Goal: Transaction & Acquisition: Purchase product/service

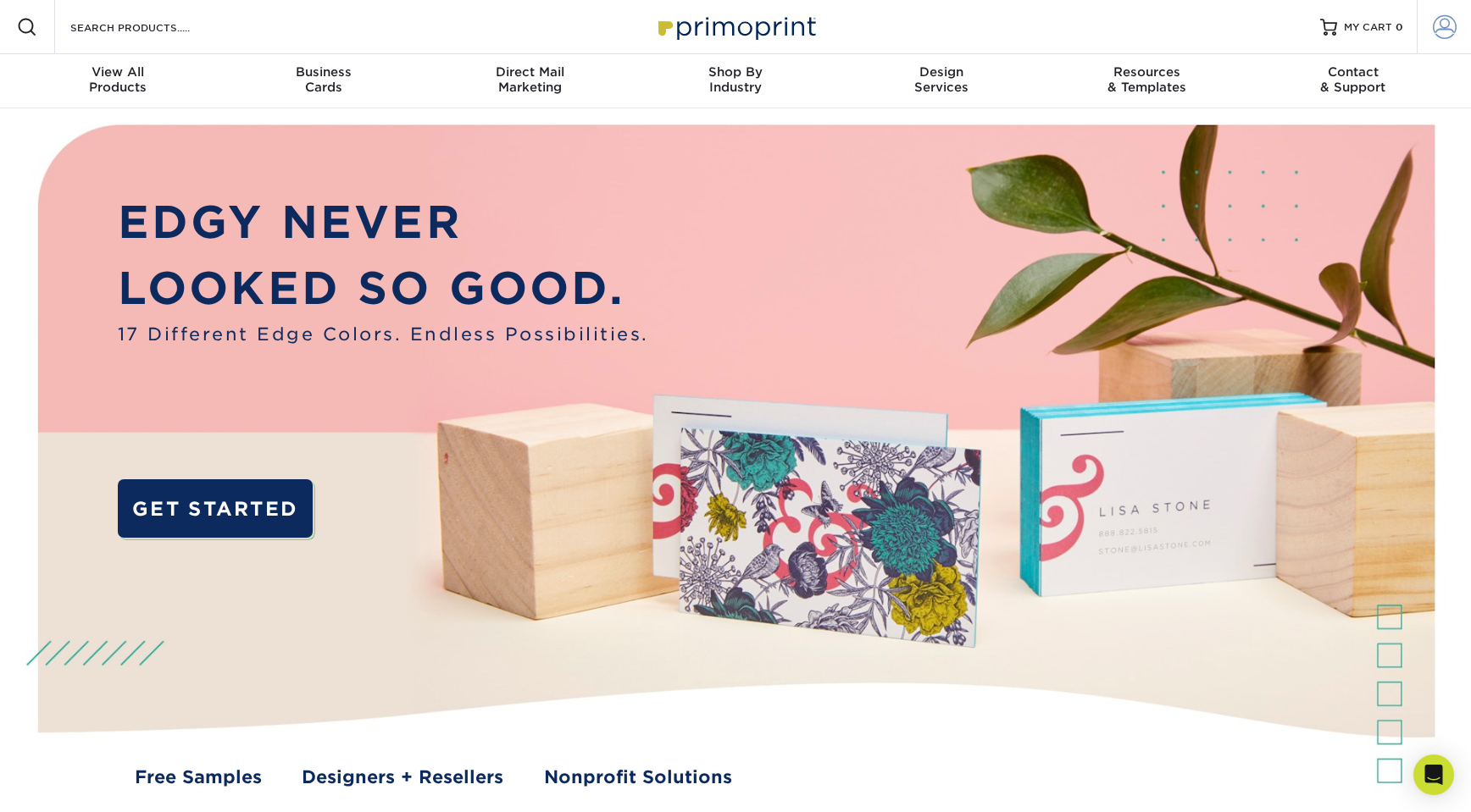
type input "Sue@communitycycles.org"
click at [1448, 28] on span at bounding box center [1444, 26] width 24 height 24
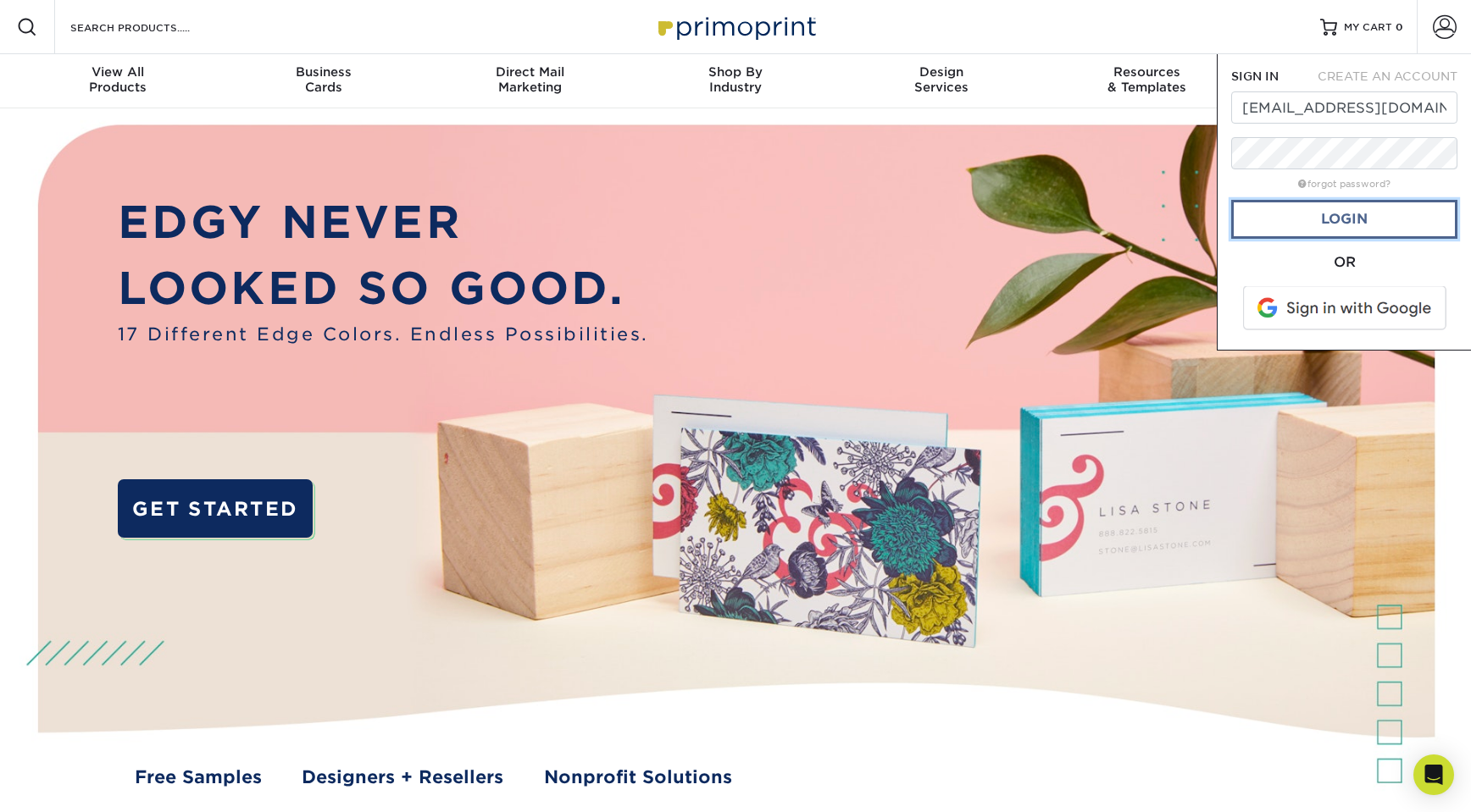
click at [1341, 224] on link "Login" at bounding box center [1345, 219] width 226 height 39
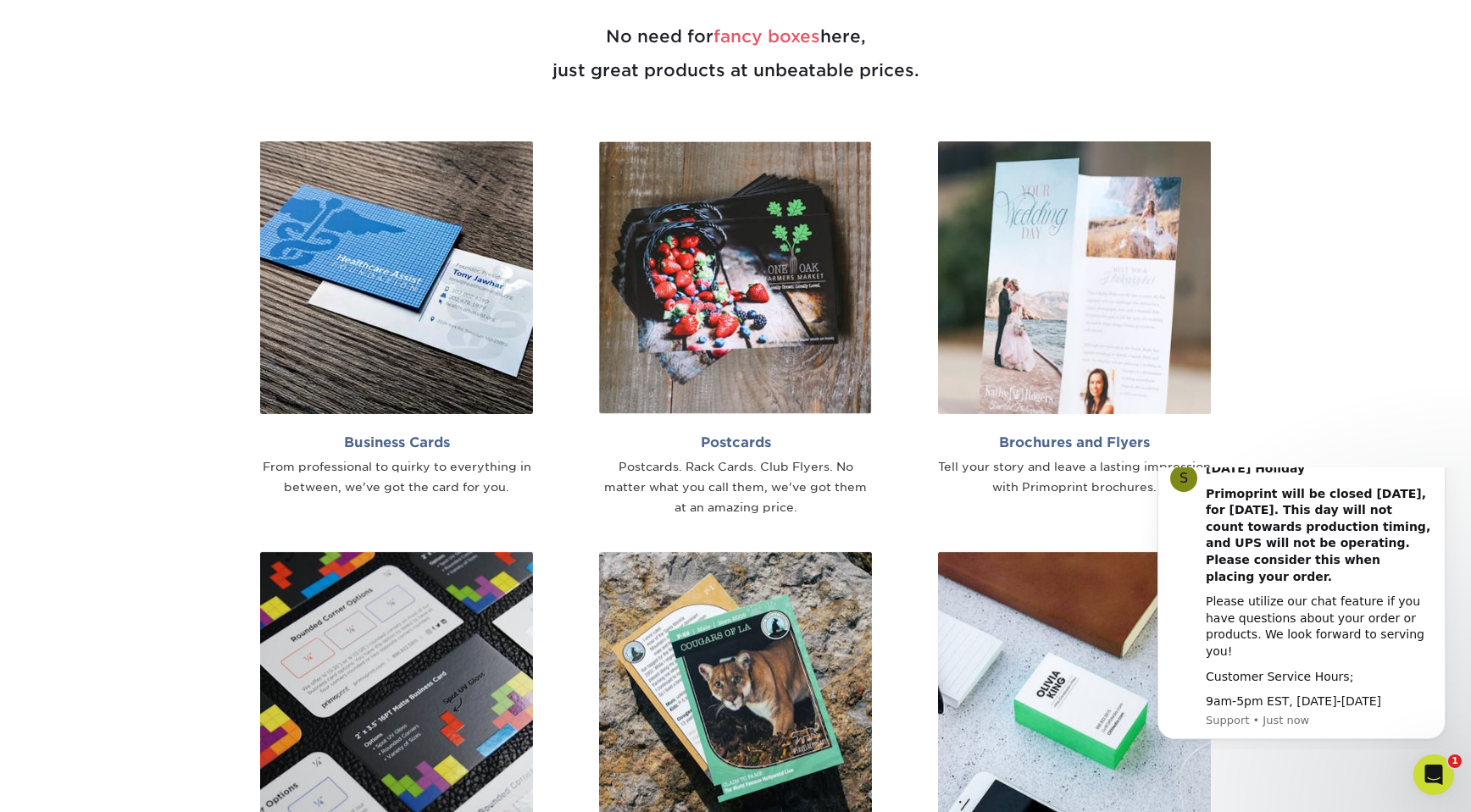
scroll to position [1072, 0]
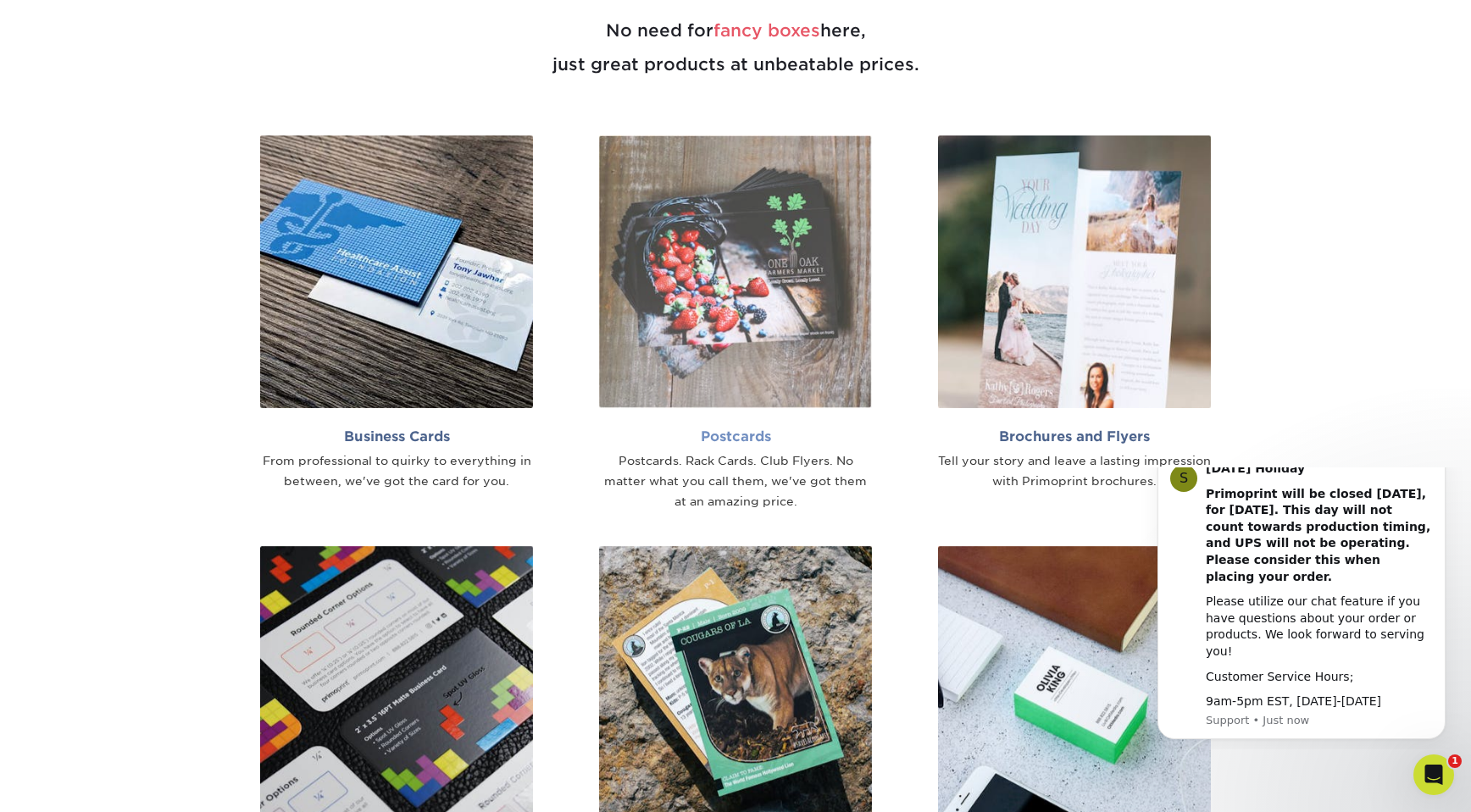
click at [785, 283] on img at bounding box center [735, 272] width 273 height 273
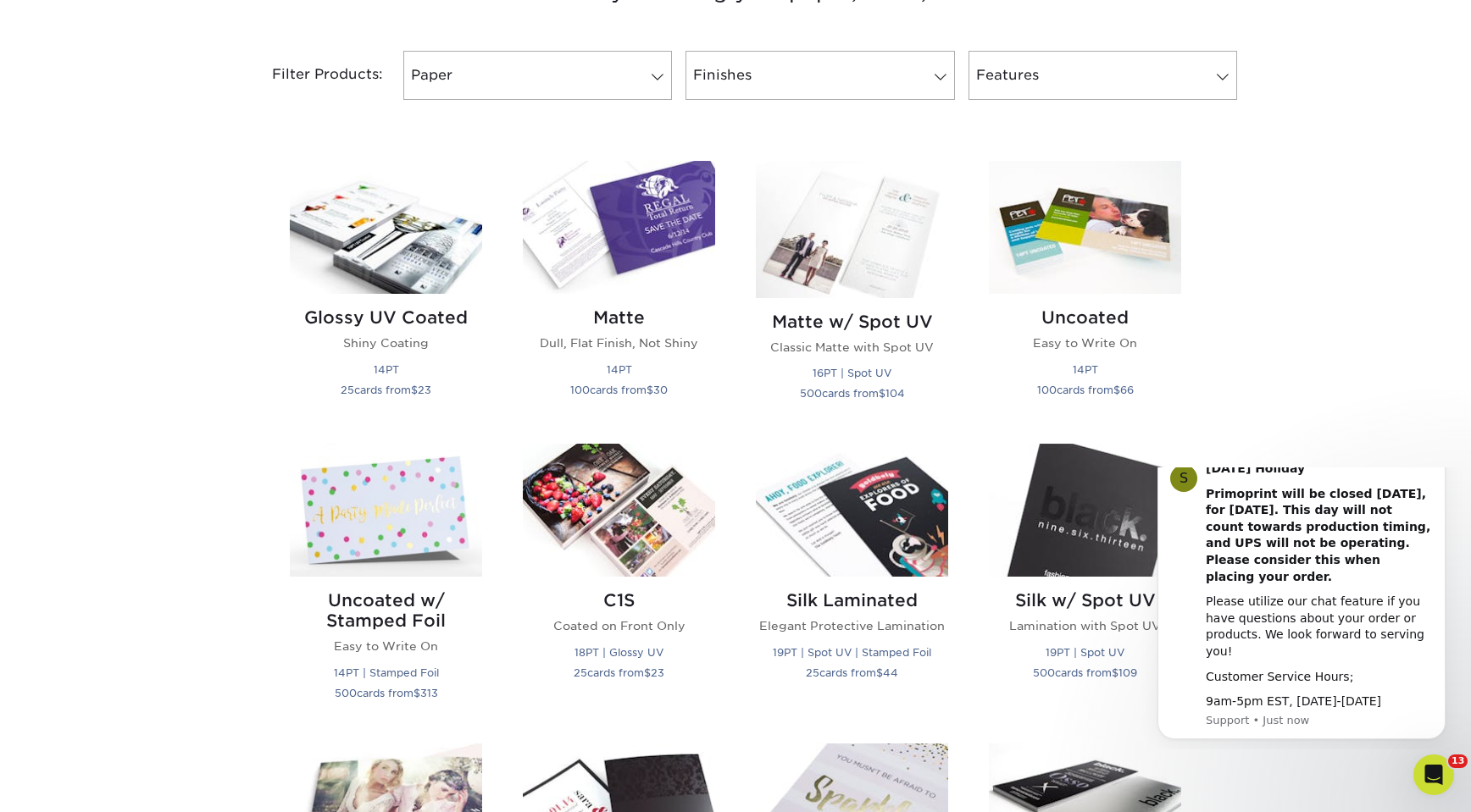
scroll to position [697, 0]
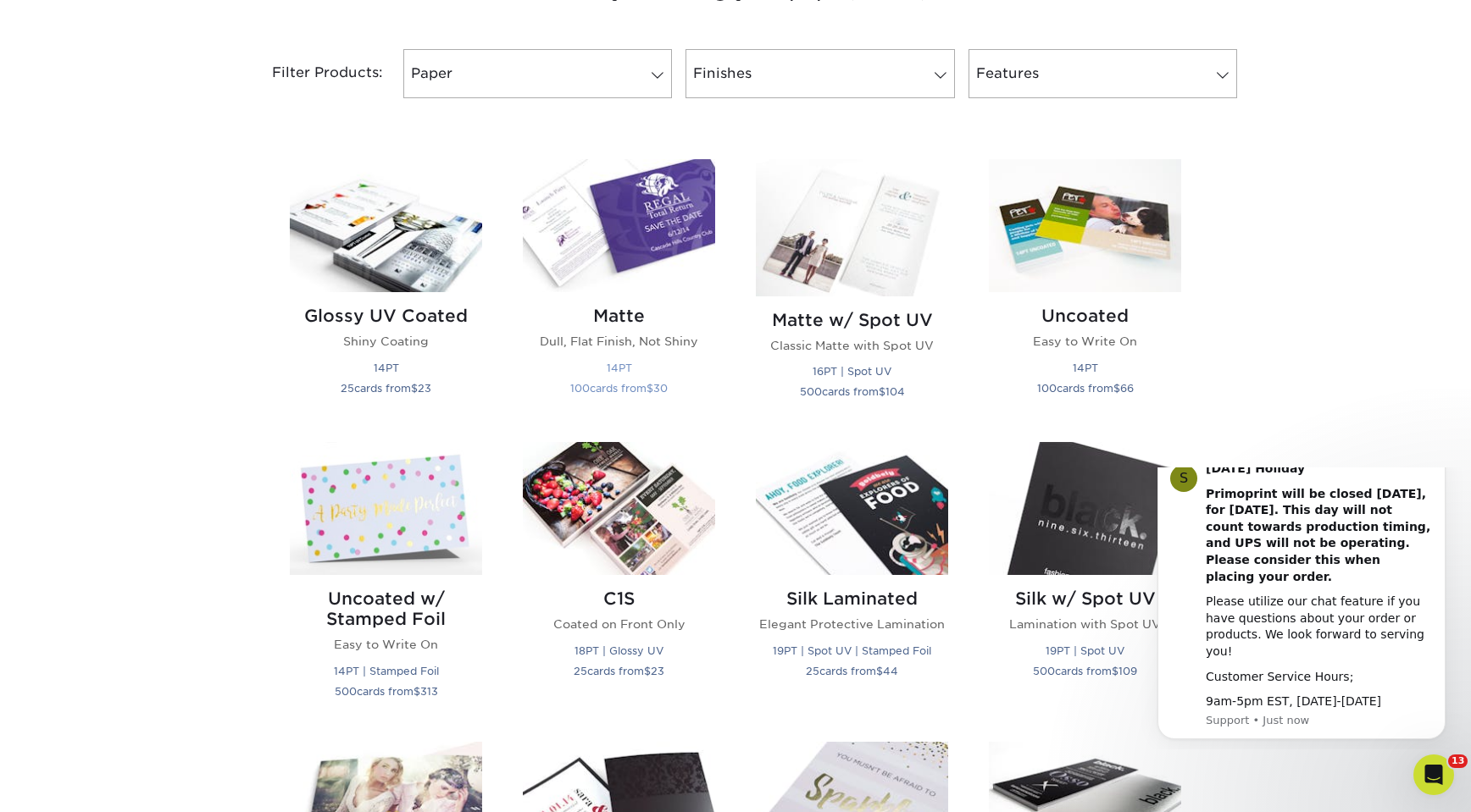
click at [692, 236] on img at bounding box center [619, 225] width 192 height 133
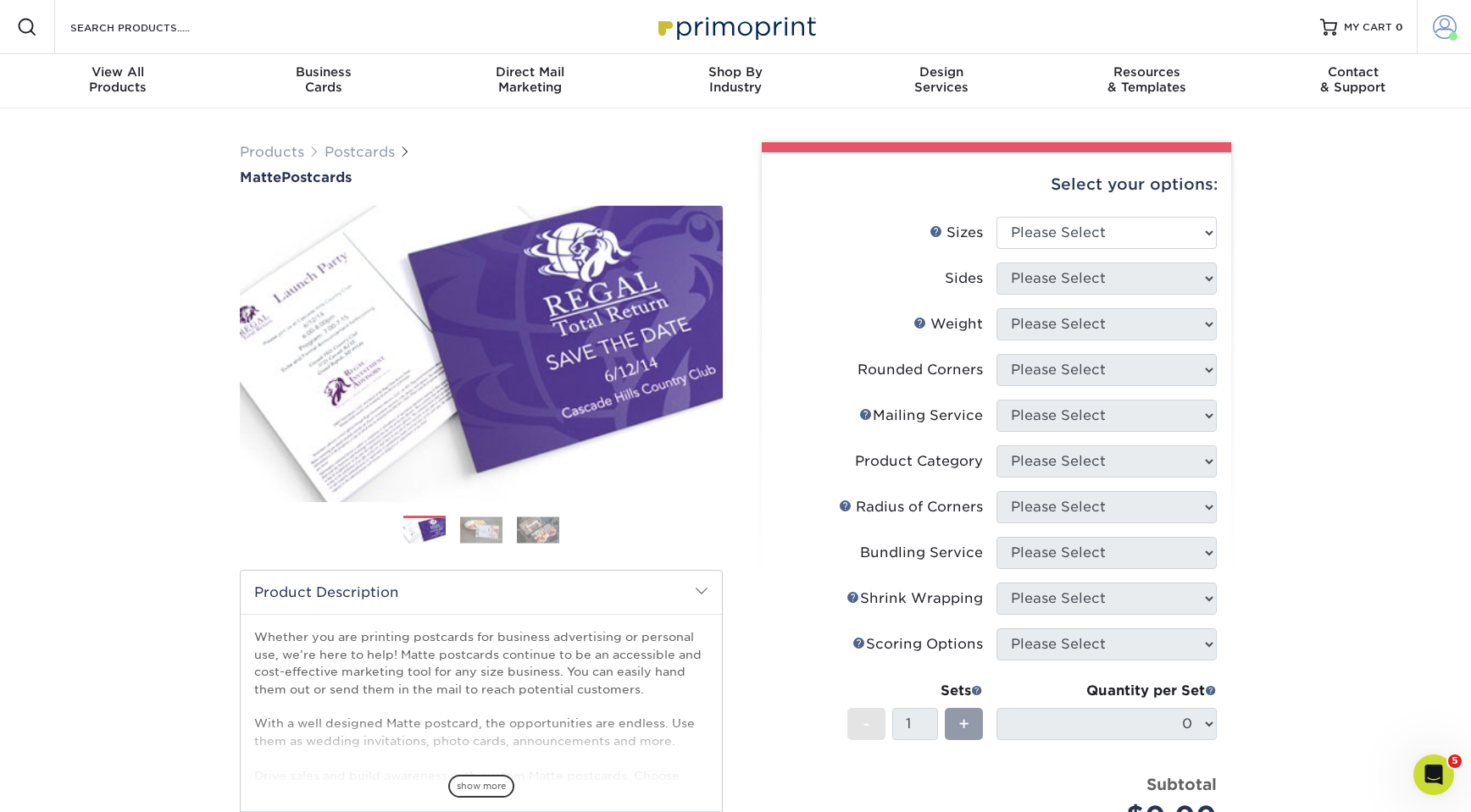
click at [1446, 25] on span at bounding box center [1444, 26] width 24 height 24
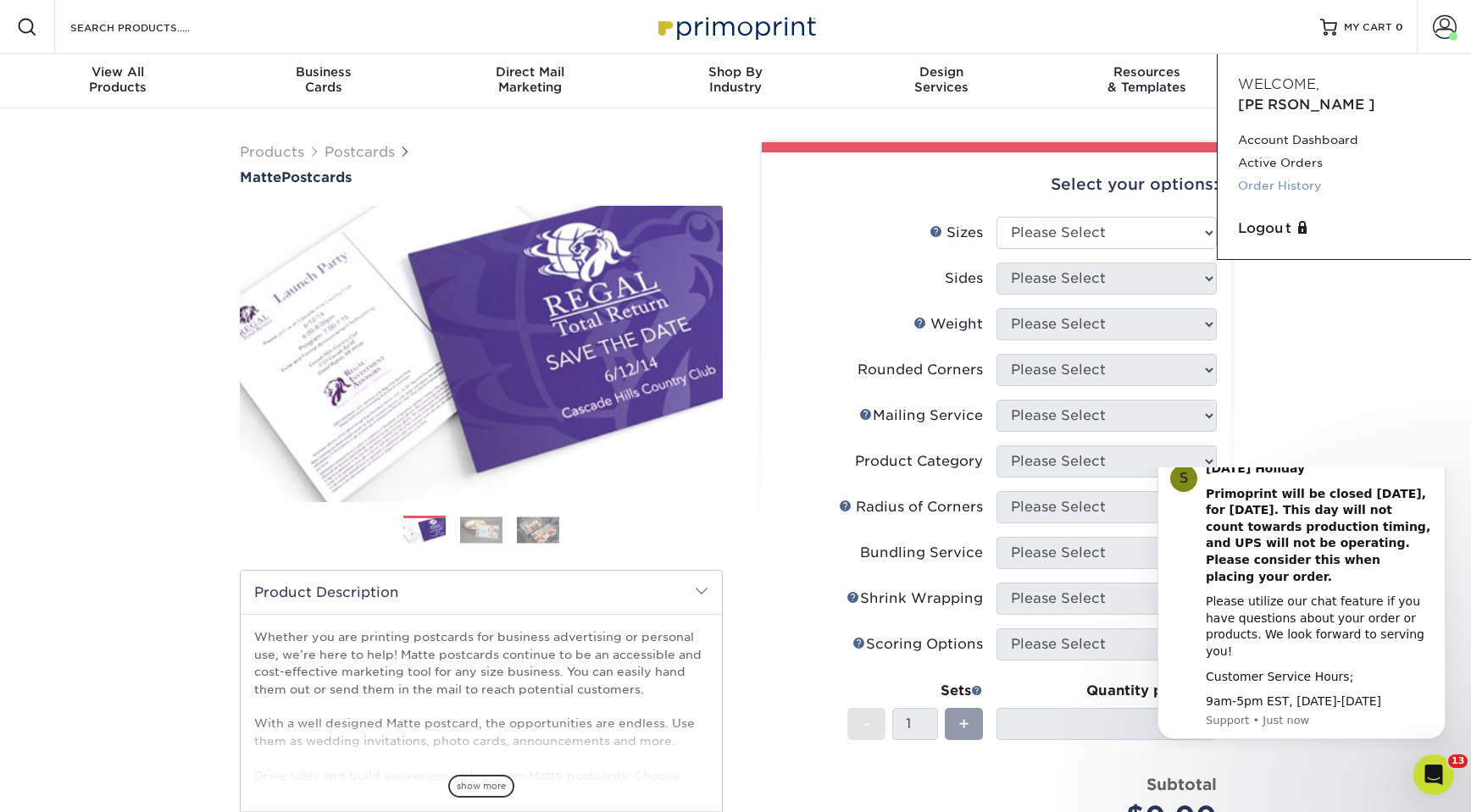
click at [1295, 174] on link "Order History" at bounding box center [1344, 186] width 212 height 23
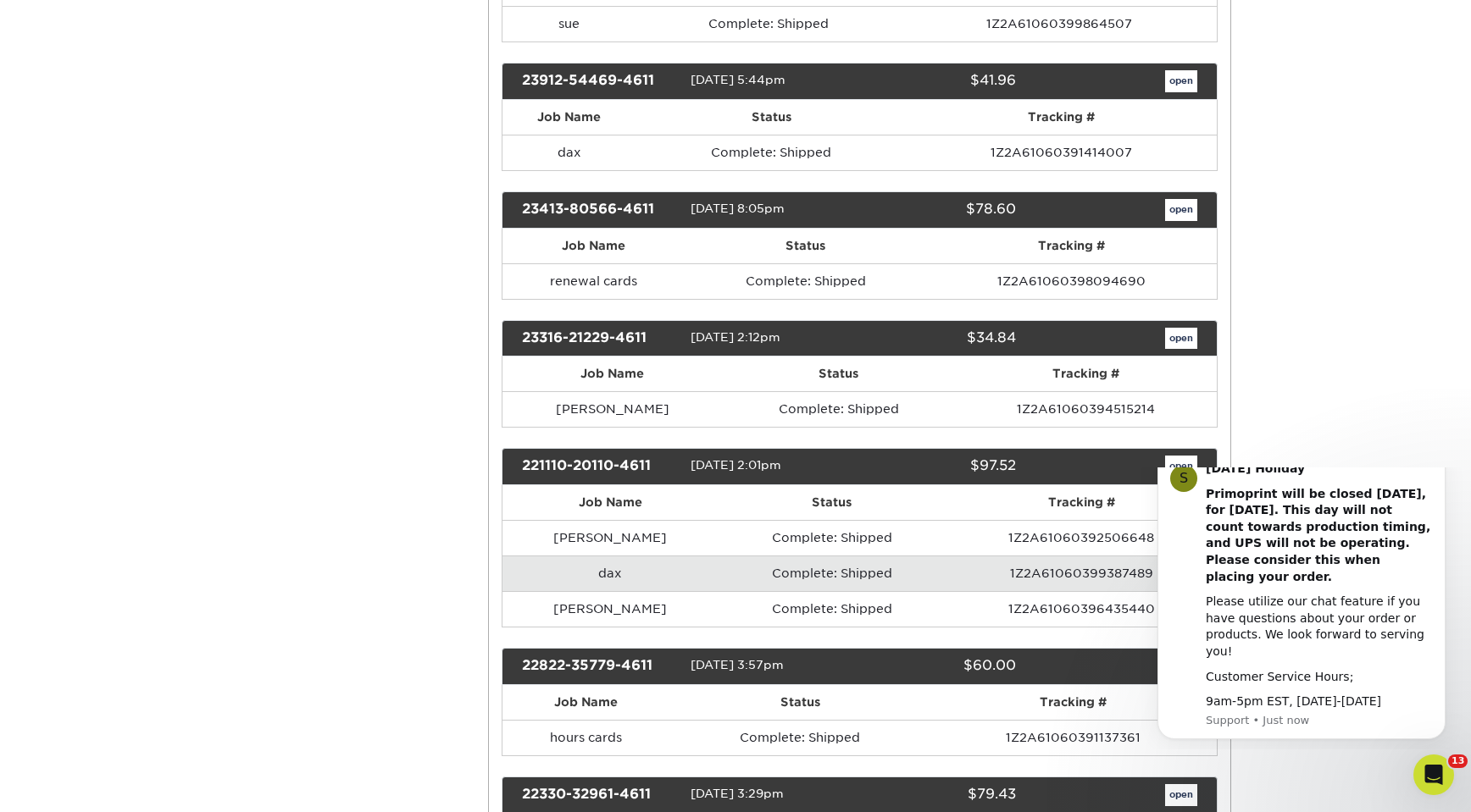
scroll to position [488, 0]
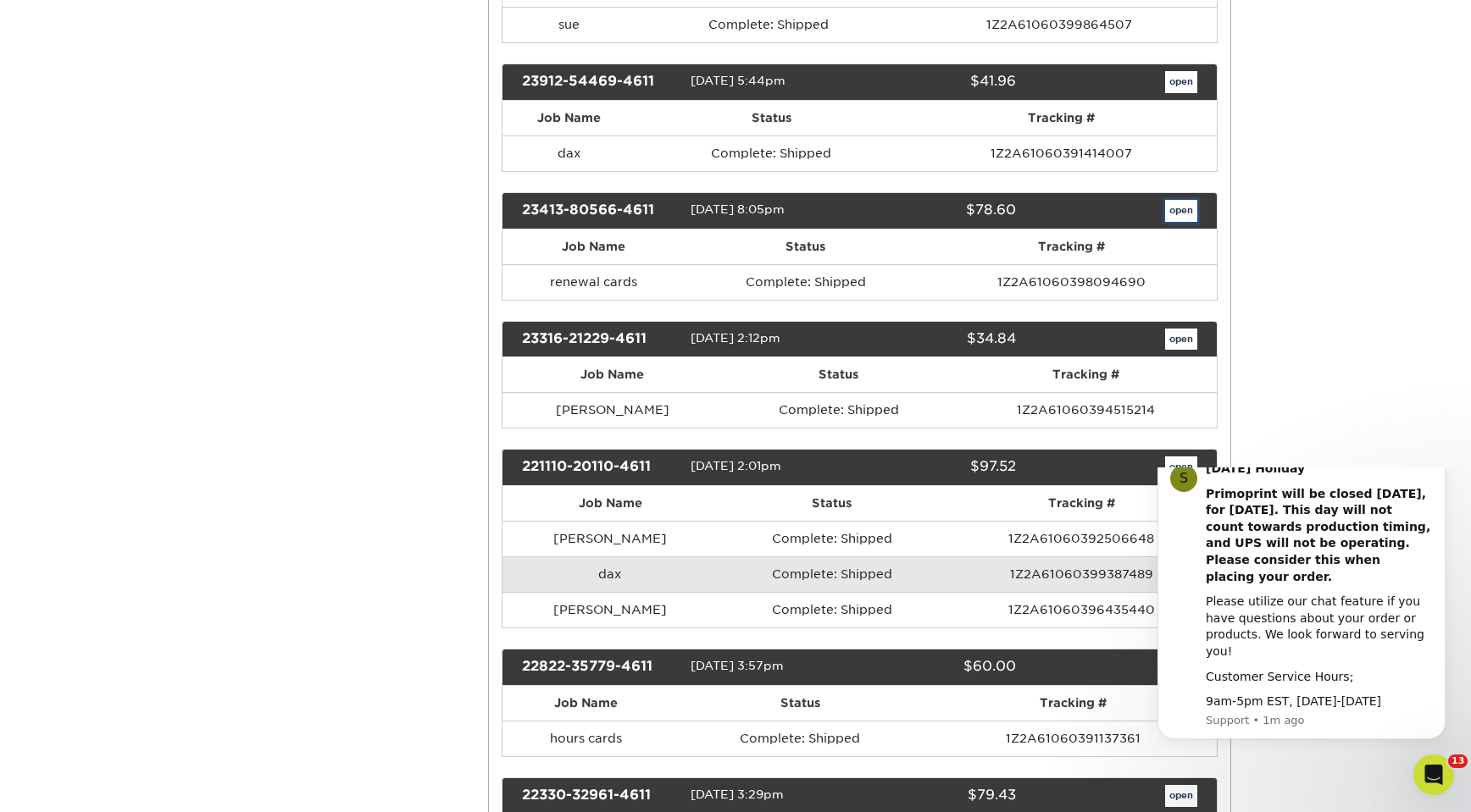
click at [1178, 209] on link "open" at bounding box center [1181, 210] width 32 height 22
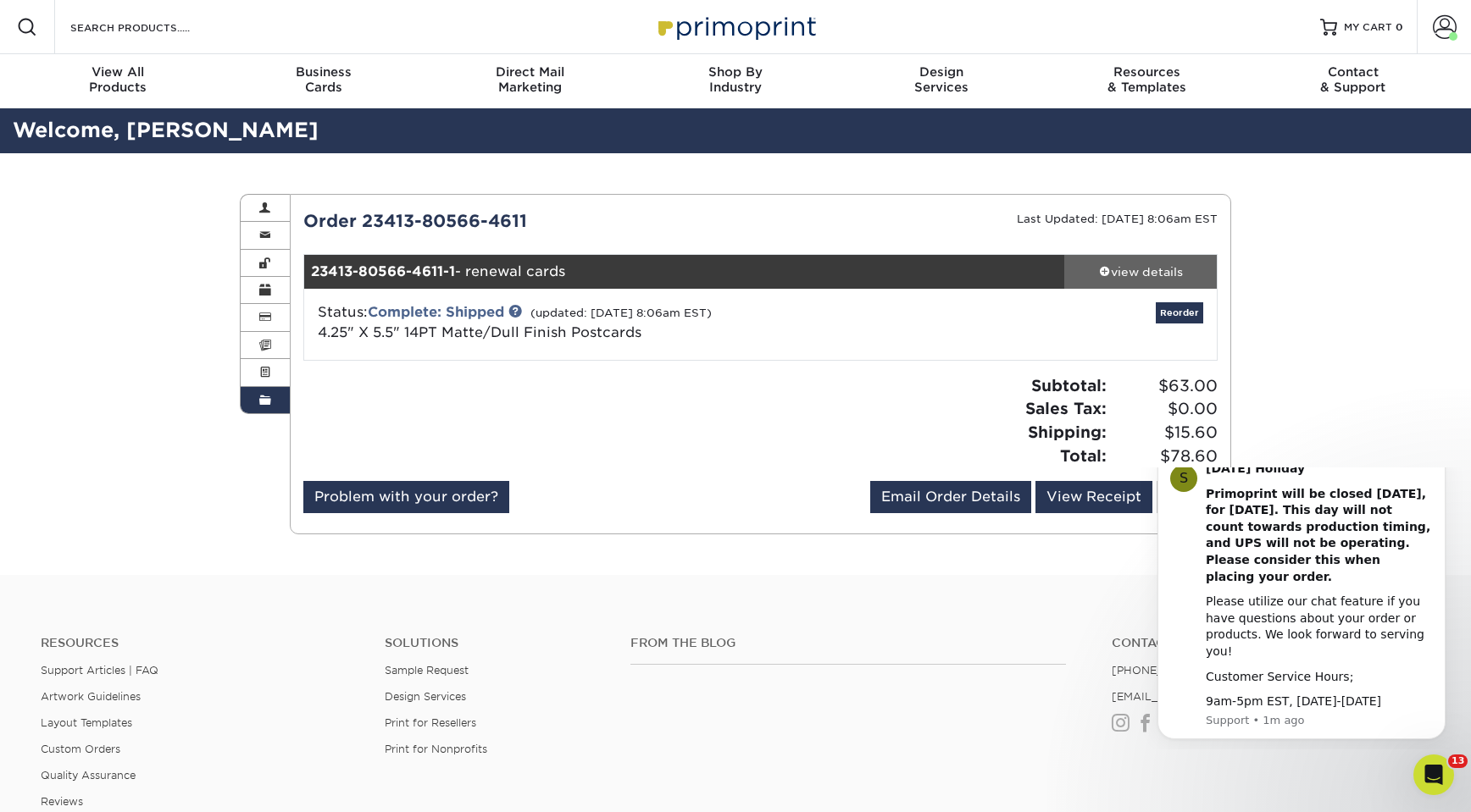
click at [1164, 271] on div "view details" at bounding box center [1141, 272] width 153 height 17
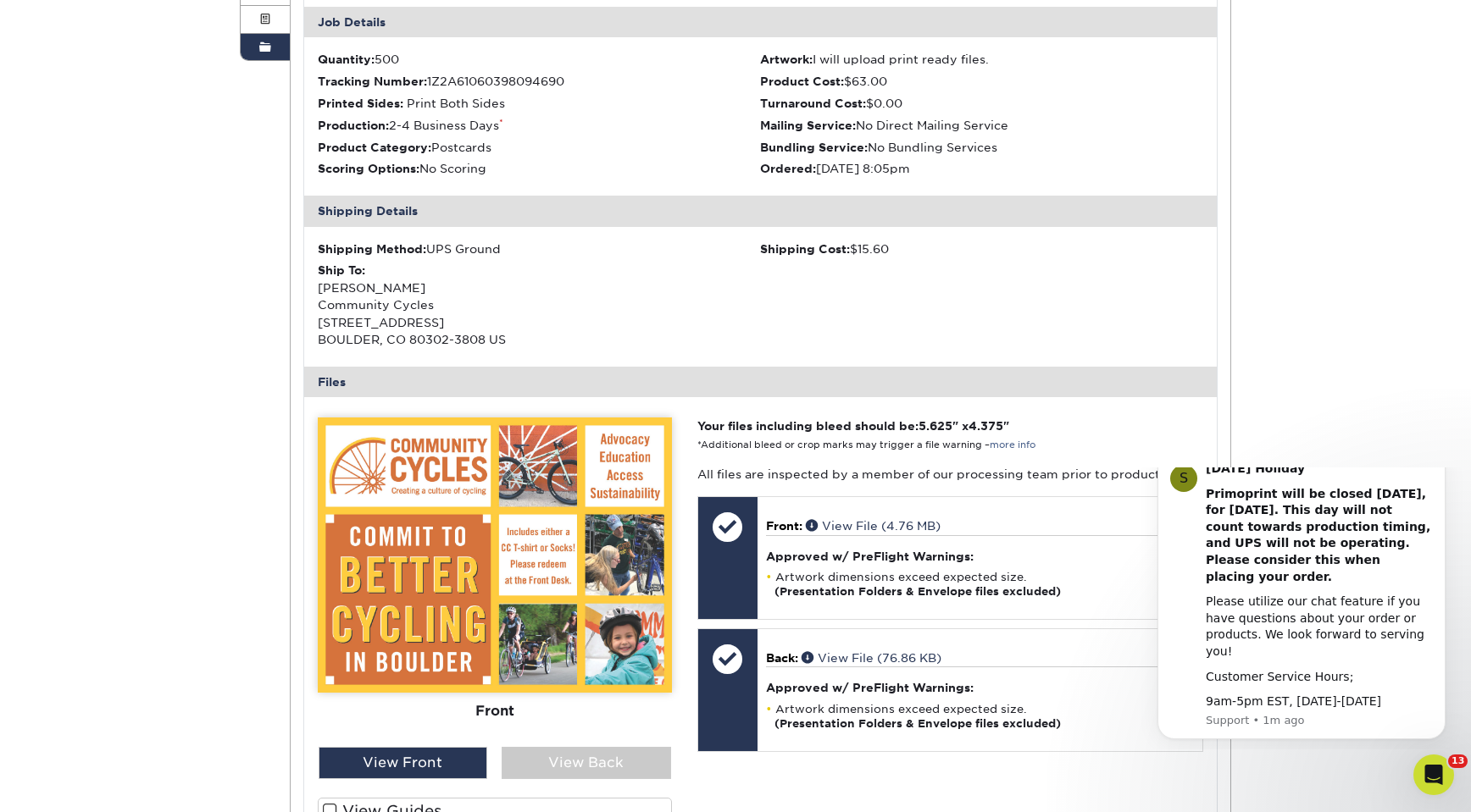
scroll to position [351, 0]
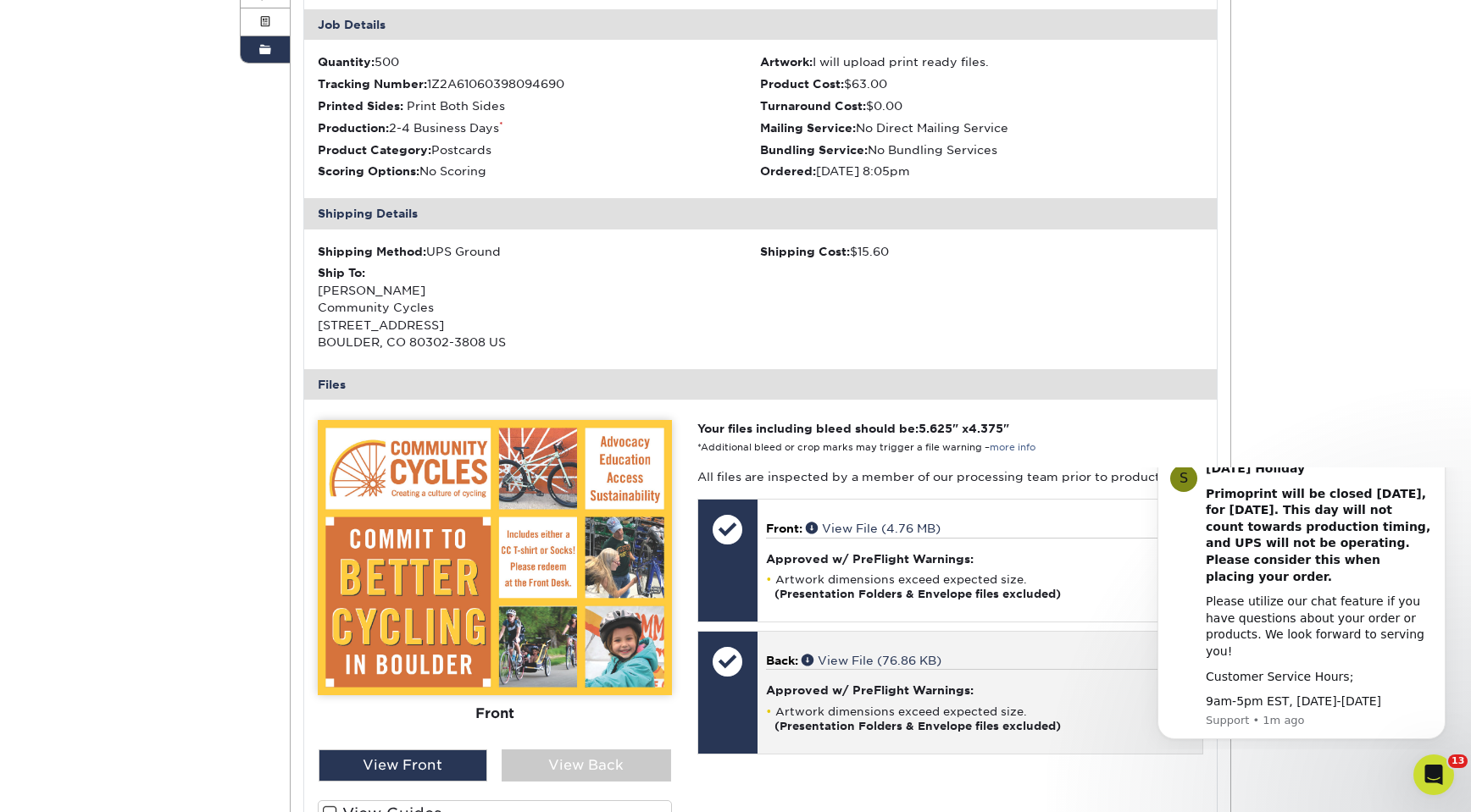
click at [851, 652] on p "Back: View File (76.86 KB)" at bounding box center [979, 660] width 427 height 17
click at [851, 654] on link "View File (76.86 KB)" at bounding box center [871, 660] width 140 height 13
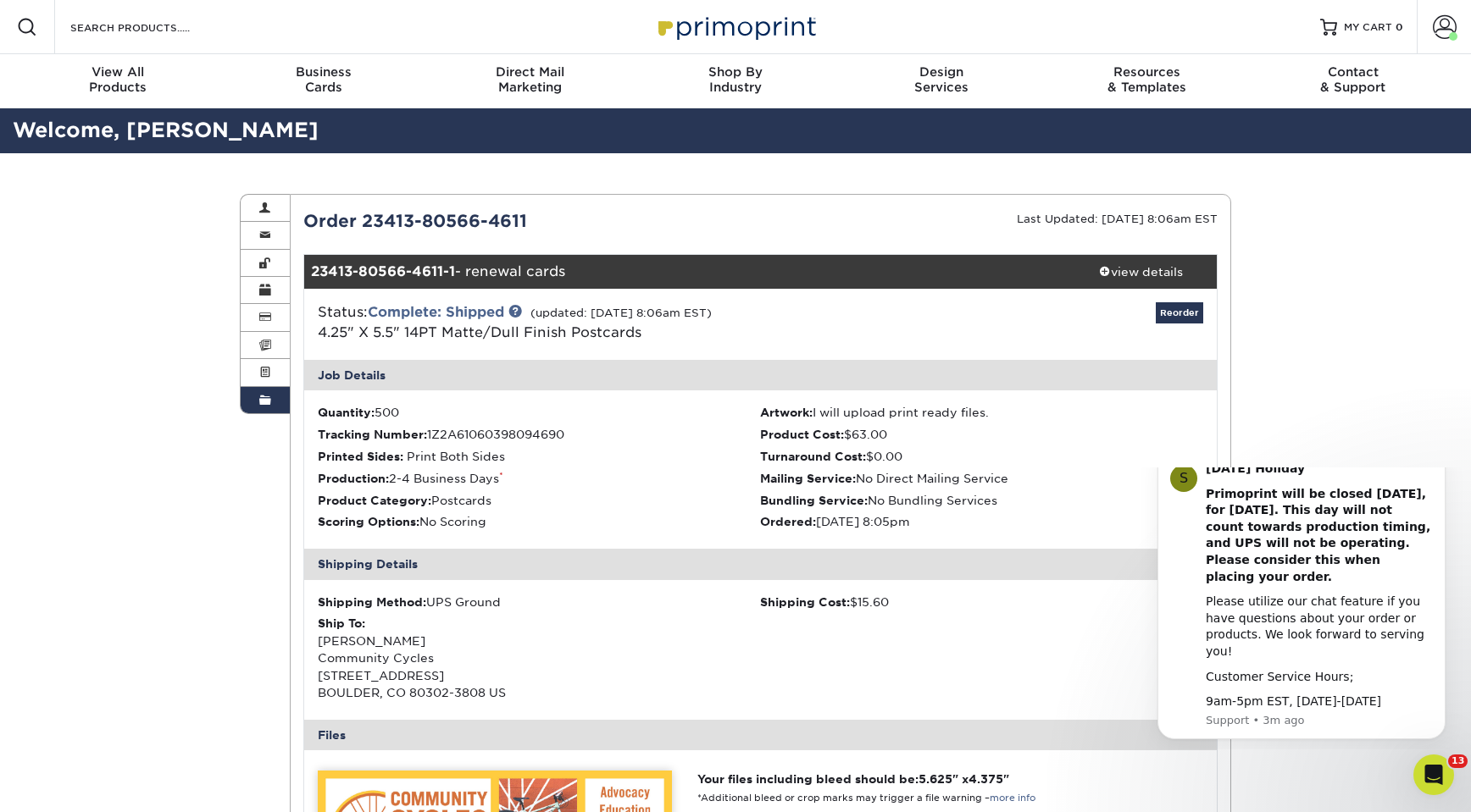
scroll to position [4, 0]
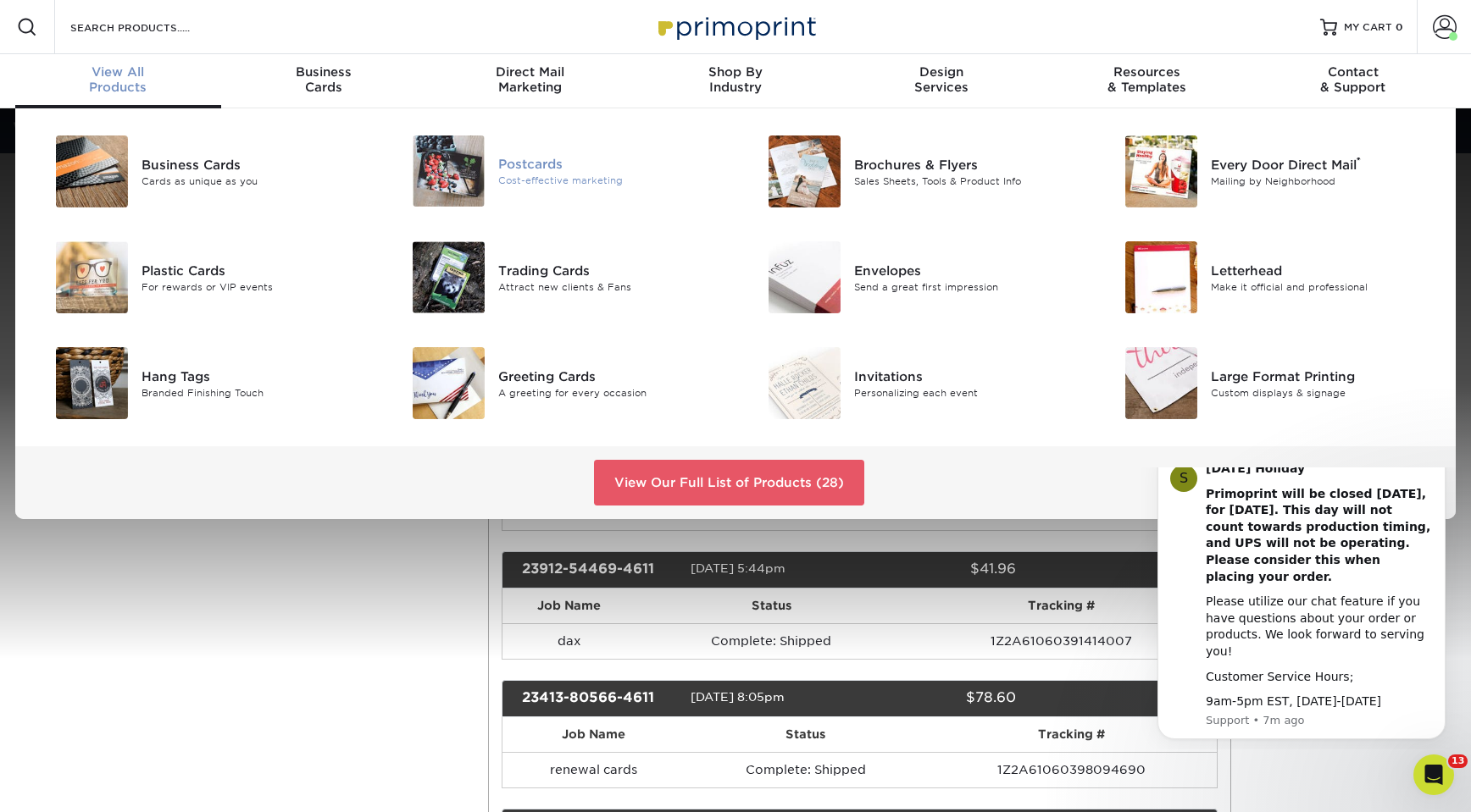
click at [478, 164] on img at bounding box center [448, 171] width 72 height 71
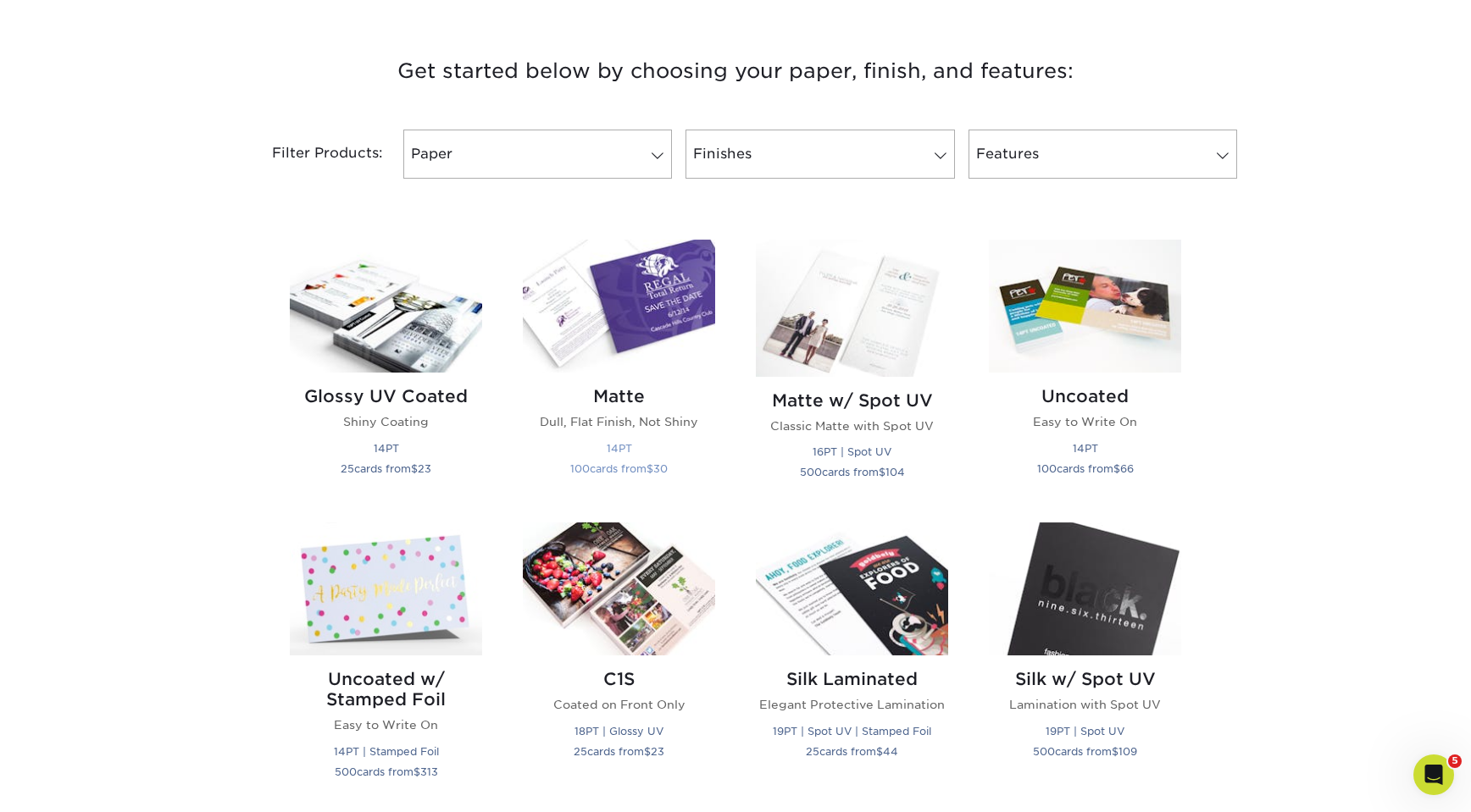
click at [610, 253] on img at bounding box center [619, 306] width 192 height 133
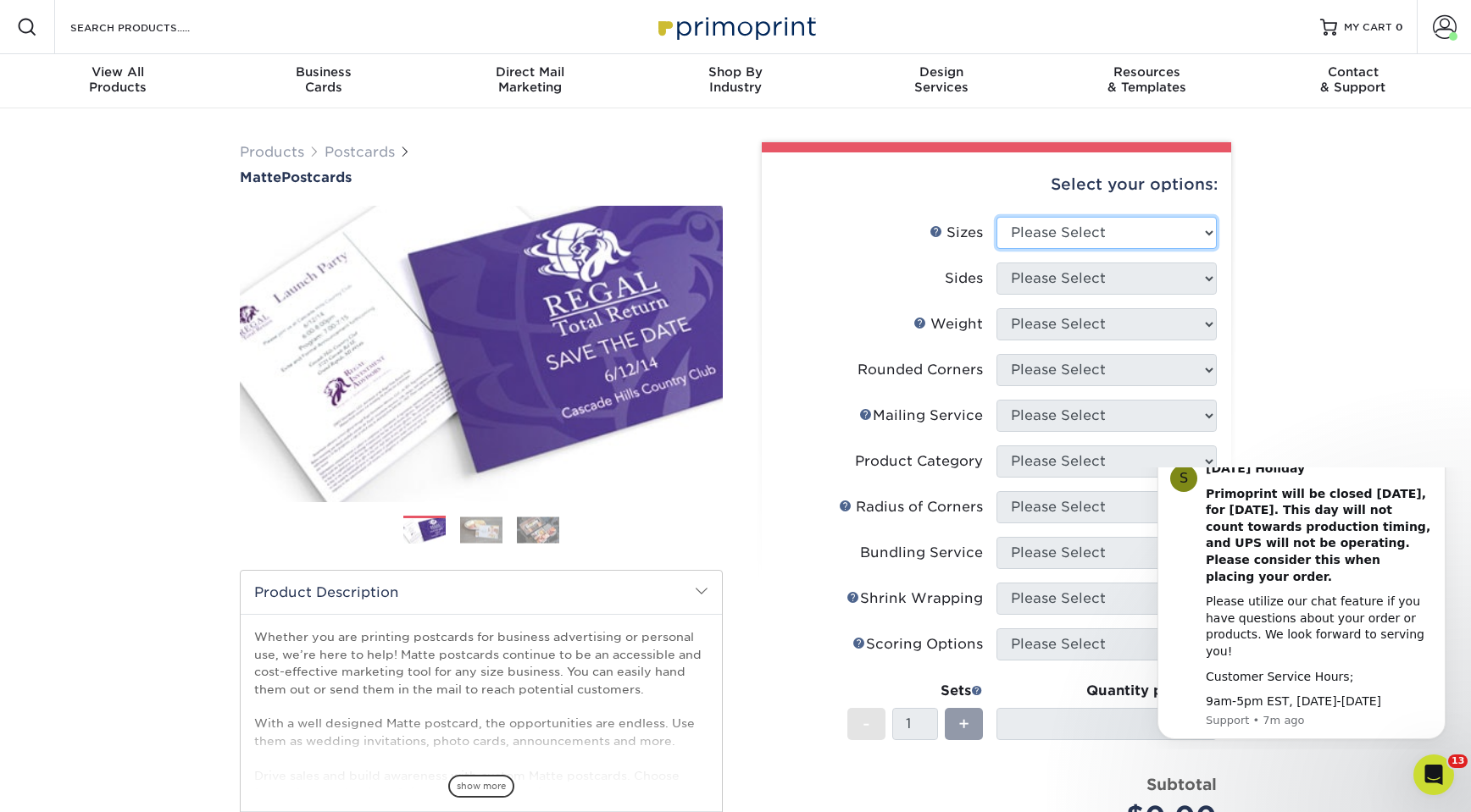
click at [1153, 233] on select "Please Select 1.5" x 7" 2" x 4" 2" x 6" 2" x 7" 2" x 8" 2.12" x 5.5" 2.125" x 5…" at bounding box center [1106, 233] width 220 height 32
click at [1075, 233] on select "Please Select 1.5" x 7" 2" x 4" 2" x 6" 2" x 7" 2" x 8" 2.12" x 5.5" 2.125" x 5…" at bounding box center [1106, 233] width 220 height 32
select select "4.25x5.50"
click at [996, 217] on select "Please Select 1.5" x 7" 2" x 4" 2" x 6" 2" x 7" 2" x 8" 2.12" x 5.5" 2.125" x 5…" at bounding box center [1106, 233] width 220 height 32
click at [1059, 282] on select "Please Select Print Both Sides Print Front Only" at bounding box center [1106, 278] width 220 height 32
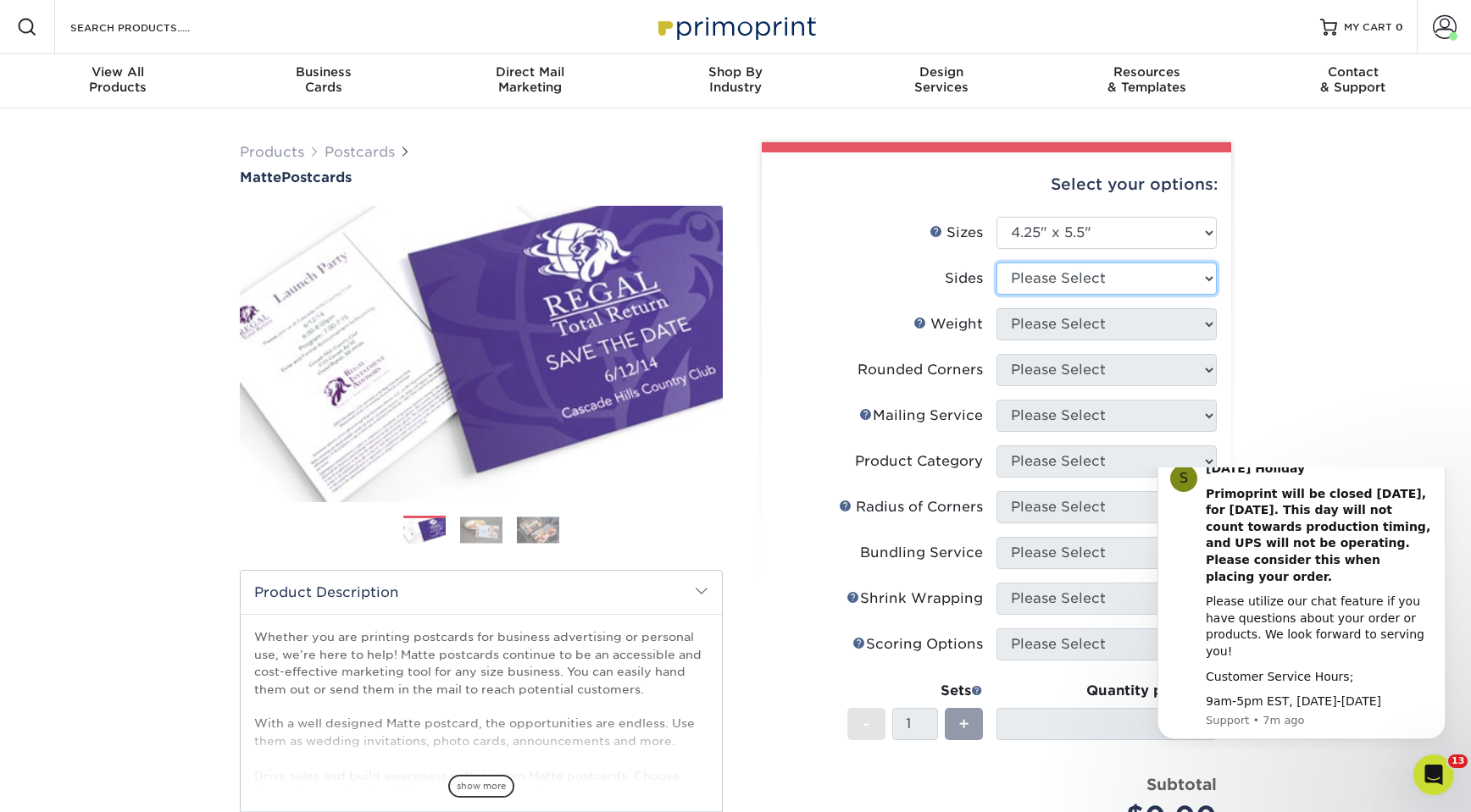
select select "13abbda7-1d64-4f25-8bb2-c179b224825d"
click at [996, 262] on select "Please Select Print Both Sides Print Front Only" at bounding box center [1106, 278] width 220 height 32
click at [1060, 331] on select "Please Select 14PT 16PT" at bounding box center [1106, 324] width 220 height 32
select select "14PT"
click at [996, 308] on select "Please Select 14PT 16PT" at bounding box center [1106, 324] width 220 height 32
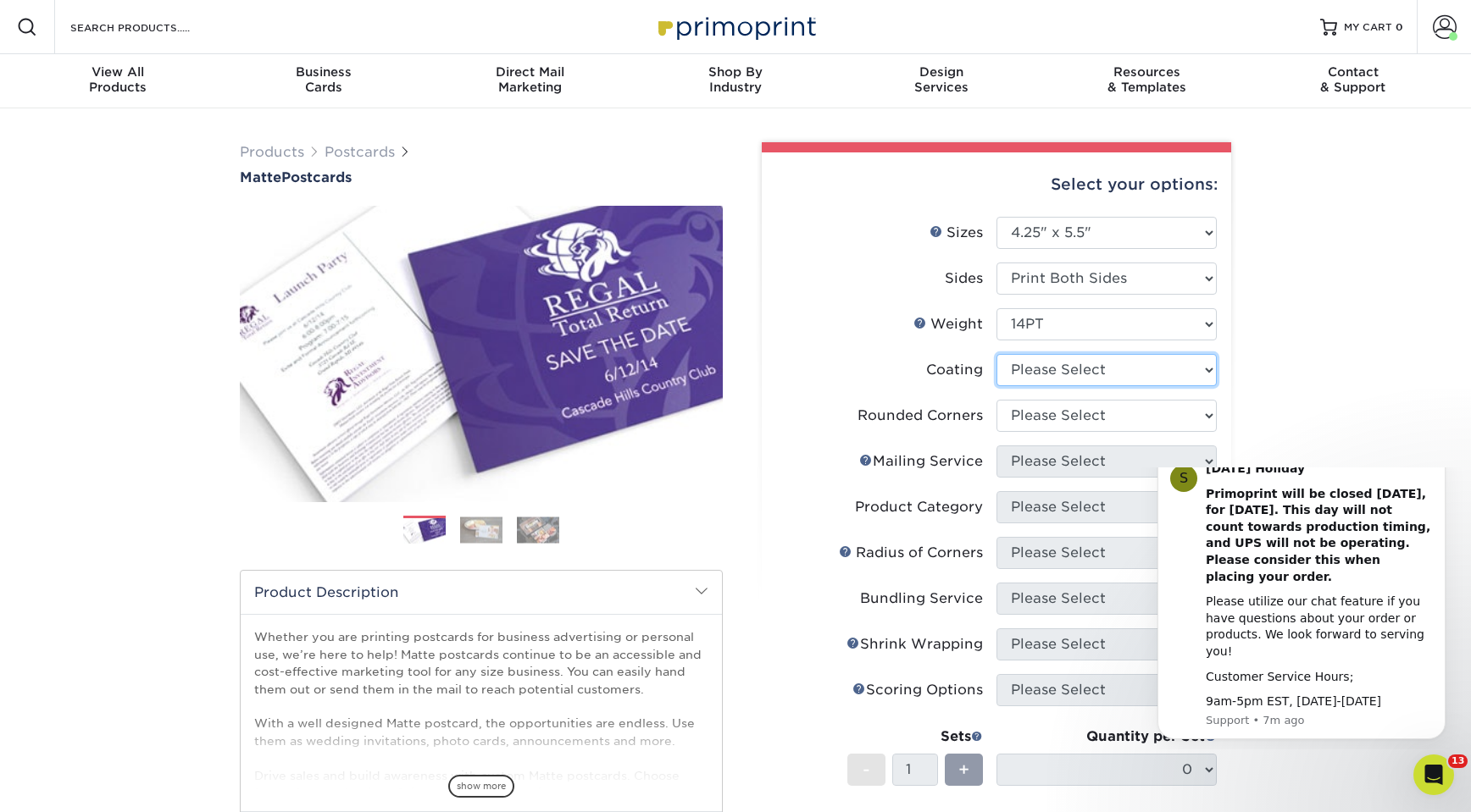
click at [1058, 373] on select at bounding box center [1106, 370] width 220 height 32
select select "121bb7b5-3b4d-429f-bd8d-bbf80e953313"
click at [996, 354] on select at bounding box center [1106, 370] width 220 height 32
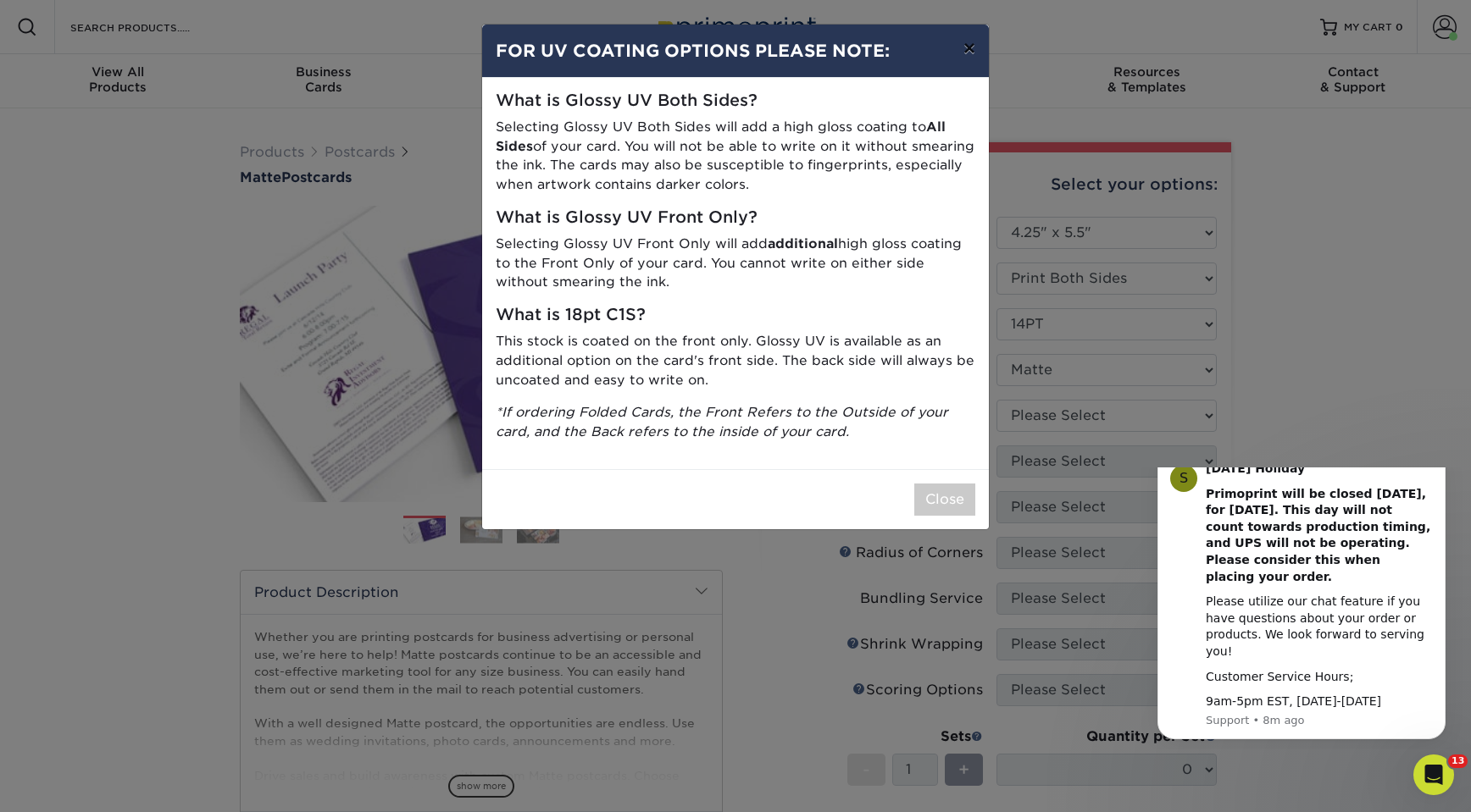
click at [971, 50] on button "×" at bounding box center [969, 48] width 39 height 47
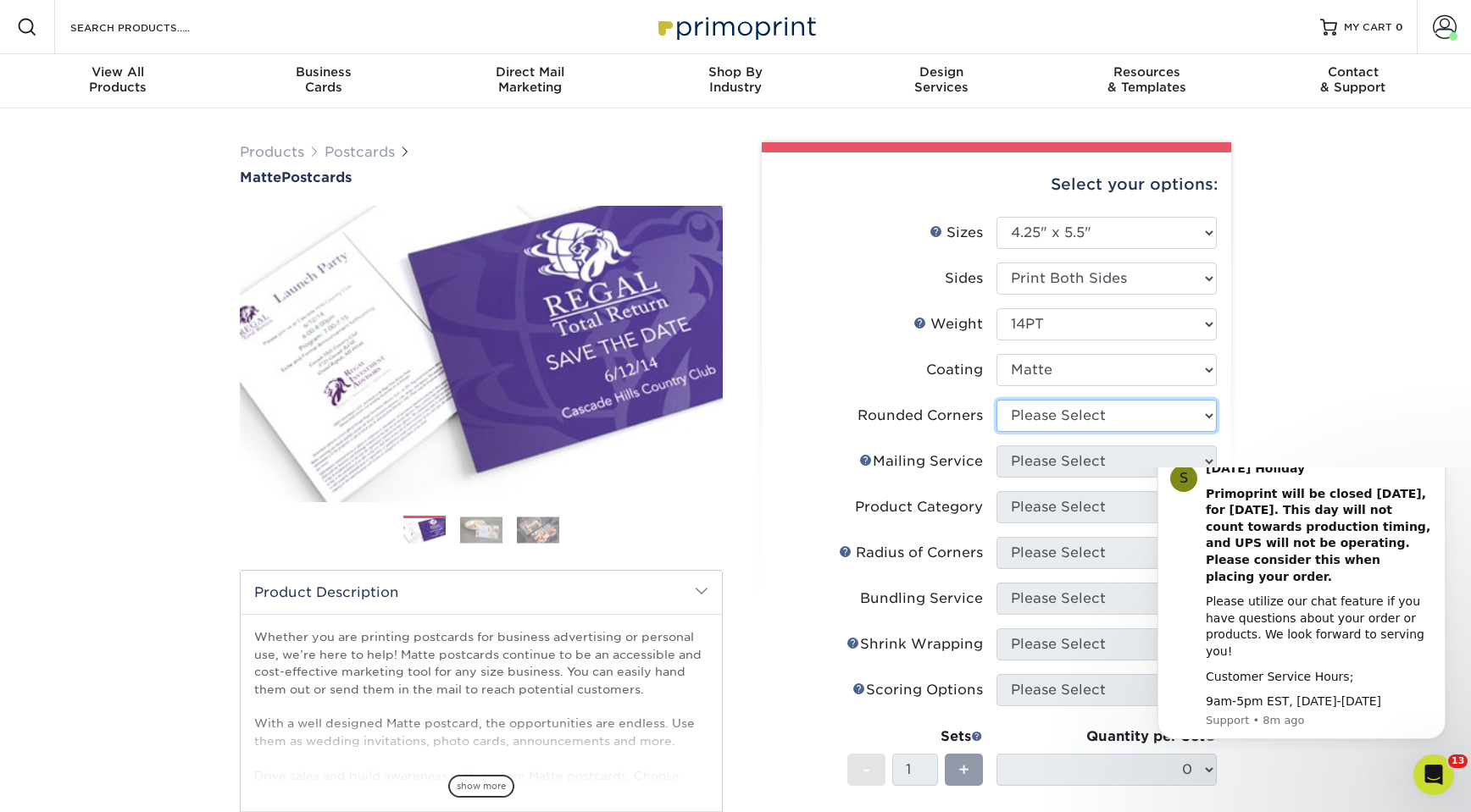
click at [1061, 414] on select "Please Select Yes - Round 4 Corners No" at bounding box center [1106, 416] width 220 height 32
select select "0"
click at [996, 400] on select "Please Select Yes - Round 4 Corners No" at bounding box center [1106, 416] width 220 height 32
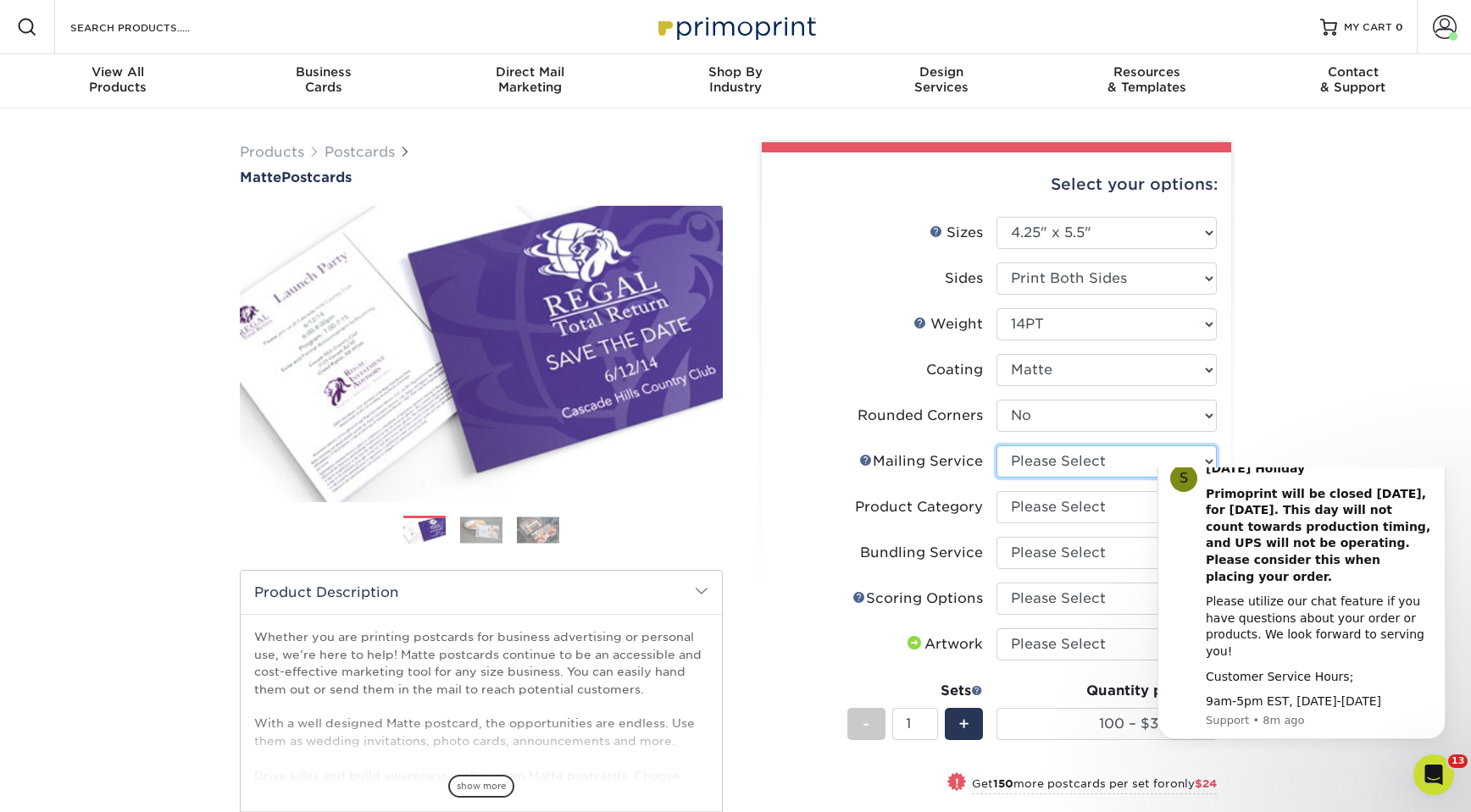
click at [1039, 463] on select "Please Select No Direct Mailing Service No, I will mail/stamp/imprint Direct Ma…" at bounding box center [1106, 461] width 220 height 32
select select "3e5e9bdd-d78a-4c28-a41d-fe1407925ca6"
click at [996, 445] on select "Please Select No Direct Mailing Service No, I will mail/stamp/imprint Direct Ma…" at bounding box center [1106, 461] width 220 height 32
click at [1045, 468] on select "Please Select No Direct Mailing Service No, I will mail/stamp/imprint Direct Ma…" at bounding box center [1106, 461] width 220 height 32
click at [996, 445] on select "Please Select No Direct Mailing Service No, I will mail/stamp/imprint Direct Ma…" at bounding box center [1106, 461] width 220 height 32
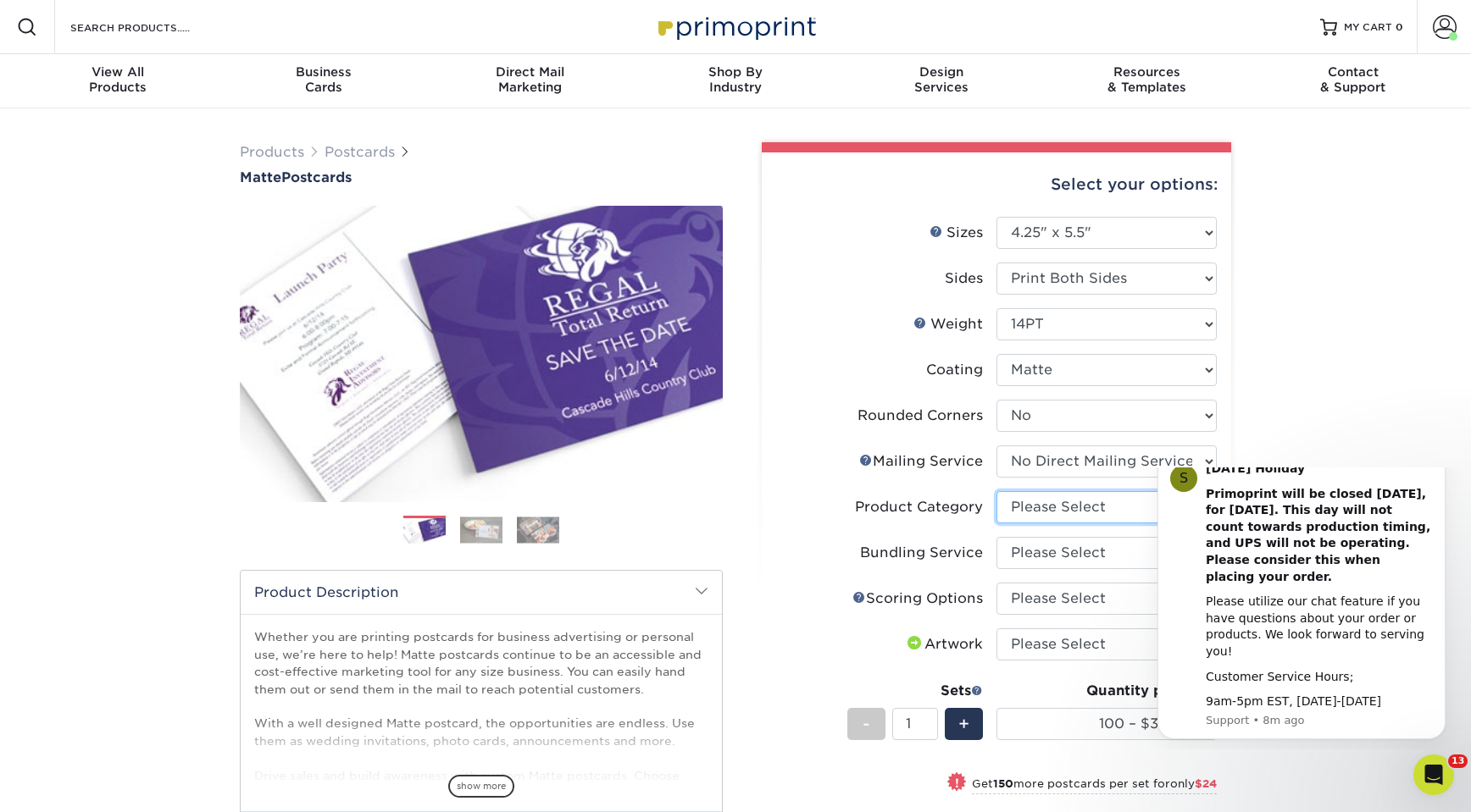
click at [1048, 507] on select "Please Select Postcards" at bounding box center [1106, 507] width 220 height 32
select select "9b7272e0-d6c8-4c3c-8e97-d3a1bcdab858"
click at [996, 491] on select "Please Select Postcards" at bounding box center [1106, 507] width 220 height 32
click at [1056, 558] on select "Please Select No Bundling Services Yes, Bundles of 50 (+2 Days) Yes, Bundles of…" at bounding box center [1106, 553] width 220 height 32
select select "58689abb-25c0-461c-a4c3-a80b627d6649"
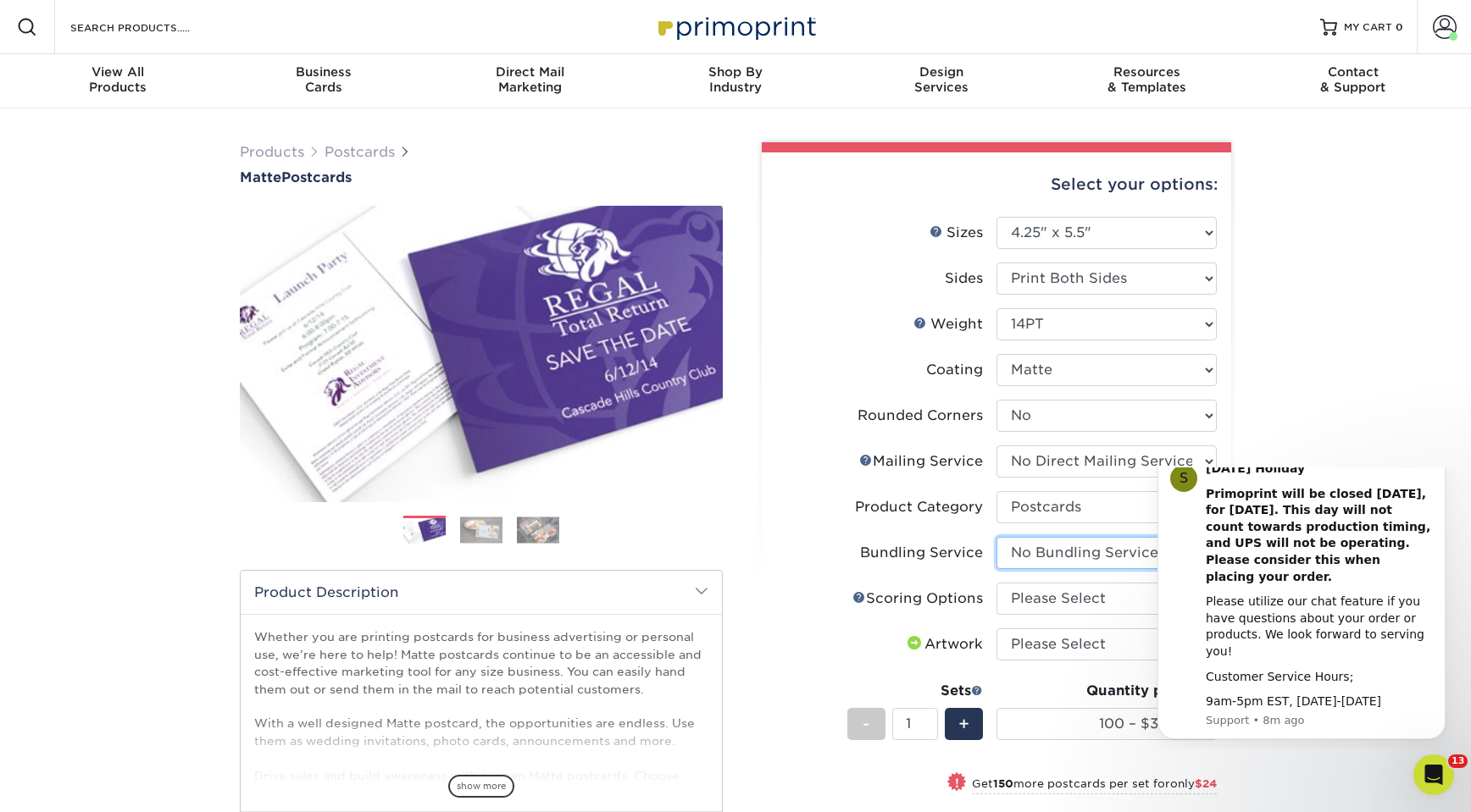
click at [996, 537] on select "Please Select No Bundling Services Yes, Bundles of 50 (+2 Days) Yes, Bundles of…" at bounding box center [1106, 553] width 220 height 32
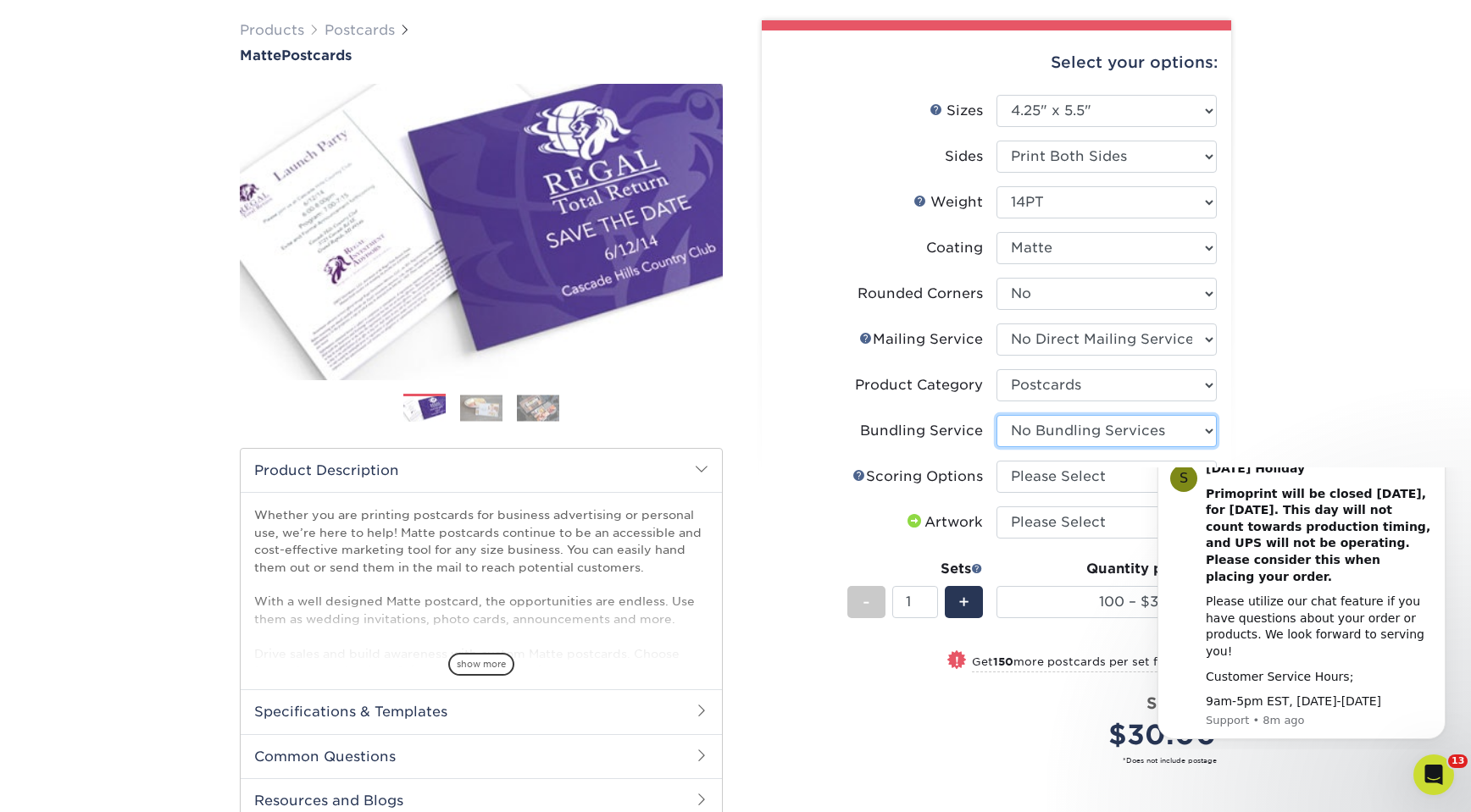
scroll to position [121, 0]
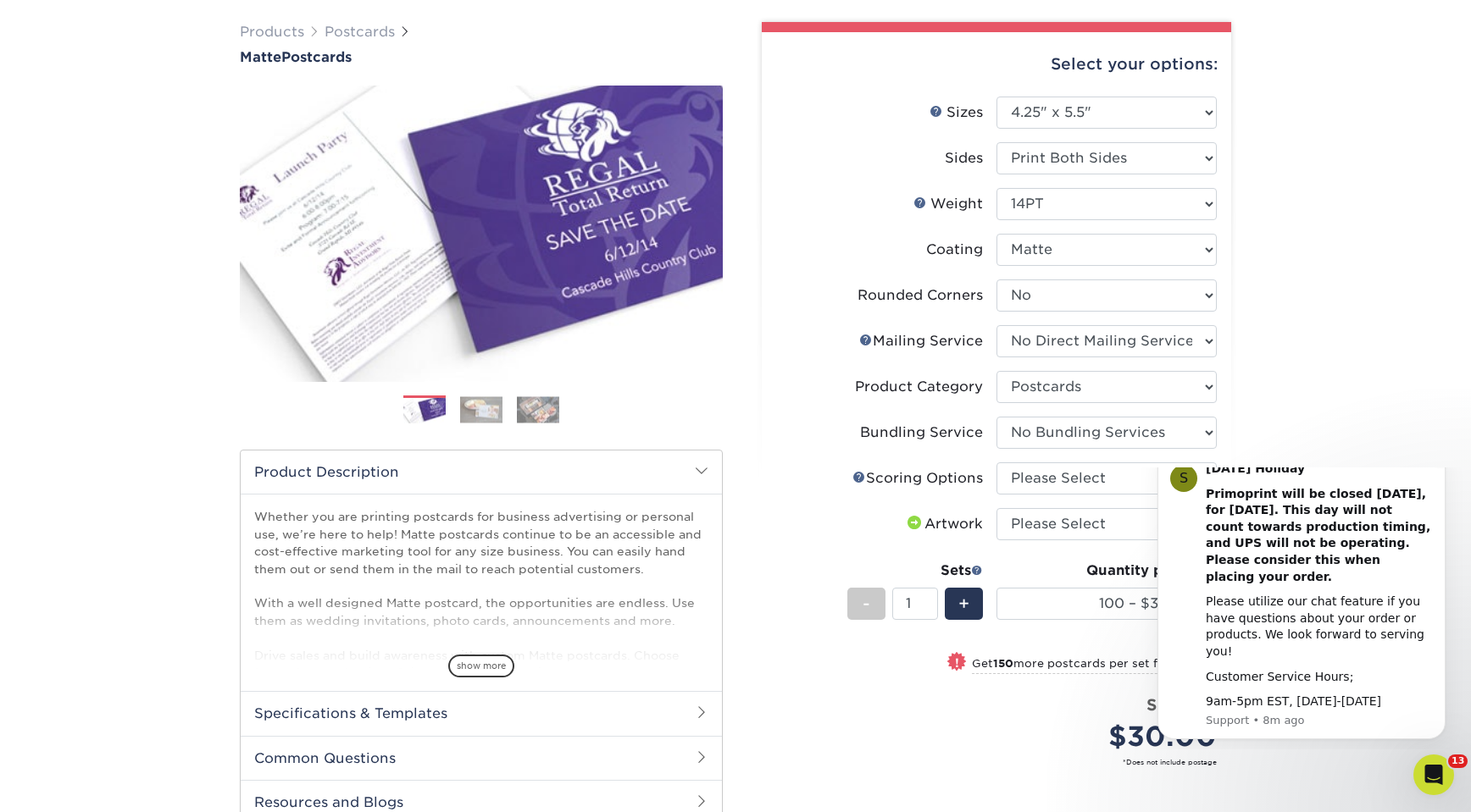
click at [1439, 457] on icon "Dismiss notification" at bounding box center [1440, 455] width 6 height 6
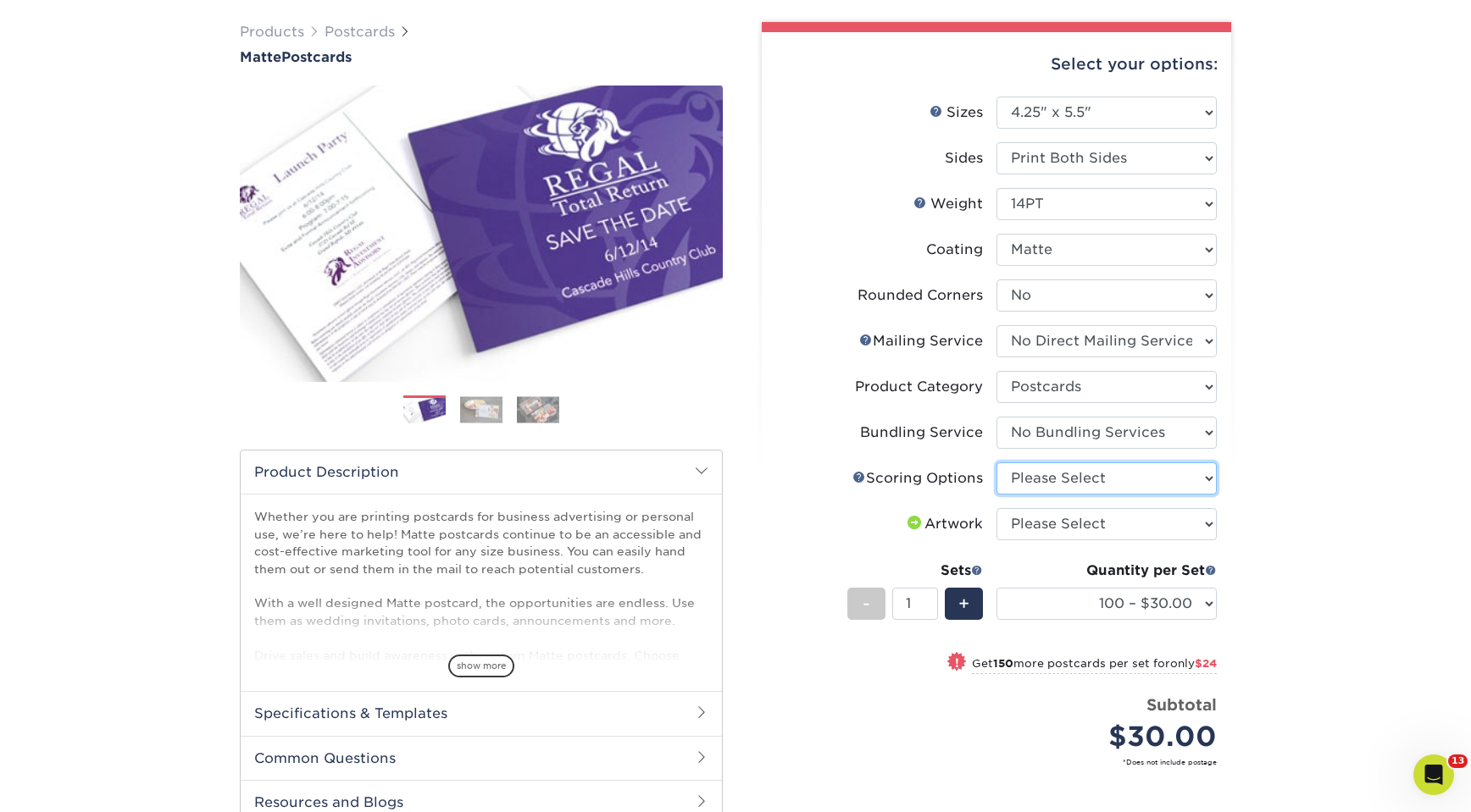
click at [1151, 478] on select "Please Select No Scoring One Score Score in Half" at bounding box center [1106, 478] width 220 height 32
click at [1302, 398] on div "Products Postcards Matte Postcards Next $" at bounding box center [735, 505] width 1471 height 1034
click at [1075, 473] on select "Please Select No Scoring One Score Score in Half" at bounding box center [1106, 478] width 220 height 32
select select "16ebe401-5398-422d-8cb0-f3adbb82deb5"
click at [996, 462] on select "Please Select No Scoring One Score Score in Half" at bounding box center [1106, 478] width 220 height 32
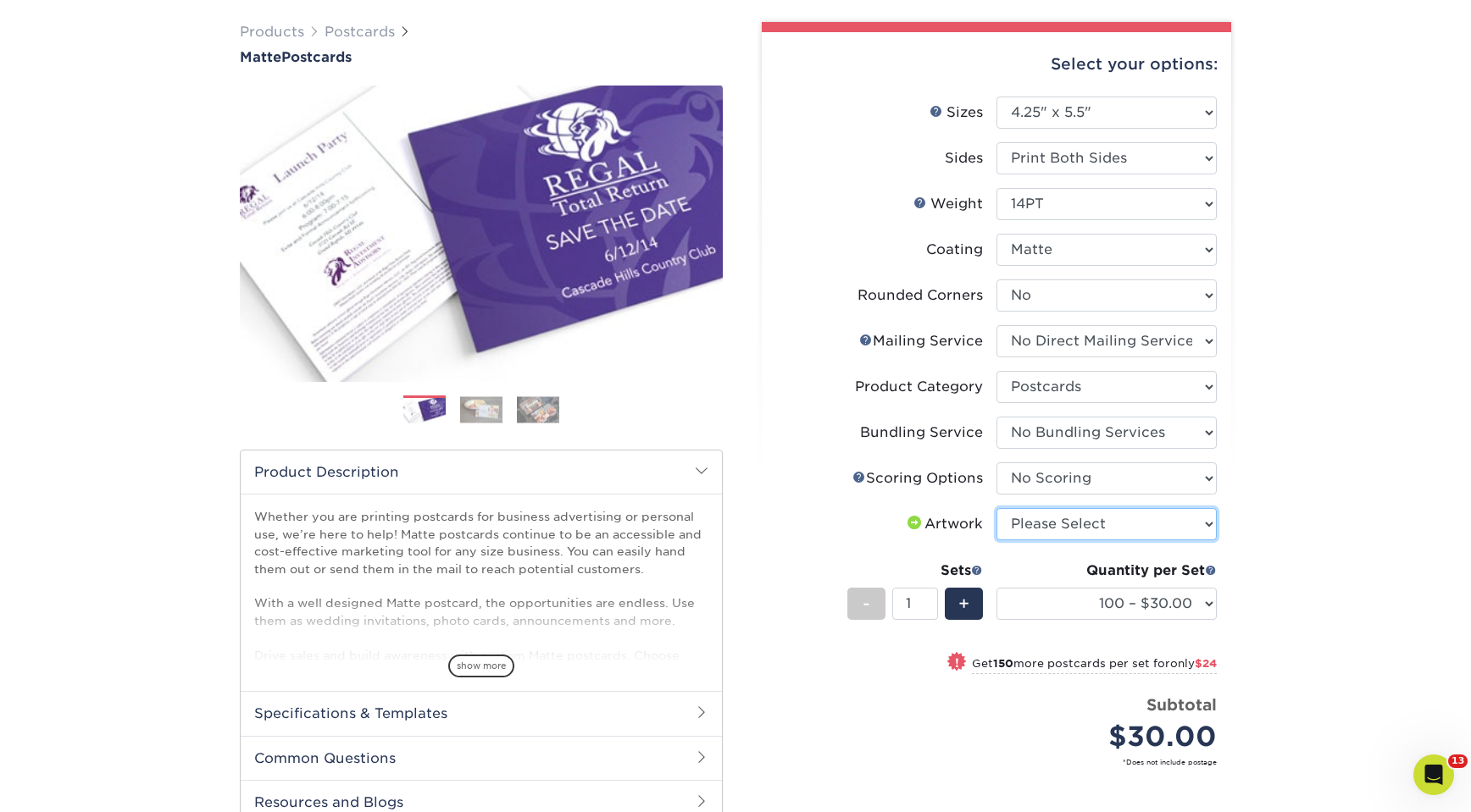
click at [1088, 522] on select "Please Select I will upload files I need a design - $150" at bounding box center [1106, 524] width 220 height 32
select select "upload"
click at [996, 508] on select "Please Select I will upload files I need a design - $150" at bounding box center [1106, 524] width 220 height 32
click at [1145, 608] on select "100 – $30.00 250 – $54.00 500 – $64.00 1000 – $73.00 2500 – $149.00 5000 – $222…" at bounding box center [1106, 604] width 220 height 32
click at [996, 588] on select "100 – $30.00 250 – $54.00 500 – $64.00 1000 – $73.00 2500 – $149.00 5000 – $222…" at bounding box center [1106, 604] width 220 height 32
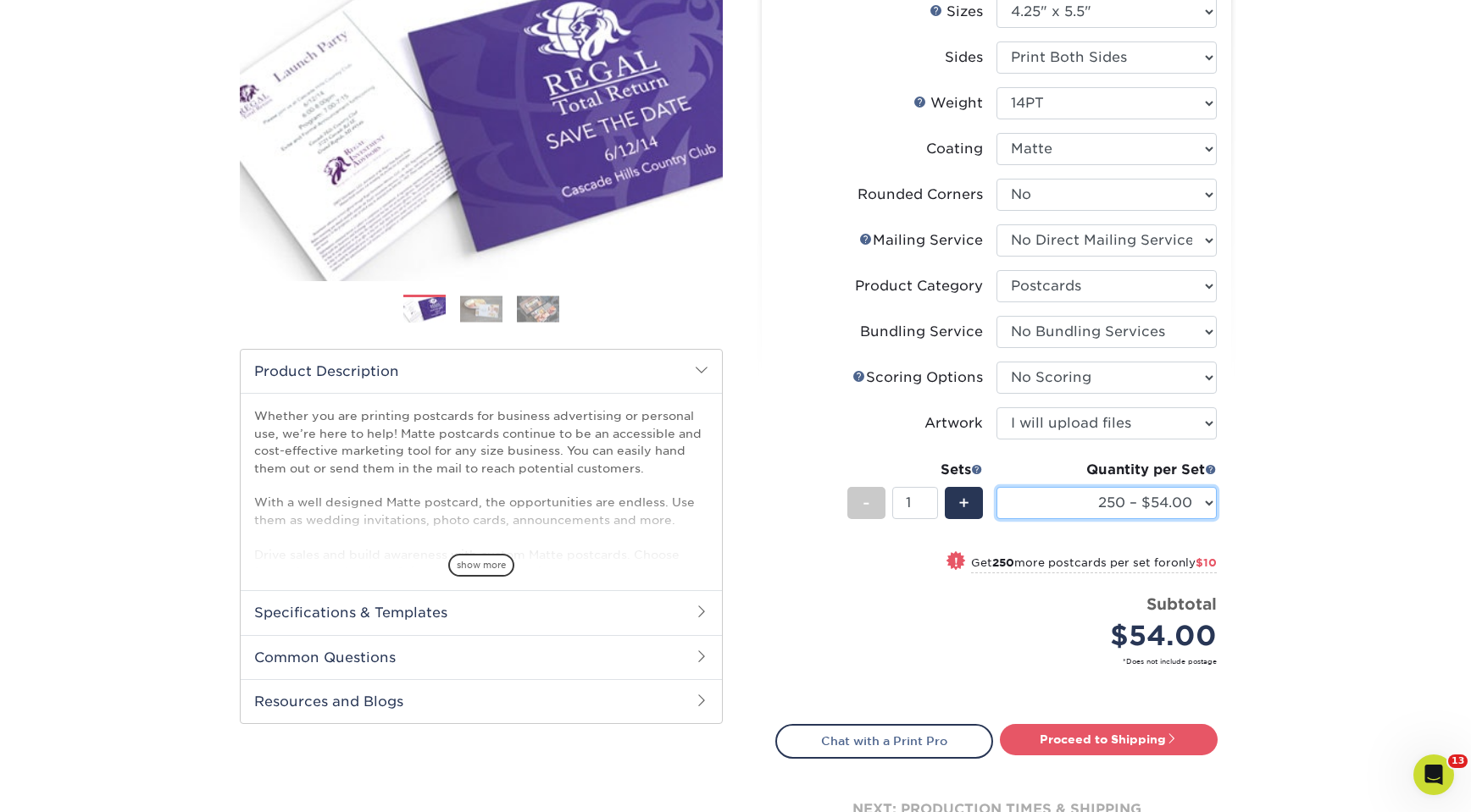
scroll to position [222, 0]
click at [1127, 503] on select "100 – $30.00 250 – $54.00 500 – $64.00 1000 – $73.00 2500 – $149.00 5000 – $222…" at bounding box center [1106, 502] width 220 height 32
click at [996, 486] on select "100 – $30.00 250 – $54.00 500 – $64.00 1000 – $73.00 2500 – $149.00 5000 – $222…" at bounding box center [1106, 502] width 220 height 32
click at [1130, 502] on select "100 – $30.00 250 – $54.00 500 – $64.00 1000 – $73.00 2500 – $149.00 5000 – $222…" at bounding box center [1106, 502] width 220 height 32
click at [996, 486] on select "100 – $30.00 250 – $54.00 500 – $64.00 1000 – $73.00 2500 – $149.00 5000 – $222…" at bounding box center [1106, 502] width 220 height 32
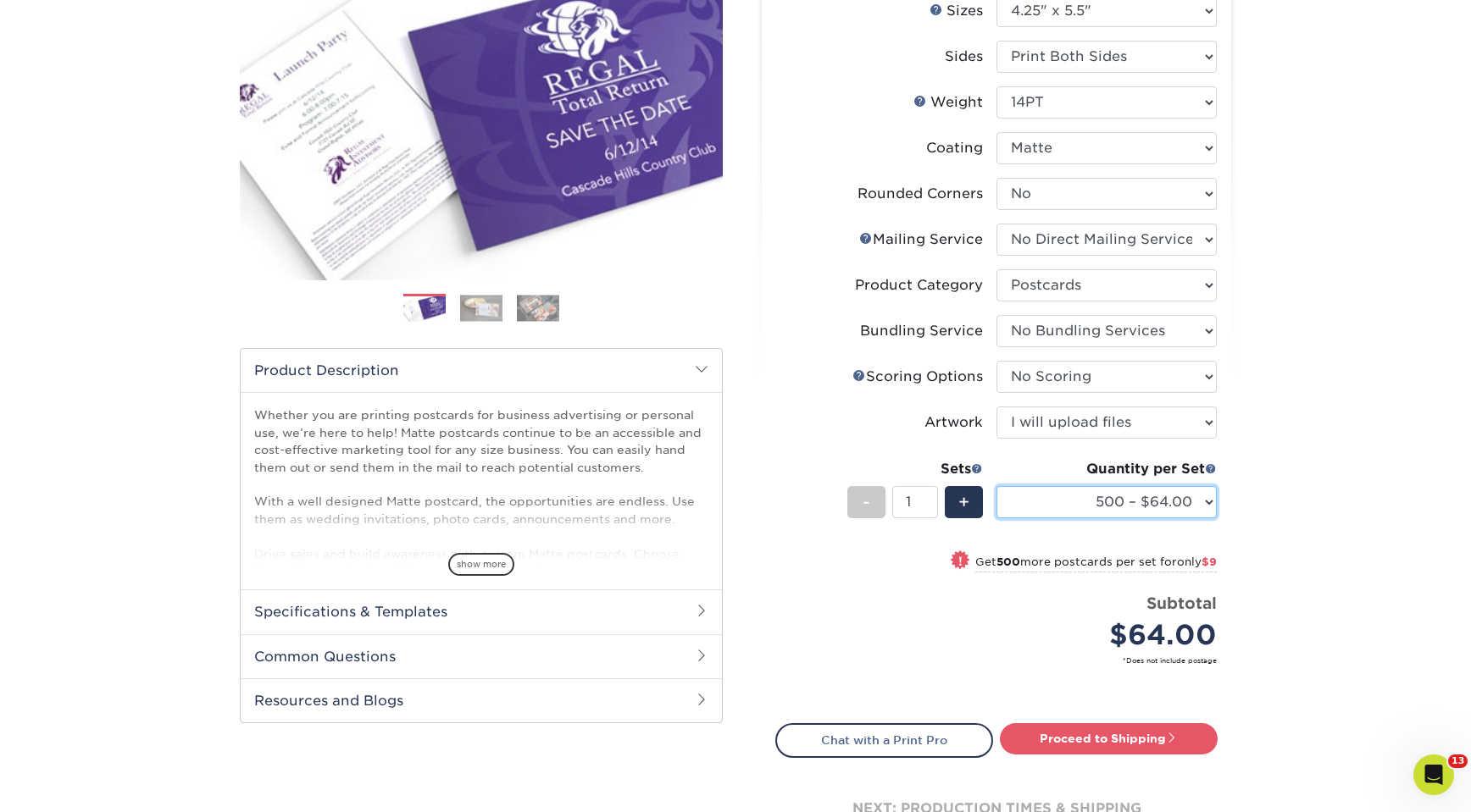
click at [1119, 497] on select "100 – $30.00 250 – $54.00 500 – $64.00 1000 – $73.00 2500 – $149.00 5000 – $222…" at bounding box center [1106, 502] width 220 height 32
select select "250 – $54.00"
click at [996, 486] on select "100 – $30.00 250 – $54.00 500 – $64.00 1000 – $73.00 2500 – $149.00 5000 – $222…" at bounding box center [1106, 502] width 220 height 32
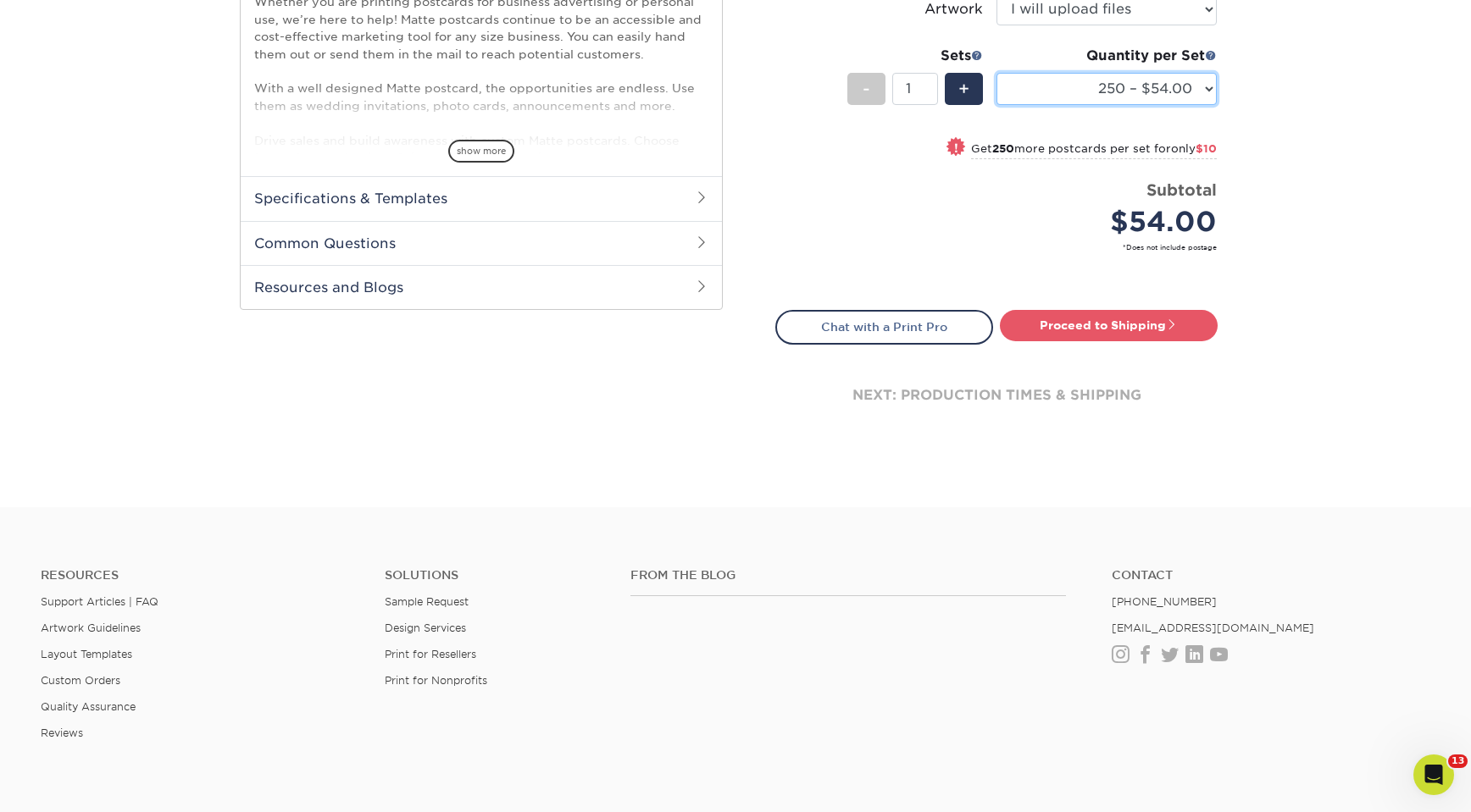
scroll to position [641, 0]
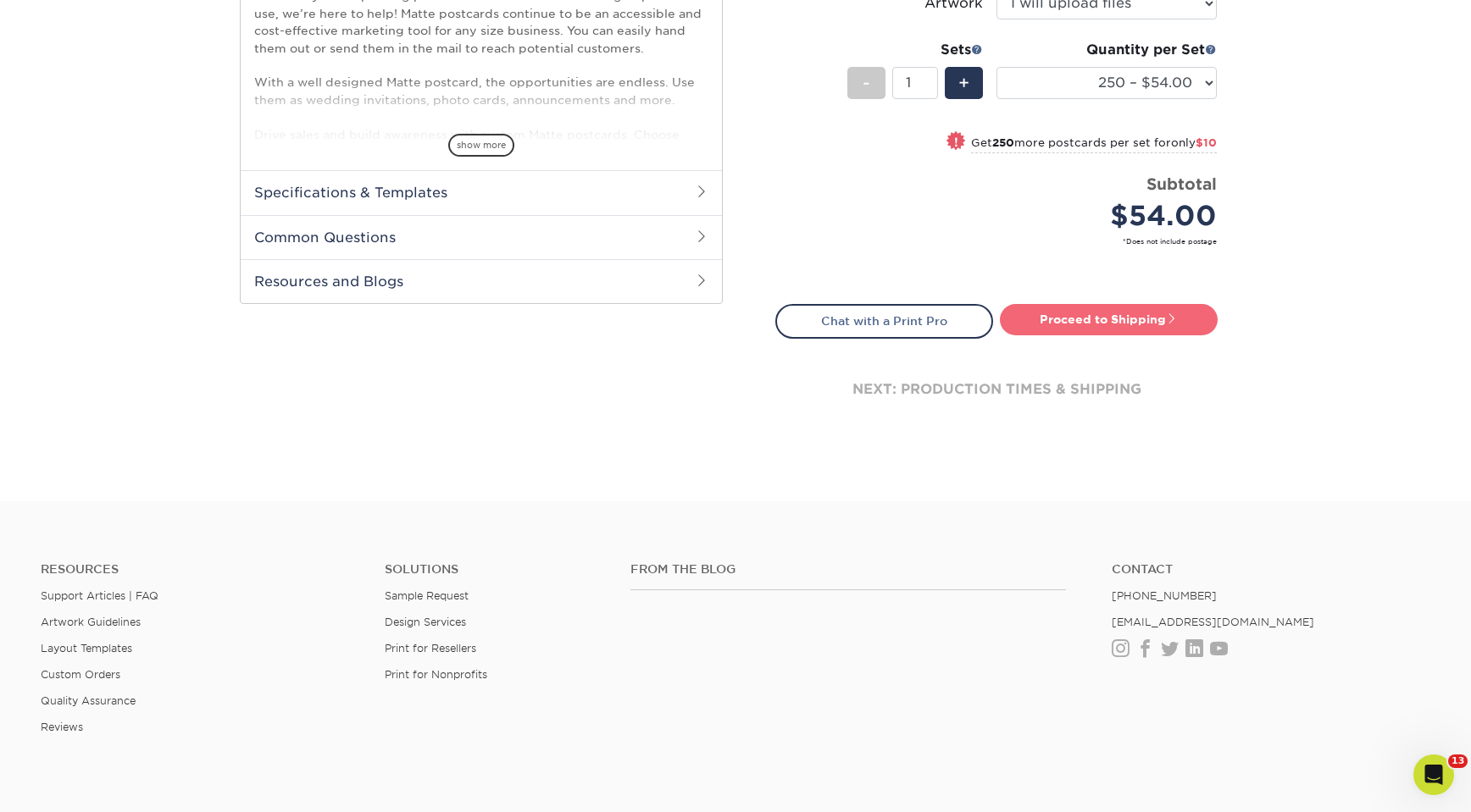
click at [1142, 311] on link "Proceed to Shipping" at bounding box center [1109, 319] width 218 height 30
type input "Set 1"
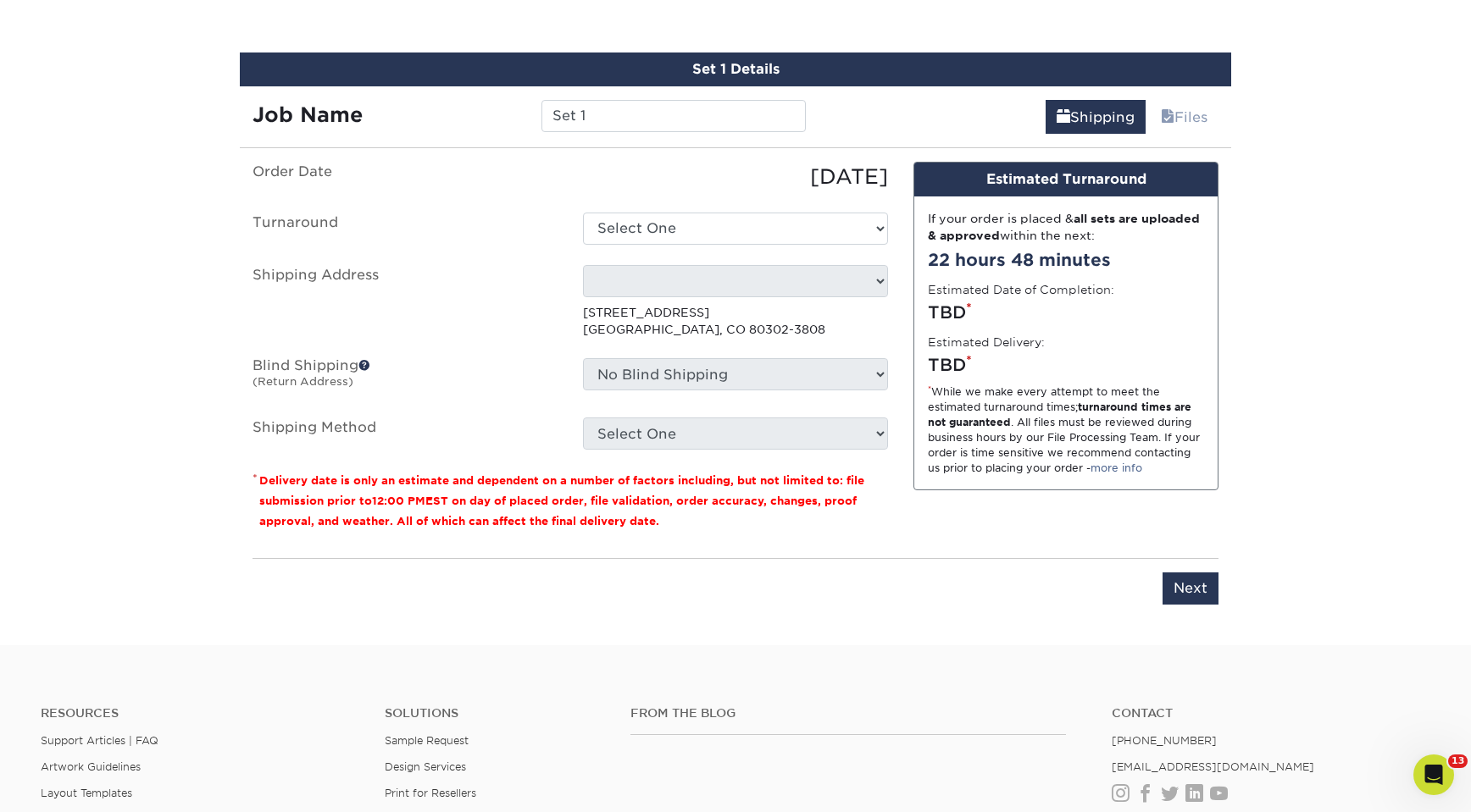
scroll to position [992, 0]
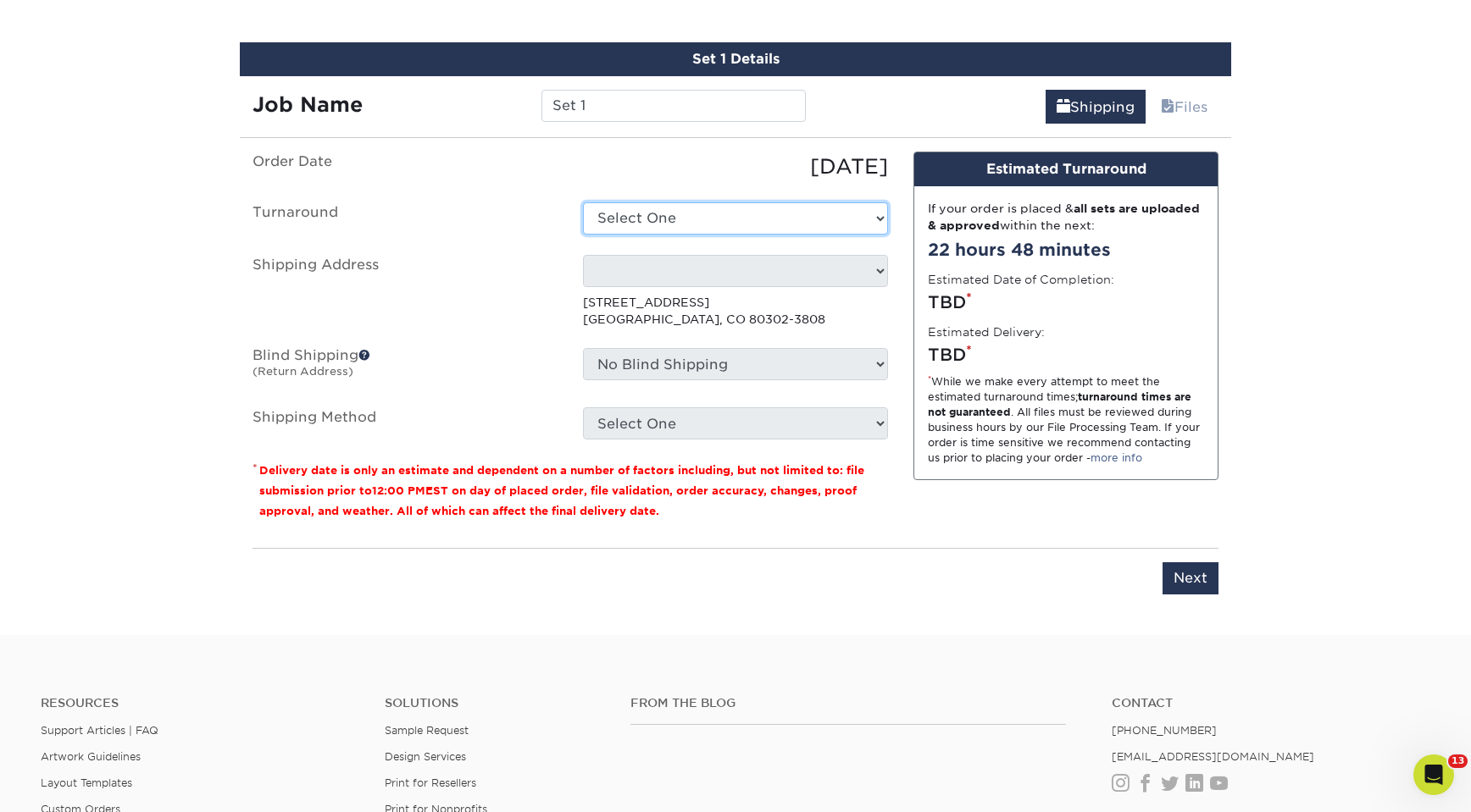
click at [655, 213] on select "Select One 2-4 Business Days 2 Day Next Business Day" at bounding box center [735, 219] width 305 height 32
select select "72a2918e-72b0-4c33-afd1-d4827c8ec4f3"
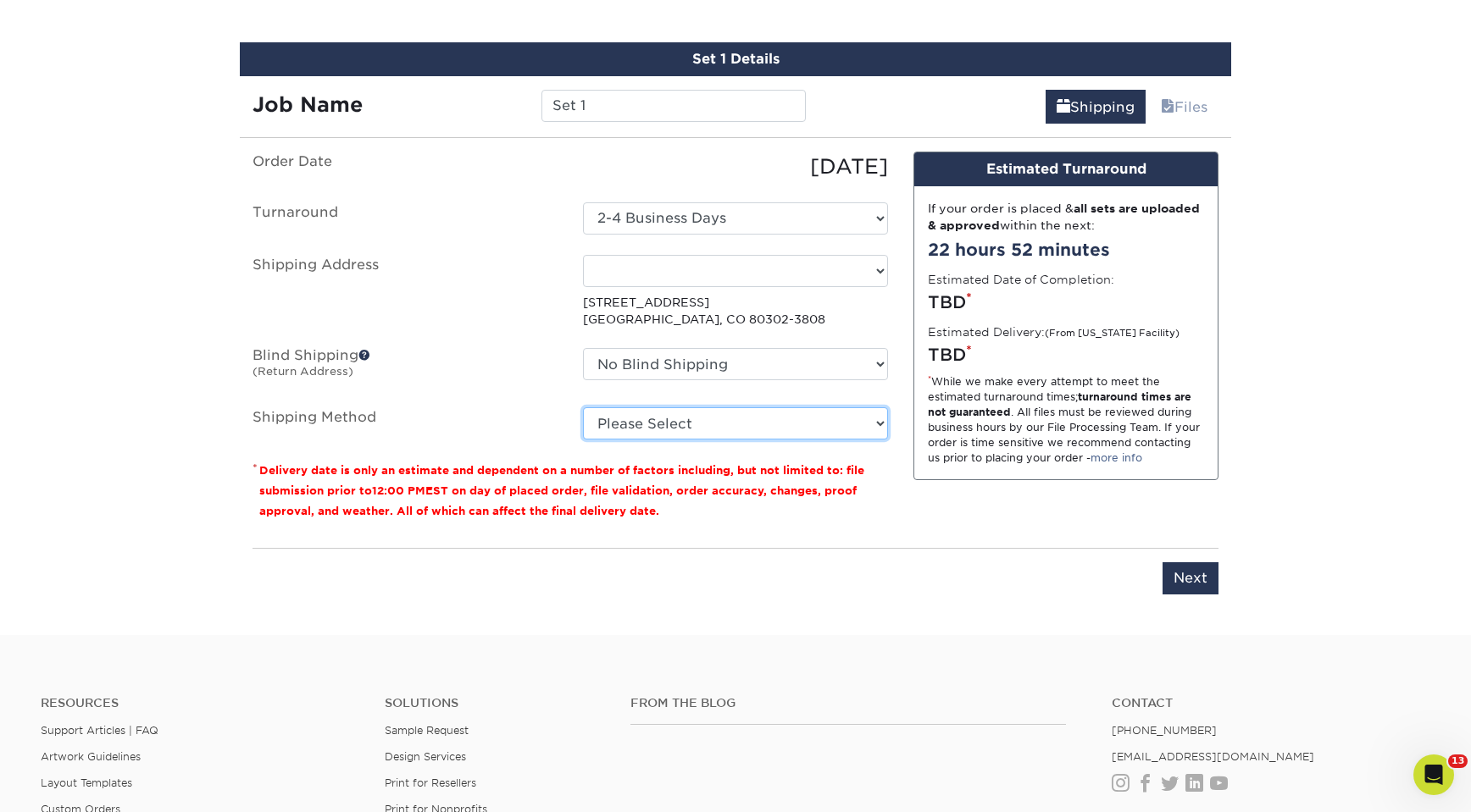
click at [682, 430] on select "Please Select Ground Shipping (+$16.69) 3 Day Shipping Service (+$19.91) 2 Day …" at bounding box center [735, 423] width 305 height 32
select select "03"
click at [583, 407] on select "Please Select Ground Shipping (+$16.69) 3 Day Shipping Service (+$19.91) 2 Day …" at bounding box center [735, 423] width 305 height 32
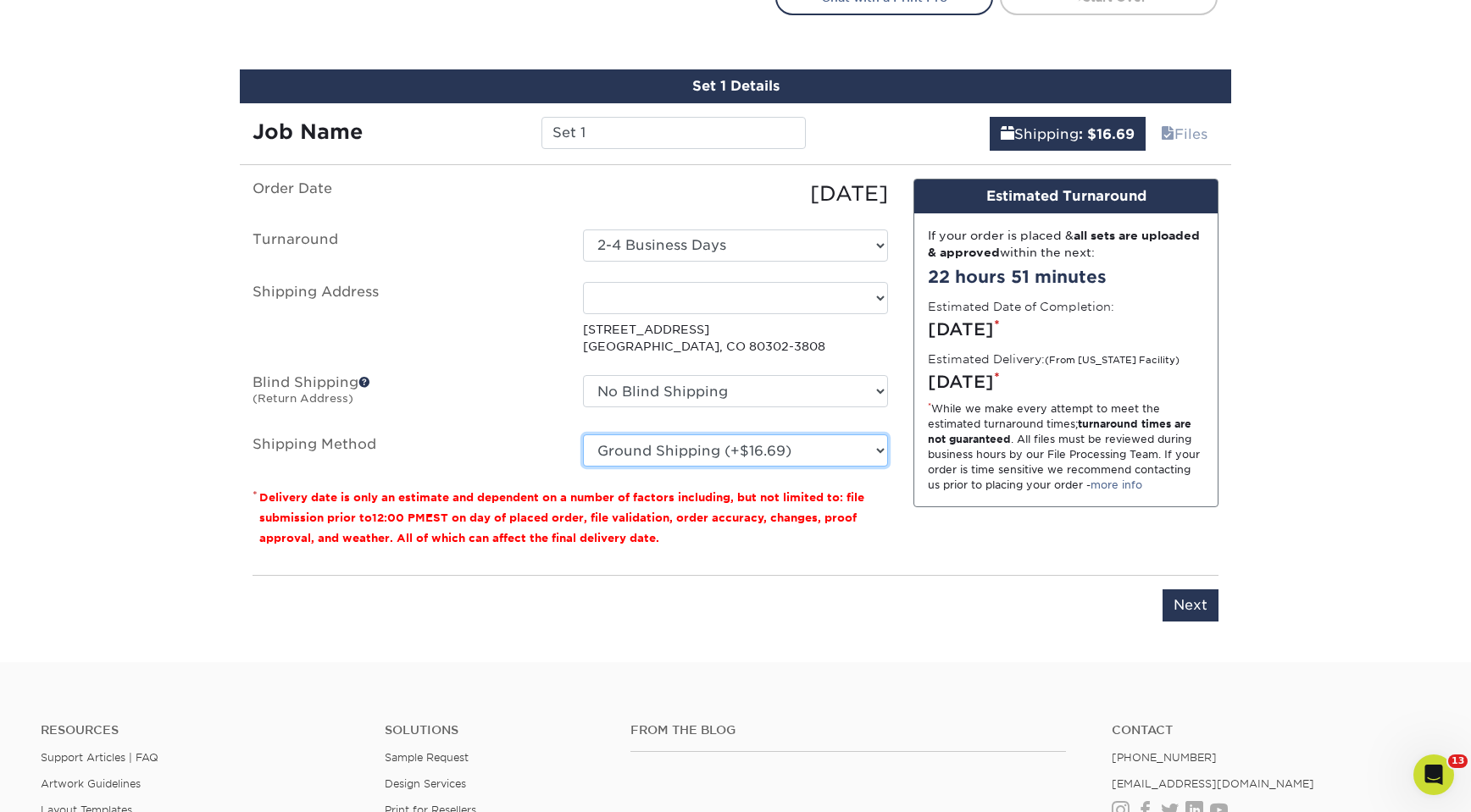
scroll to position [969, 0]
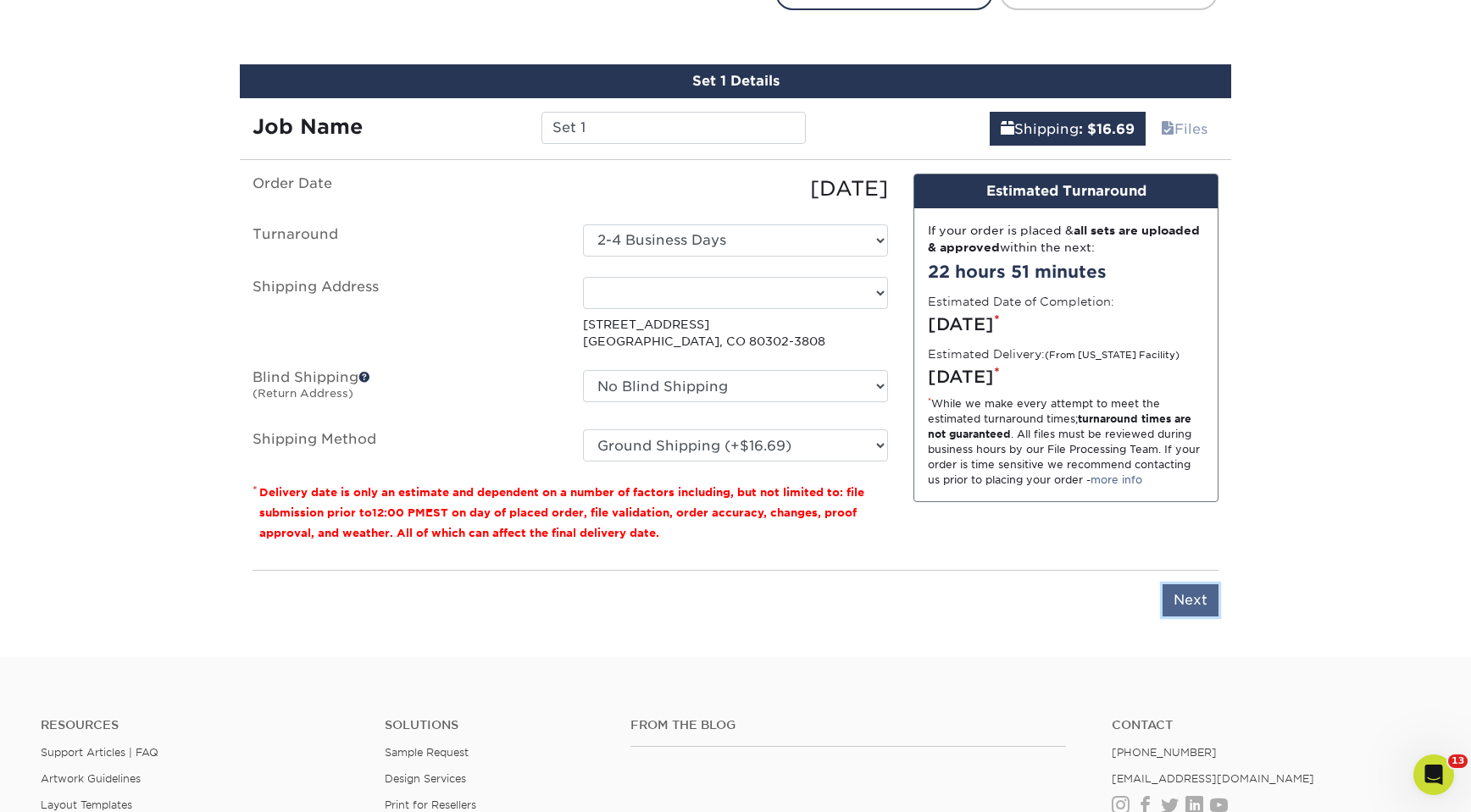
click at [1195, 604] on input "Next" at bounding box center [1190, 601] width 56 height 32
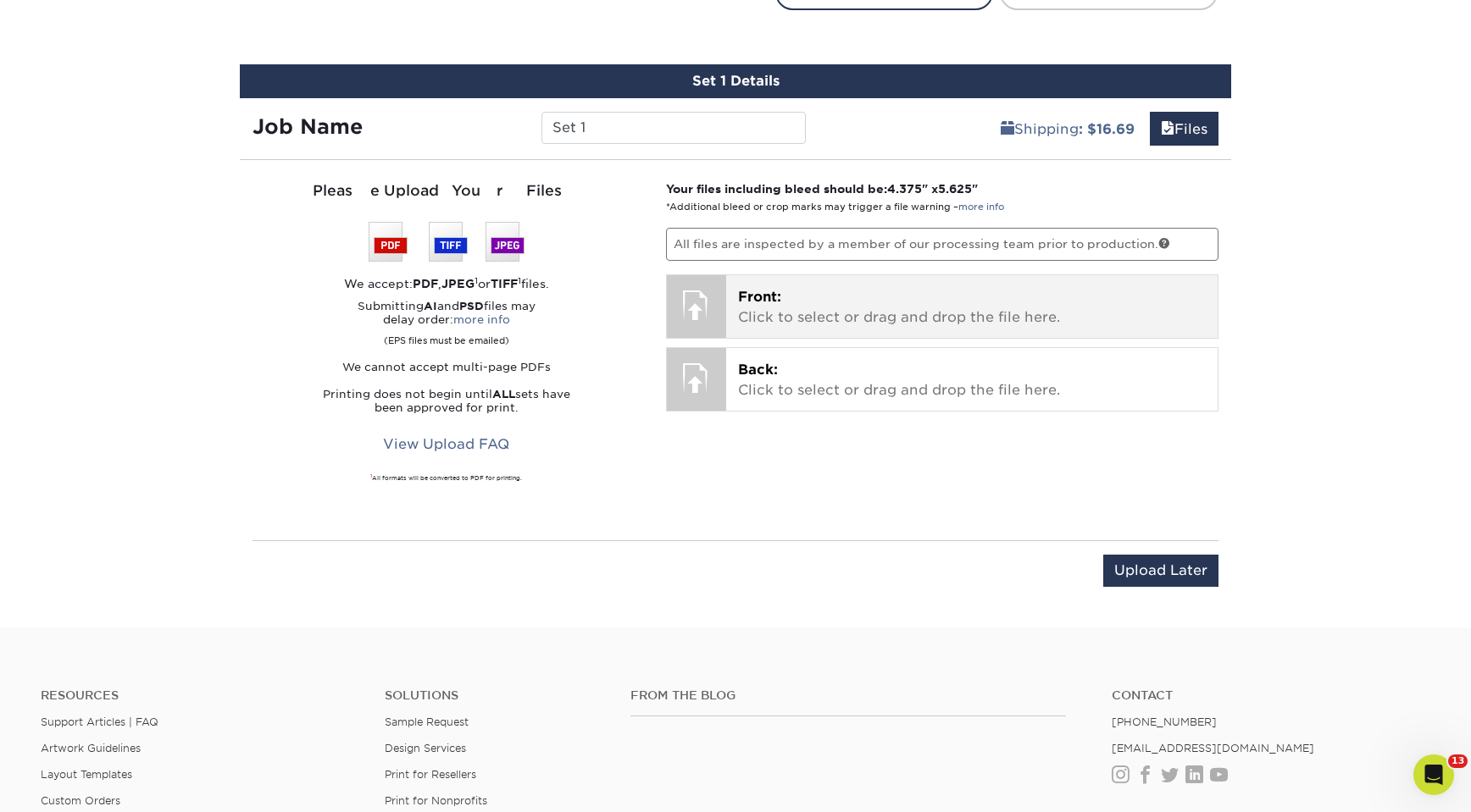
click at [856, 307] on p "Front: Click to select or drag and drop the file here." at bounding box center [972, 307] width 469 height 41
click at [827, 304] on p "Front: Click to select or drag and drop the file here." at bounding box center [972, 307] width 469 height 41
click at [779, 310] on p "Front: Click to select or drag and drop the file here." at bounding box center [972, 307] width 469 height 41
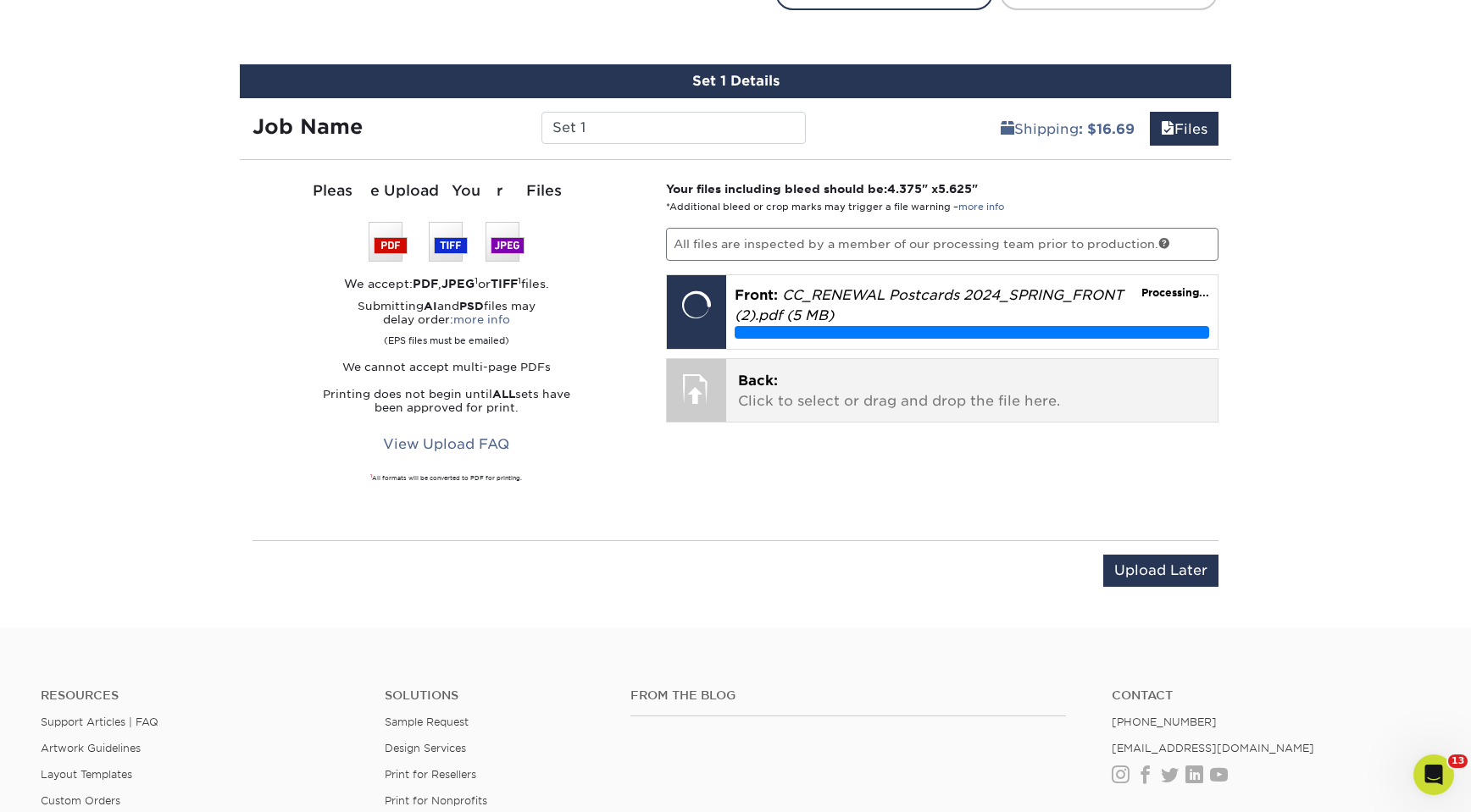
click at [891, 394] on p "Back: Click to select or drag and drop the file here." at bounding box center [972, 390] width 469 height 41
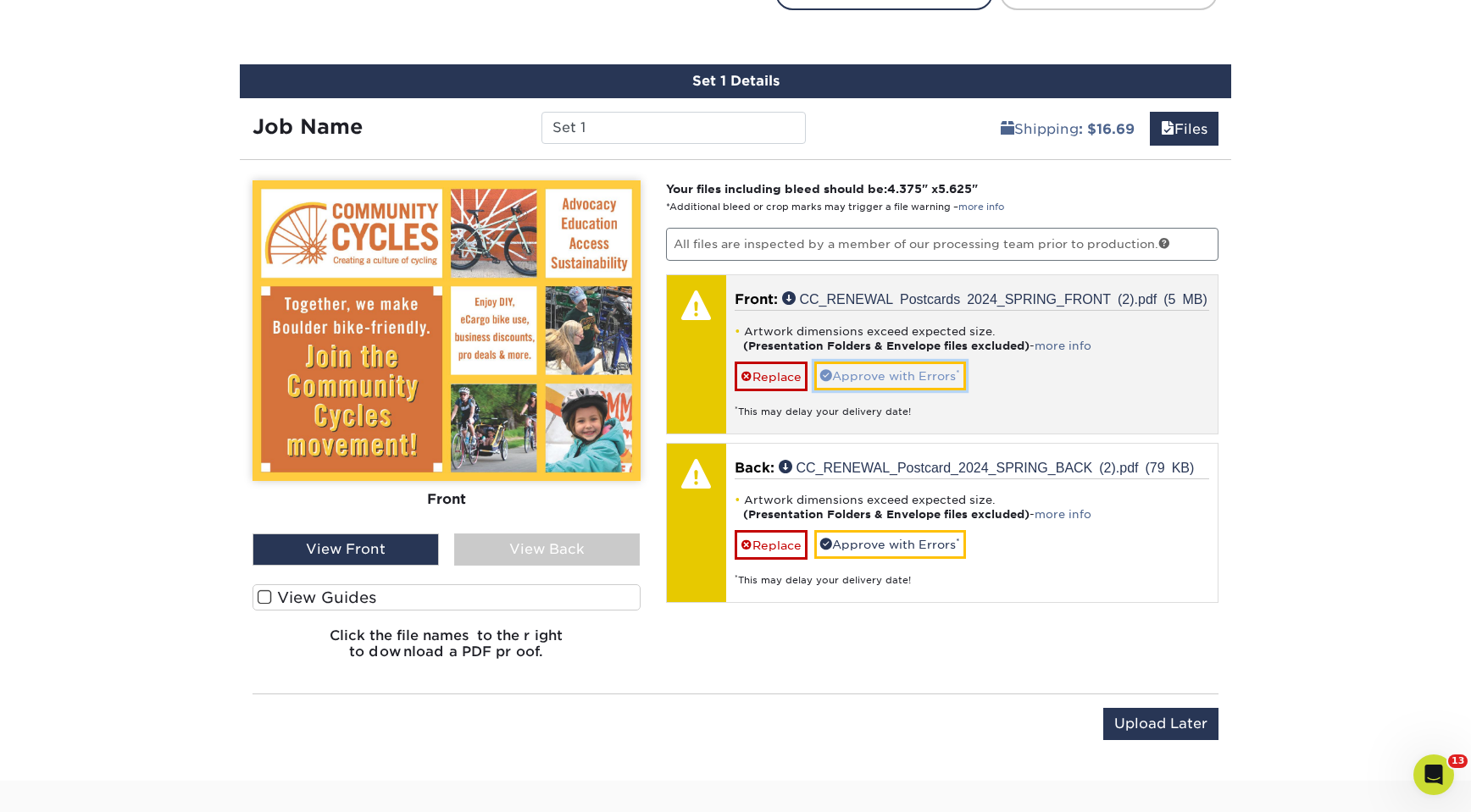
click at [920, 390] on link "Approve with Errors *" at bounding box center [890, 375] width 152 height 29
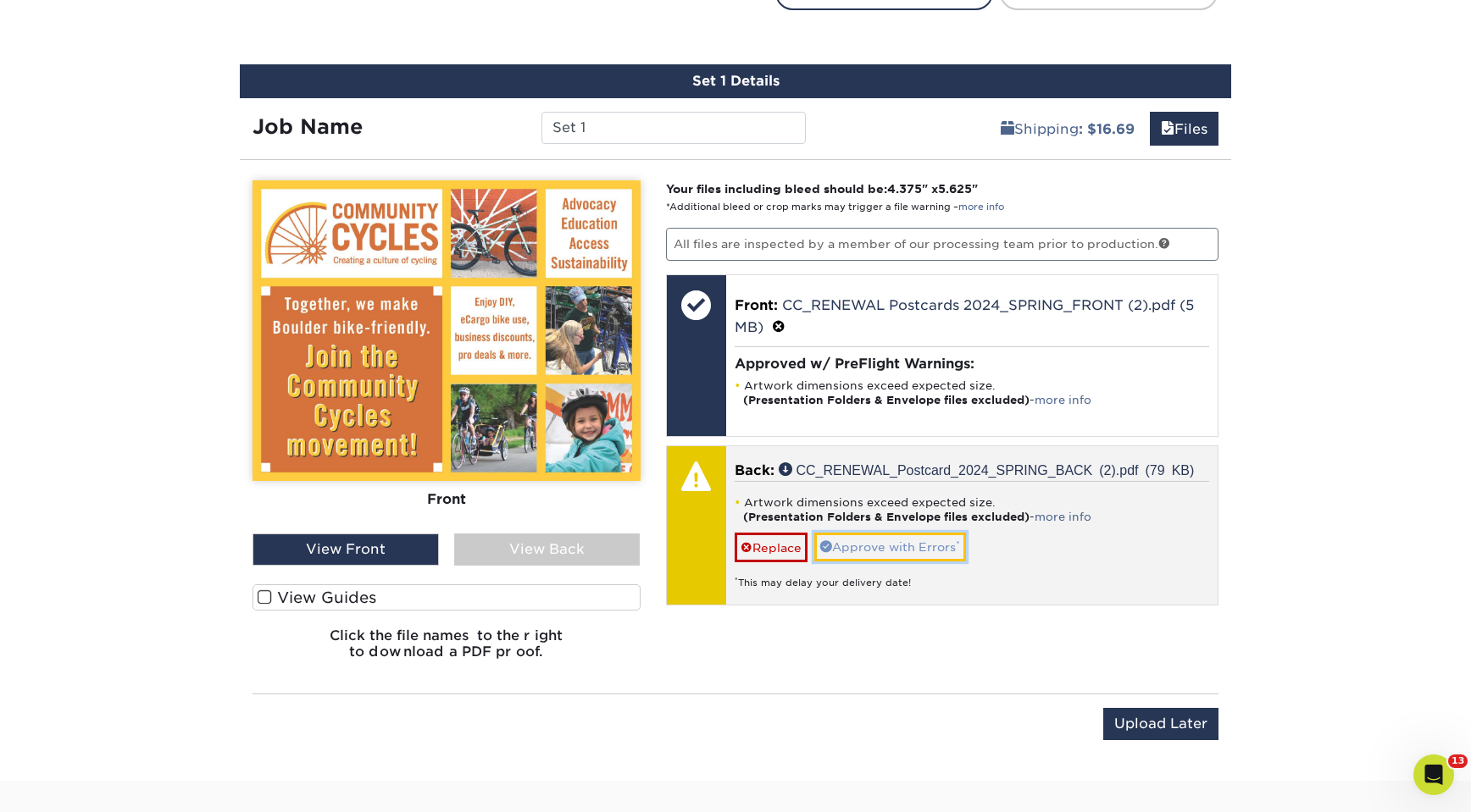
click at [905, 542] on link "Approve with Errors *" at bounding box center [890, 547] width 152 height 29
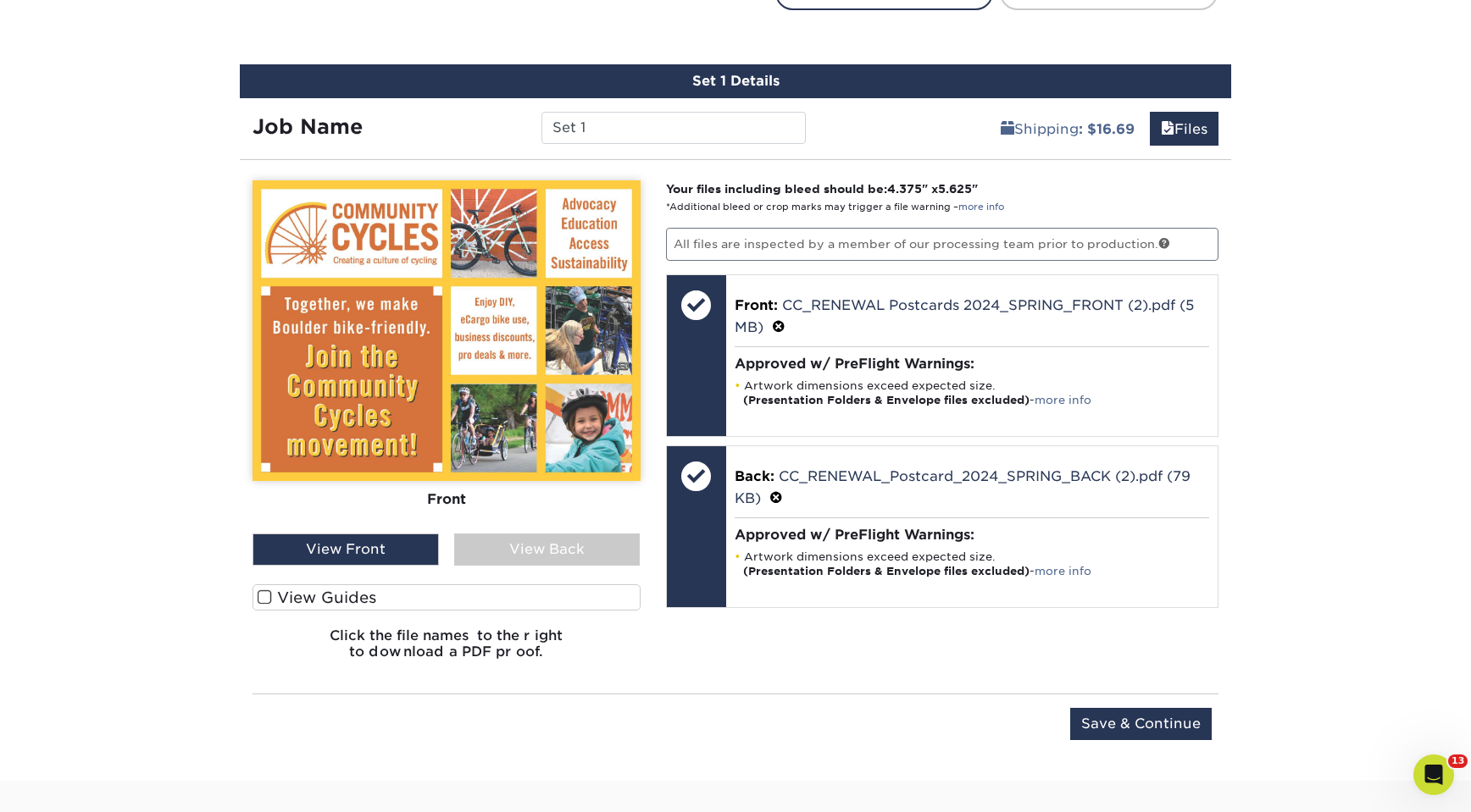
click at [522, 542] on div "View Back" at bounding box center [547, 550] width 187 height 32
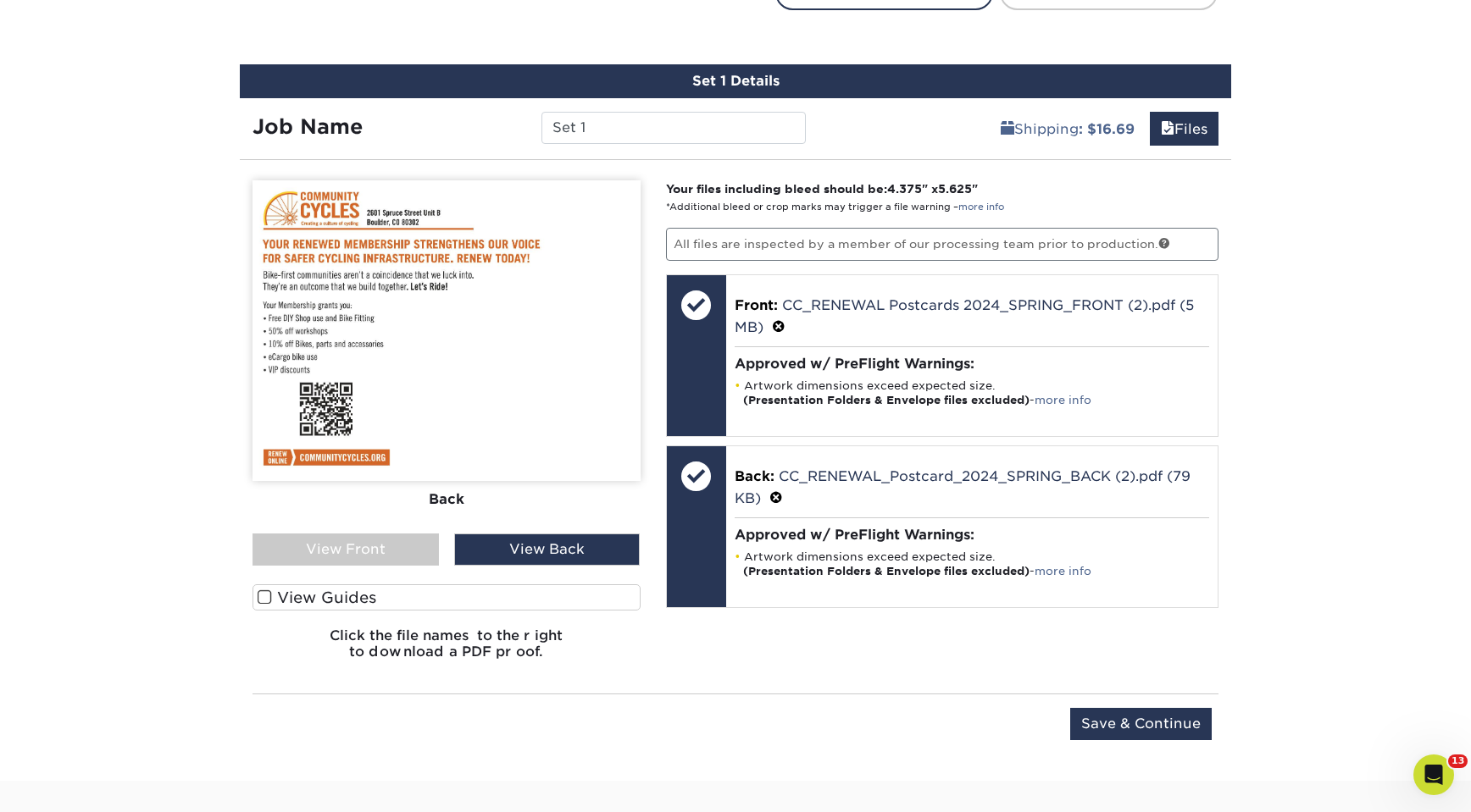
click at [380, 540] on div "View Front" at bounding box center [346, 550] width 187 height 32
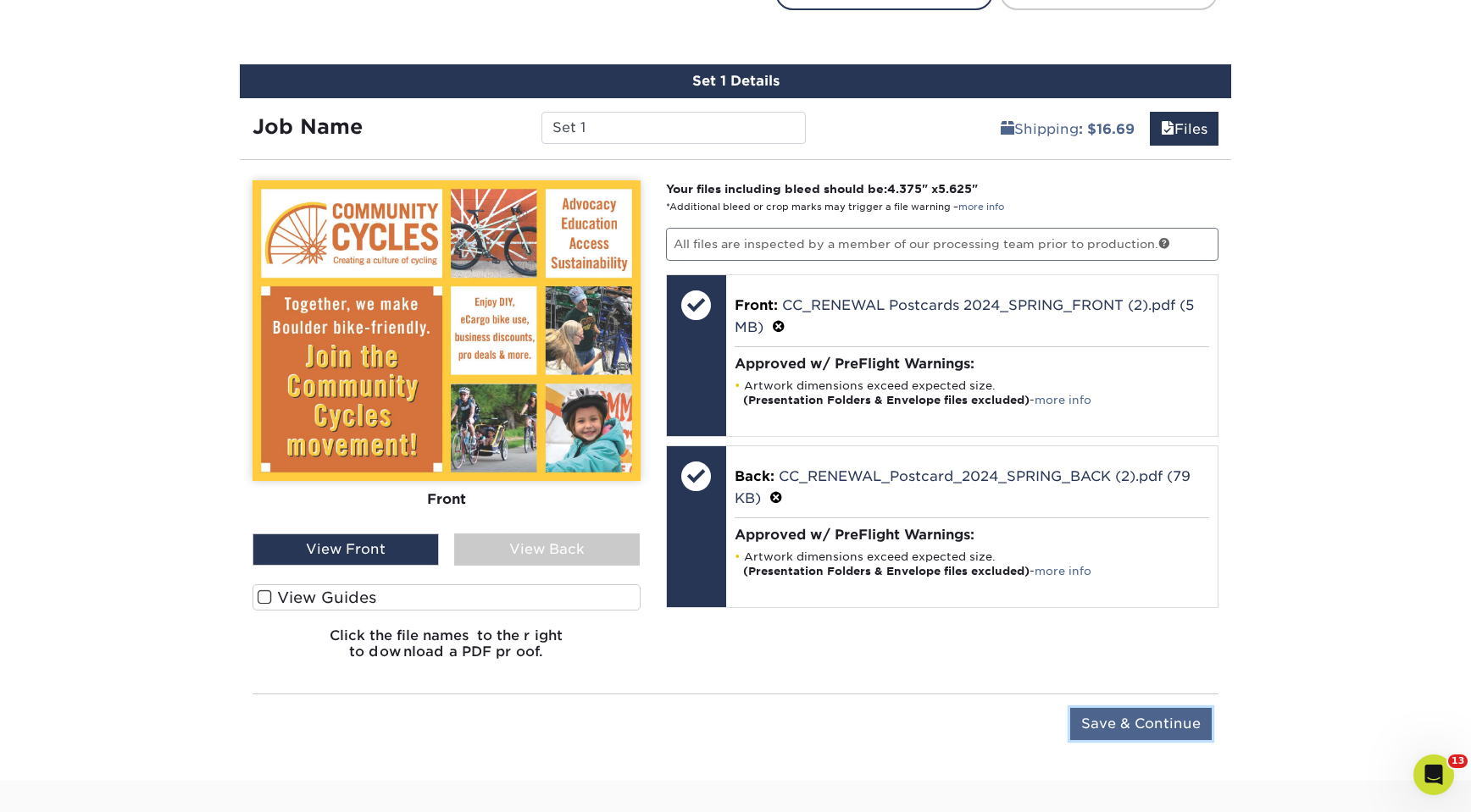
click at [1125, 728] on input "Save & Continue" at bounding box center [1141, 724] width 142 height 32
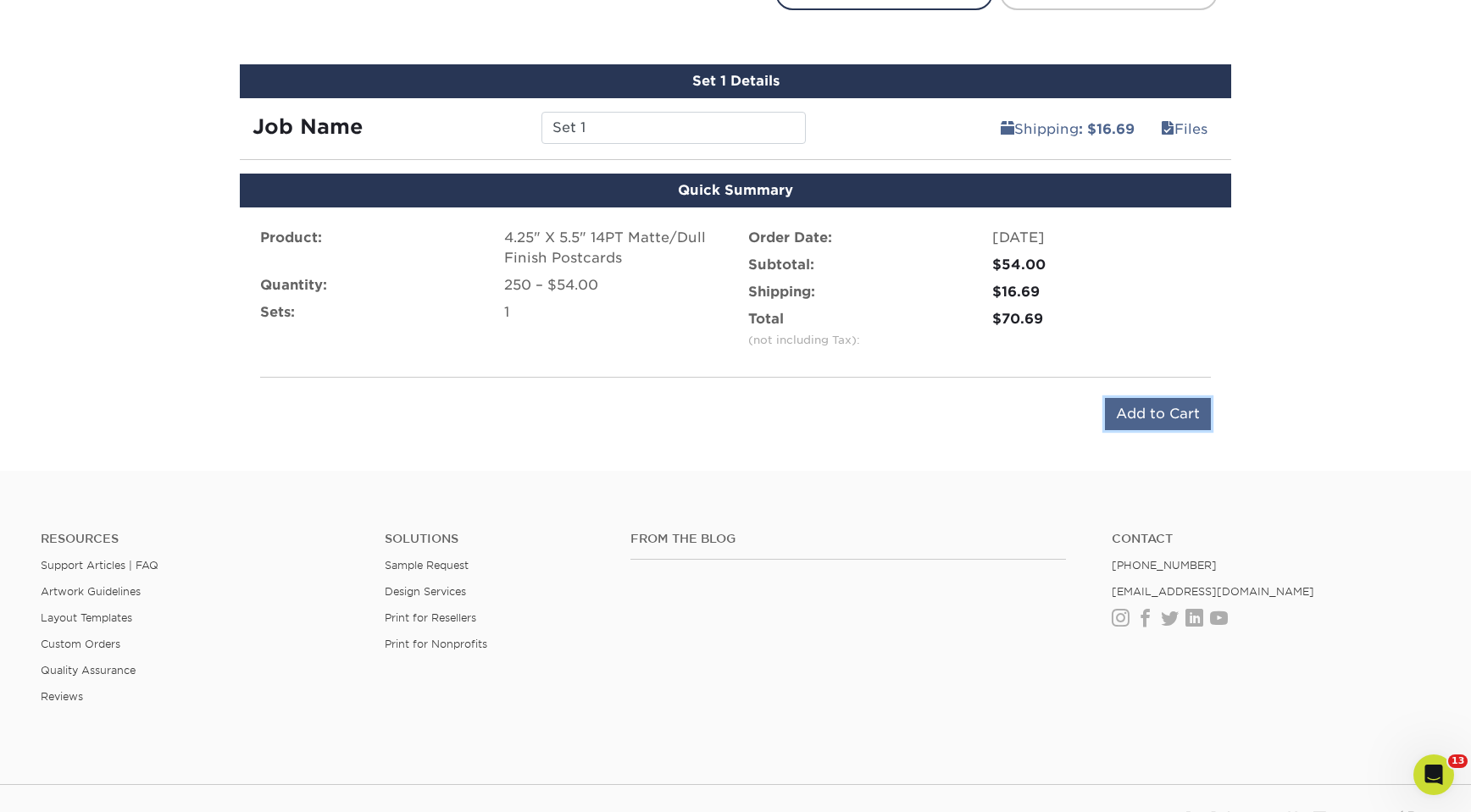
click at [1156, 407] on input "Add to Cart" at bounding box center [1158, 414] width 106 height 32
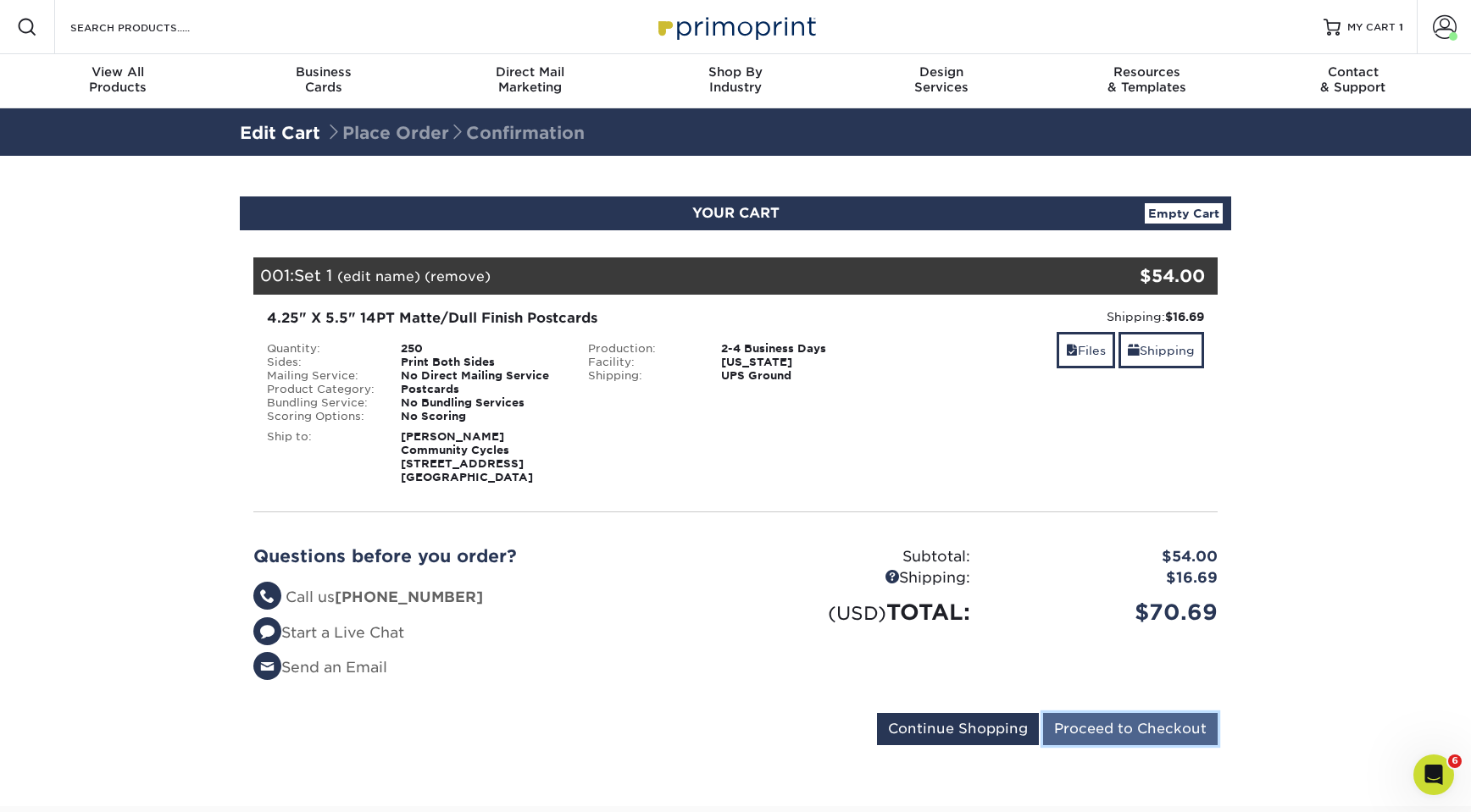
click at [1155, 729] on input "Proceed to Checkout" at bounding box center [1129, 729] width 175 height 32
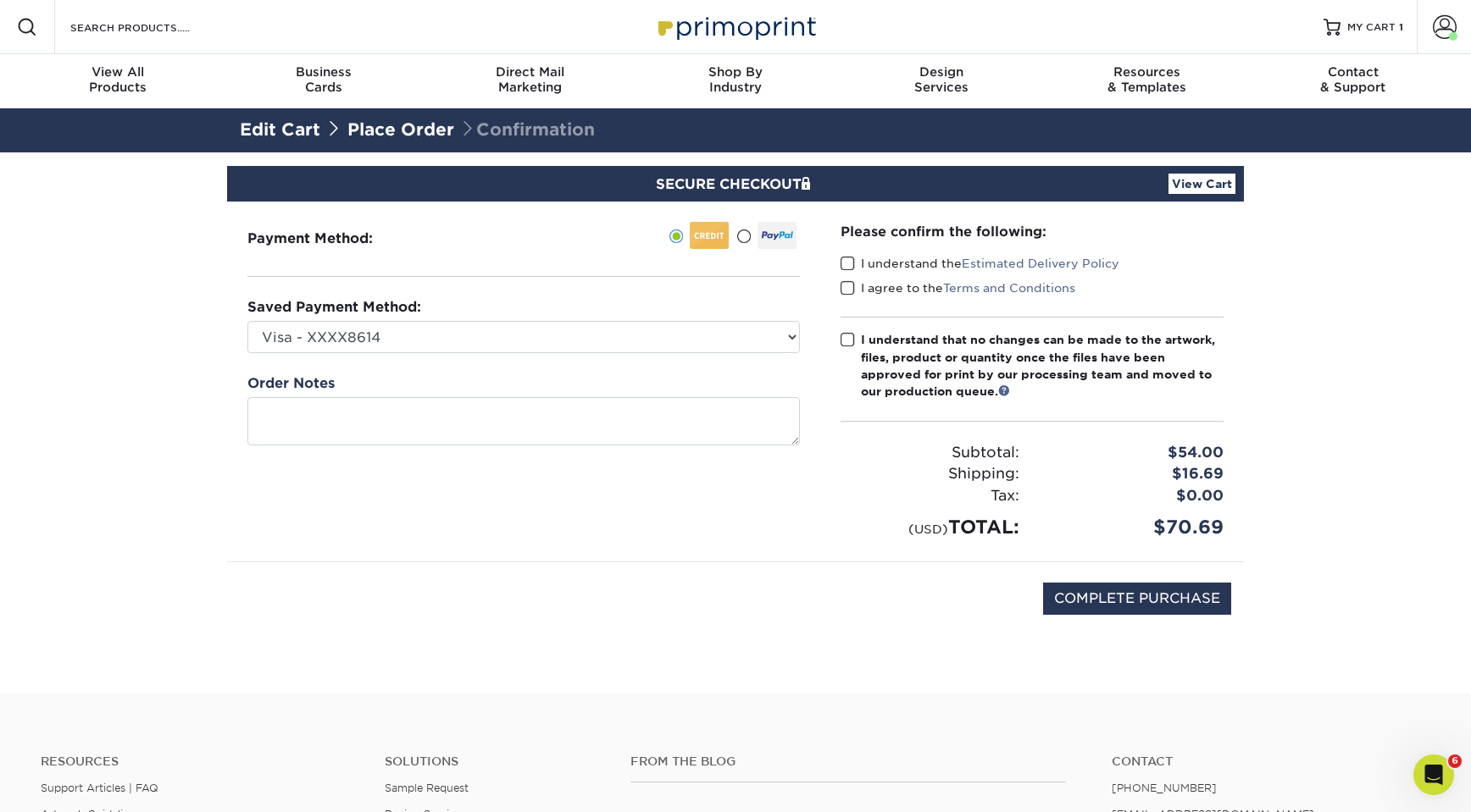
click at [845, 262] on span at bounding box center [847, 263] width 14 height 16
click at [0, 0] on input "I understand the Estimated Delivery Policy" at bounding box center [0, 0] width 0 height 0
click at [845, 285] on span at bounding box center [847, 288] width 14 height 16
click at [0, 0] on input "I agree to the Terms and Conditions" at bounding box center [0, 0] width 0 height 0
click at [848, 338] on span at bounding box center [847, 340] width 14 height 16
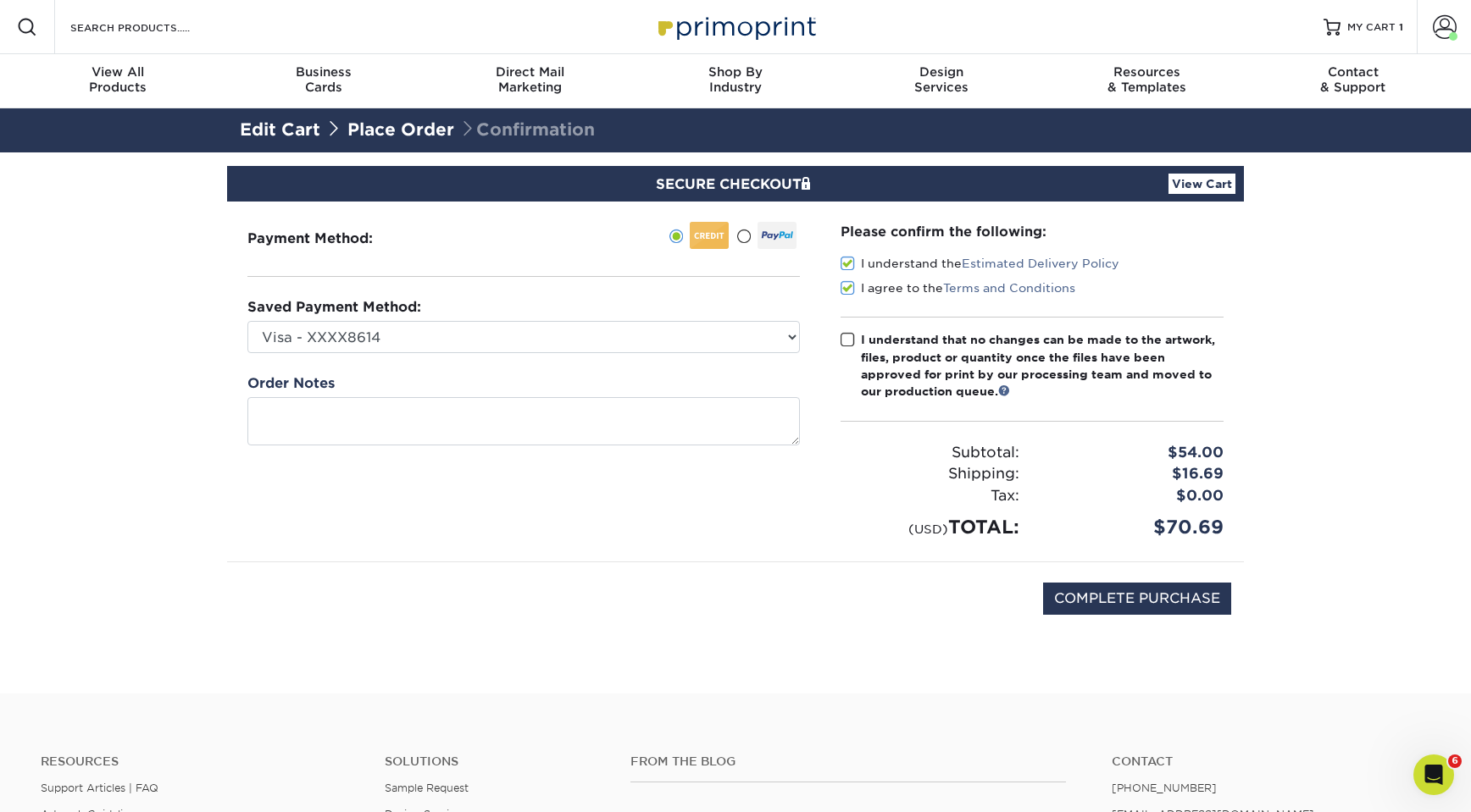
click at [0, 0] on input "I understand that no changes can be made to the artwork, files, product or quan…" at bounding box center [0, 0] width 0 height 0
click at [1130, 595] on input "COMPLETE PURCHASE" at bounding box center [1136, 599] width 188 height 32
click at [1131, 593] on input "COMPLETE PURCHASE" at bounding box center [1136, 599] width 188 height 32
type input "COMPLETE PURCHASE"
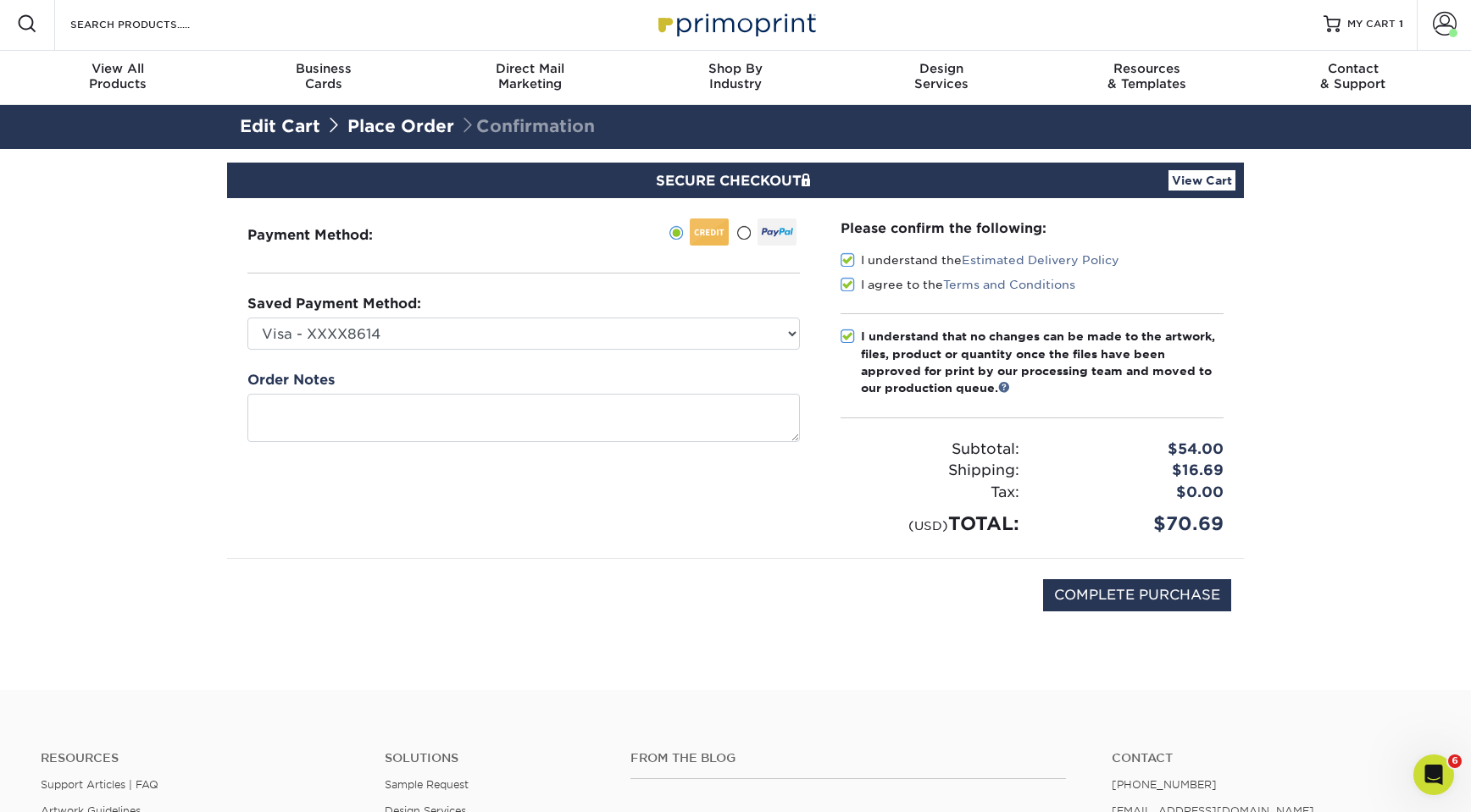
click at [1211, 187] on link "View Cart" at bounding box center [1201, 180] width 67 height 21
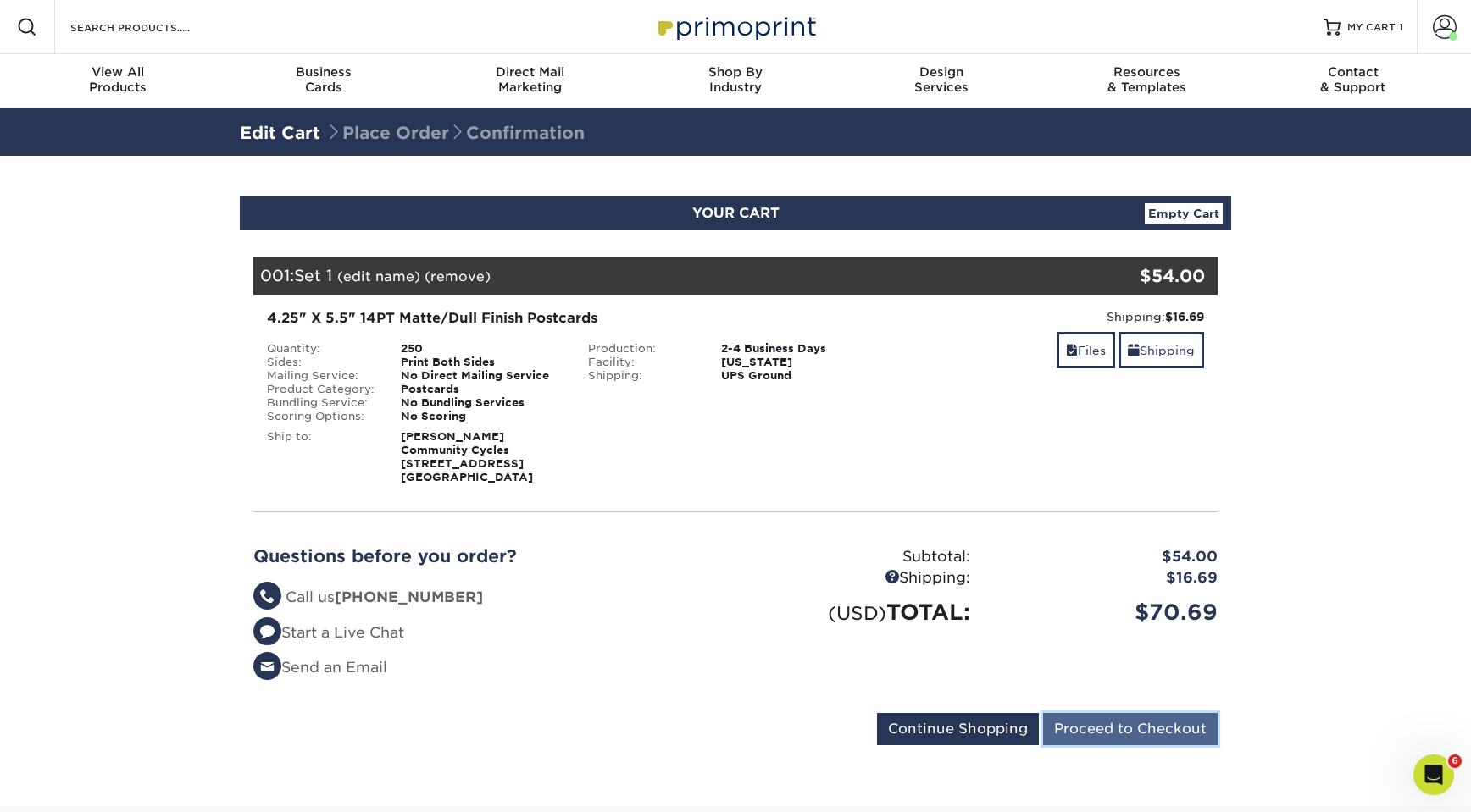
click at [1106, 721] on input "Proceed to Checkout" at bounding box center [1129, 729] width 175 height 32
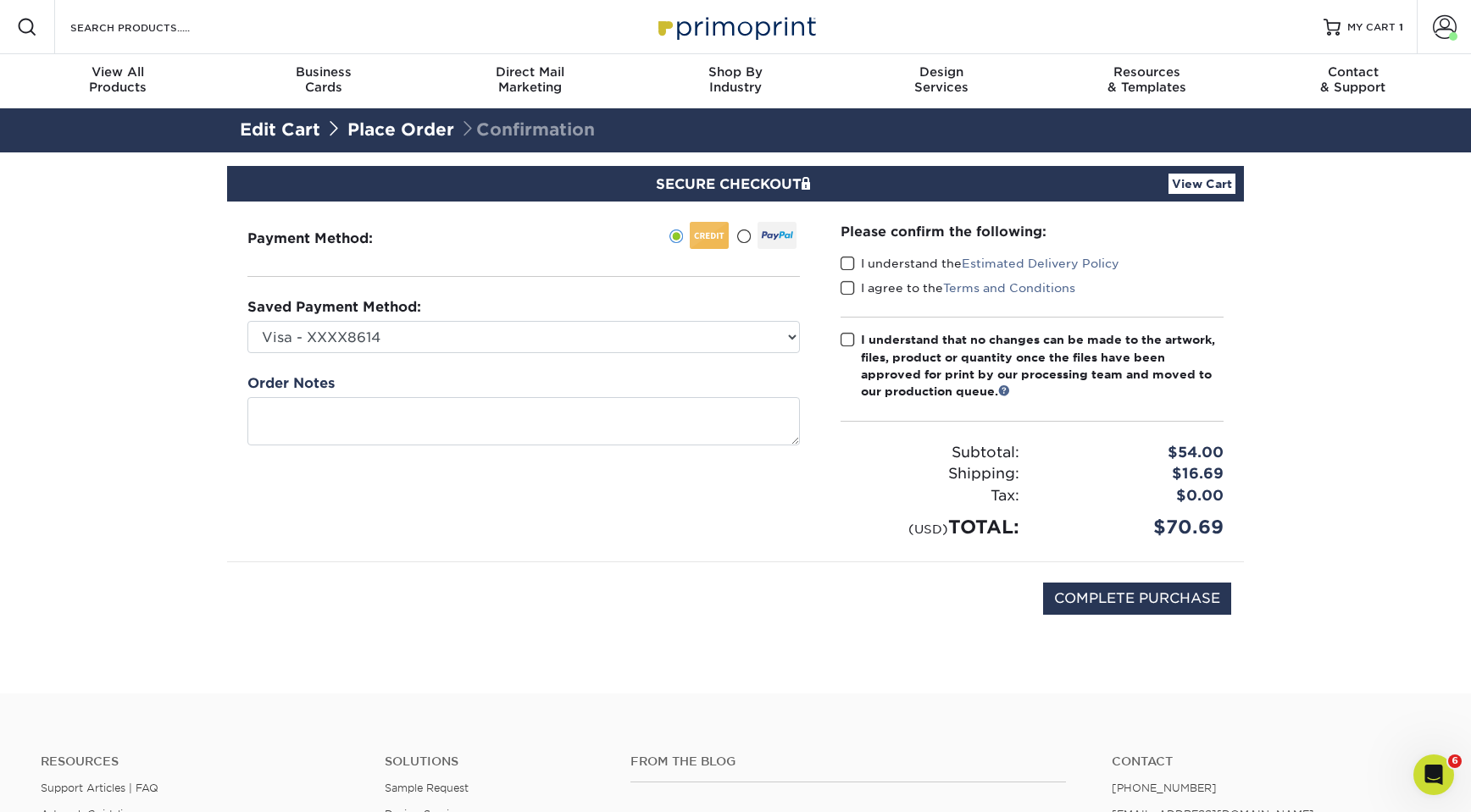
click at [845, 260] on span at bounding box center [847, 263] width 14 height 16
click at [0, 0] on input "I understand the Estimated Delivery Policy" at bounding box center [0, 0] width 0 height 0
click at [843, 287] on span at bounding box center [847, 288] width 14 height 16
click at [0, 0] on input "I agree to the Terms and Conditions" at bounding box center [0, 0] width 0 height 0
click at [849, 340] on span at bounding box center [847, 340] width 14 height 16
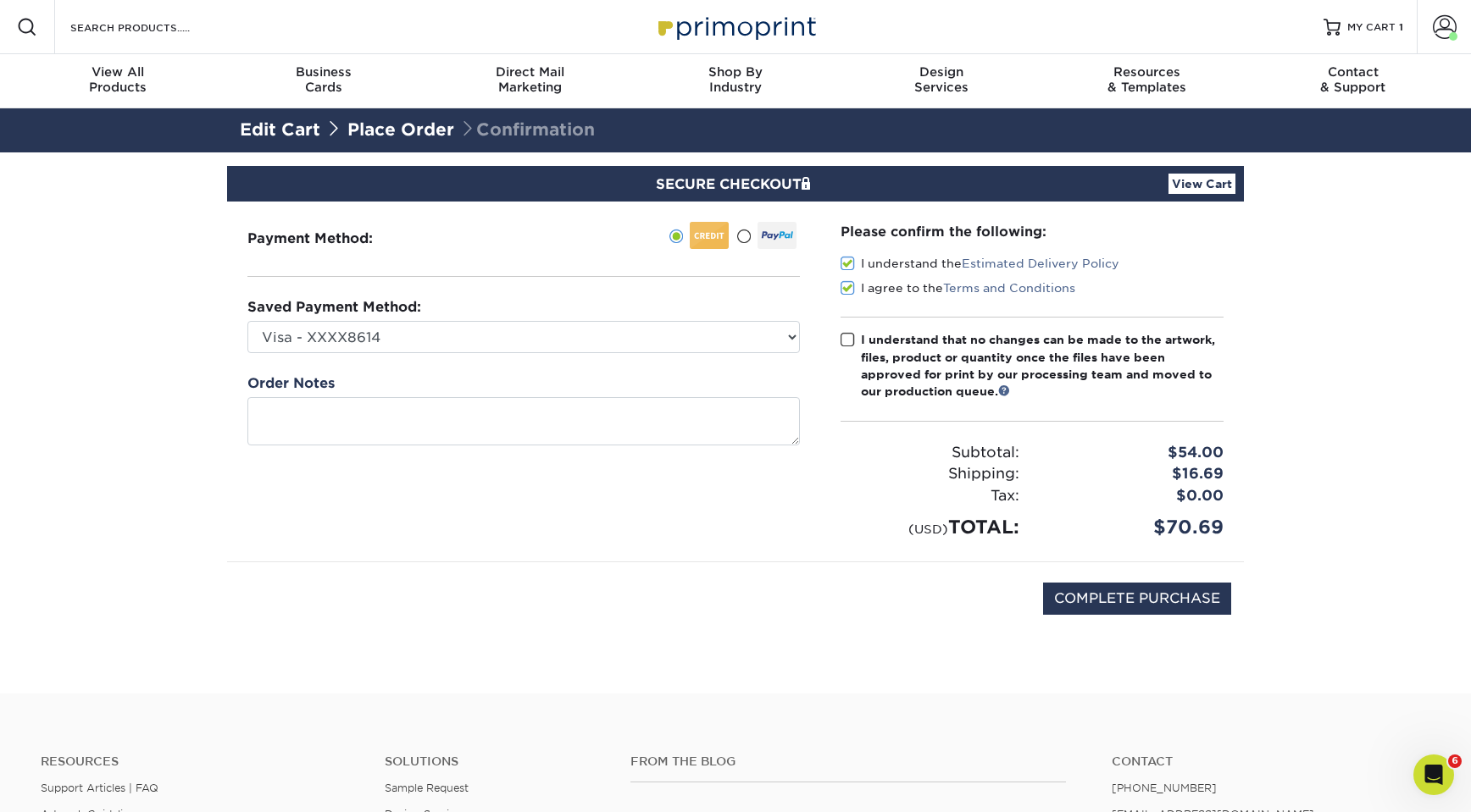
click at [0, 0] on input "I understand that no changes can be made to the artwork, files, product or quan…" at bounding box center [0, 0] width 0 height 0
click at [1128, 590] on input "COMPLETE PURCHASE" at bounding box center [1136, 599] width 188 height 32
type input "COMPLETE PURCHASE"
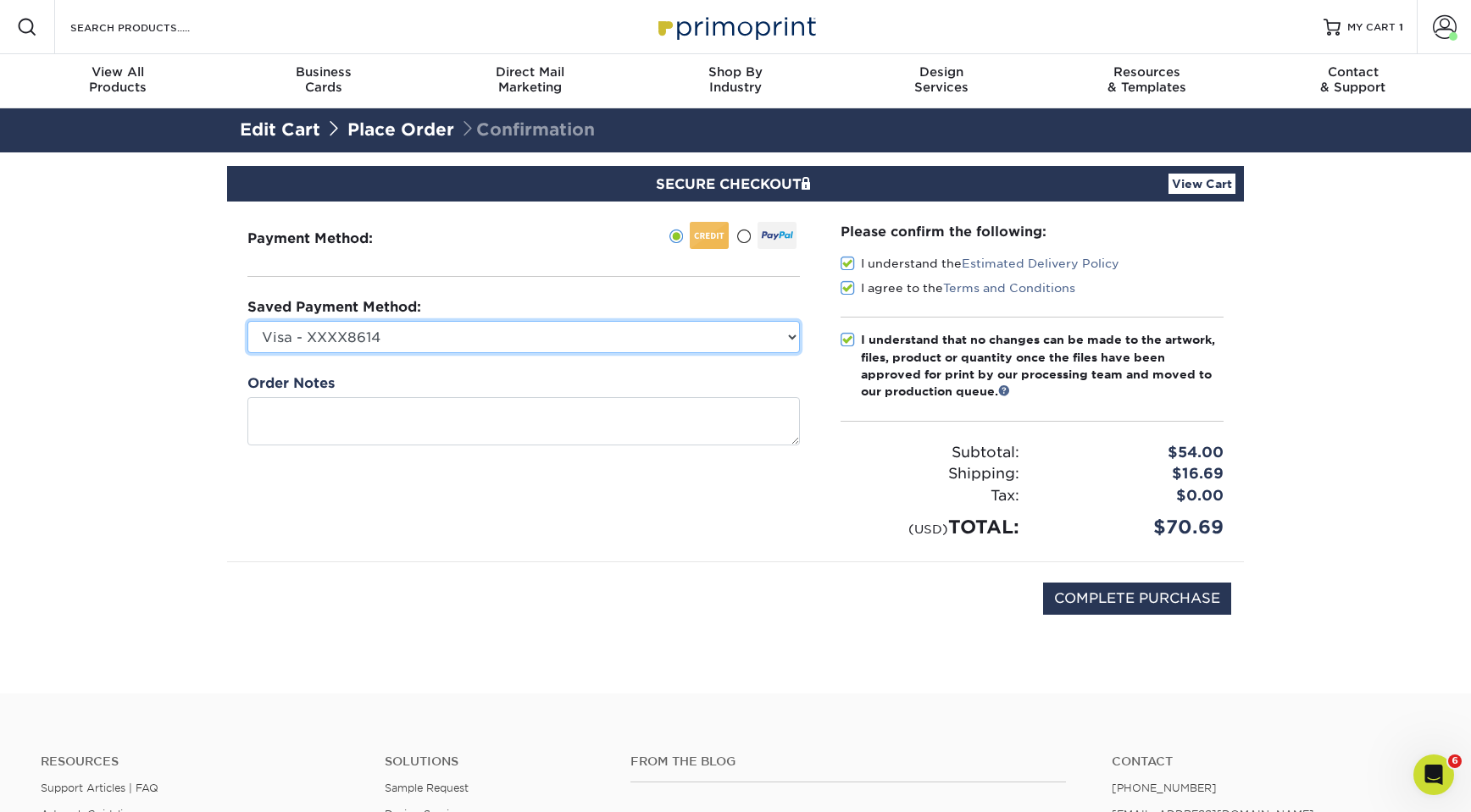
click at [680, 335] on select "Visa - XXXX8614 Visa - XXXX0097 Visa - XXXX0576 New Credit Card" at bounding box center [523, 337] width 552 height 32
select select
click at [247, 321] on select "Visa - XXXX8614 Visa - XXXX0097 Visa - XXXX0576 New Credit Card" at bounding box center [523, 337] width 552 height 32
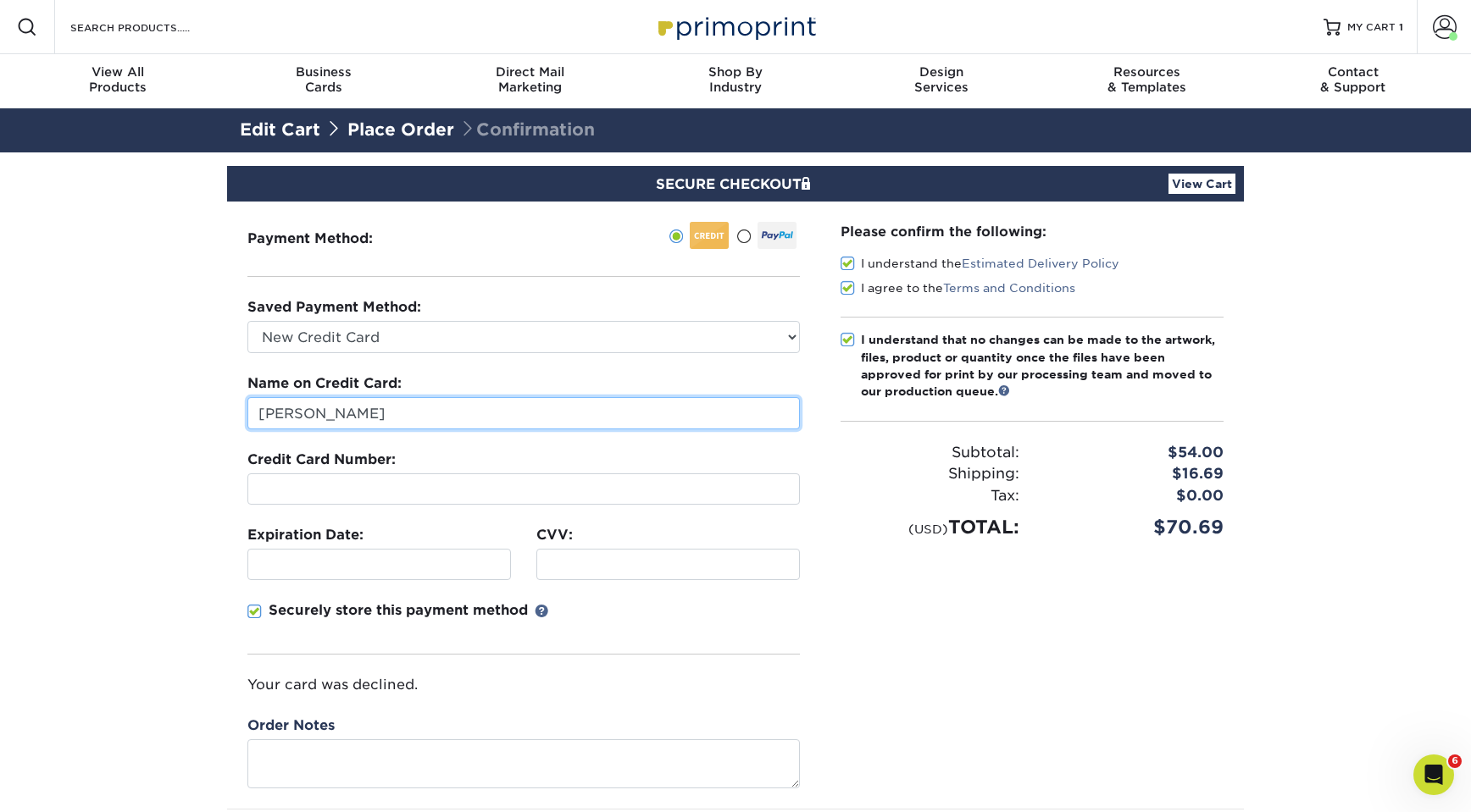
click at [304, 412] on input "[PERSON_NAME]" at bounding box center [523, 413] width 552 height 32
type input "Alexey"
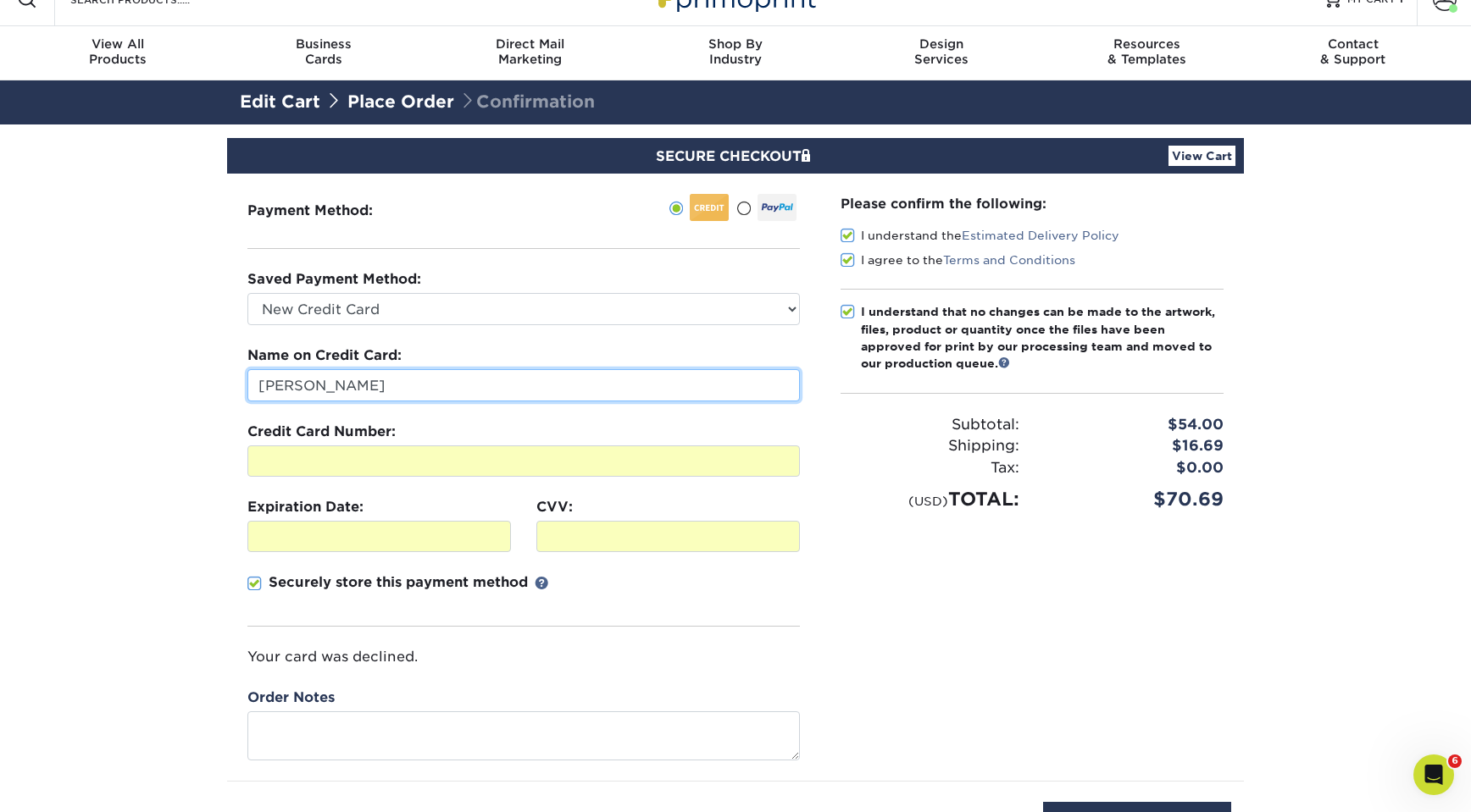
scroll to position [29, 0]
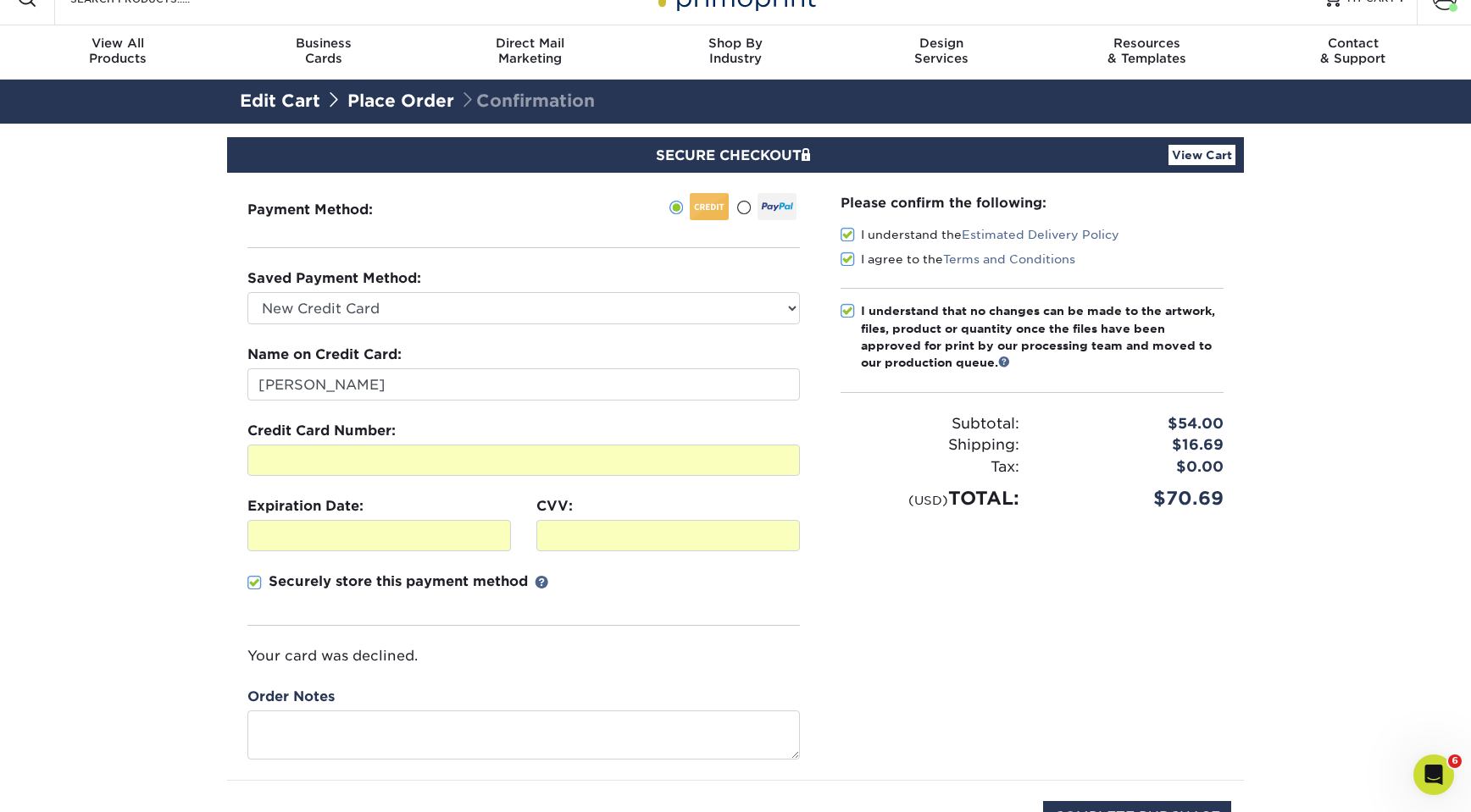
click at [258, 583] on span at bounding box center [254, 583] width 14 height 16
click at [0, 0] on input "Securely store this payment method" at bounding box center [0, 0] width 0 height 0
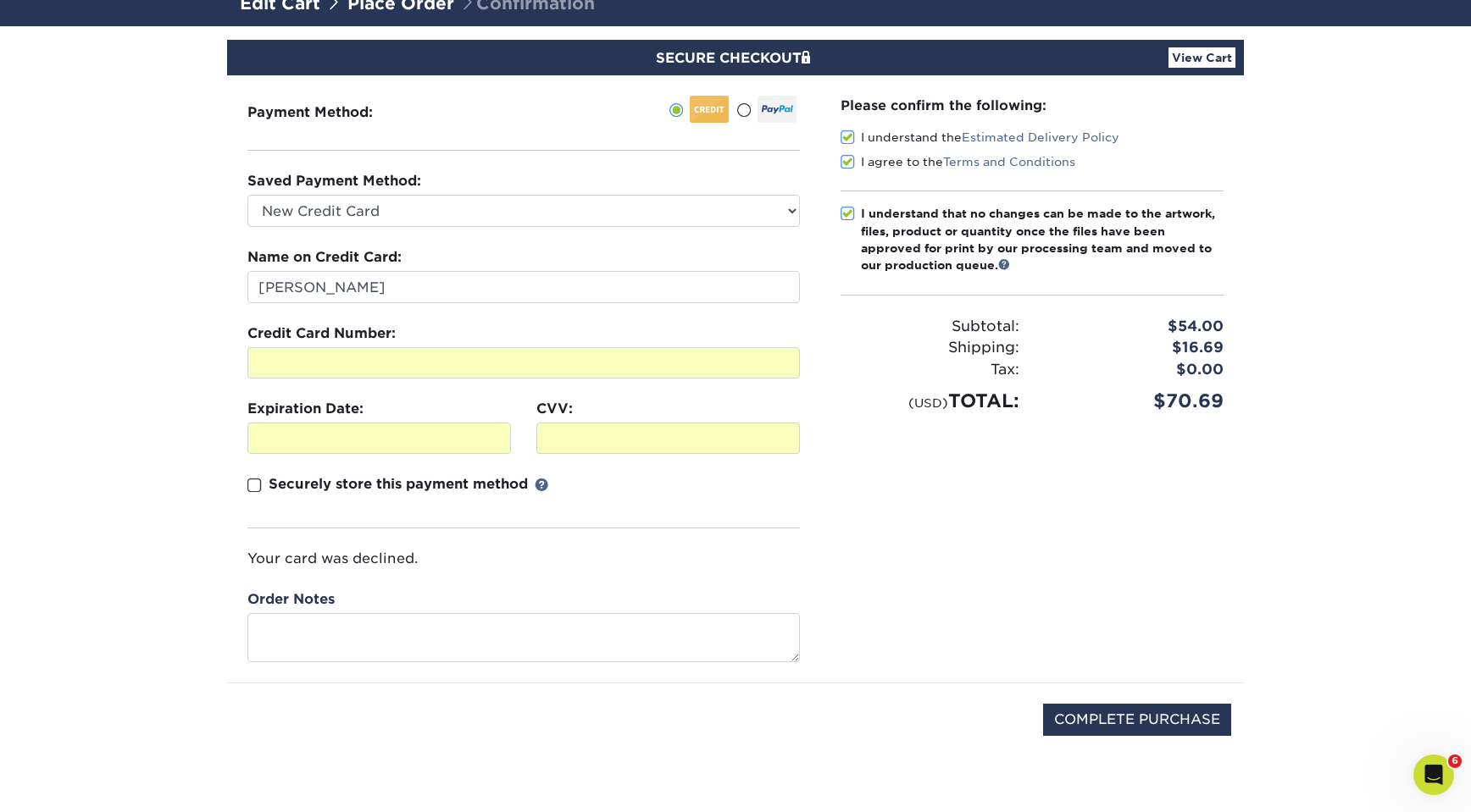
scroll to position [122, 0]
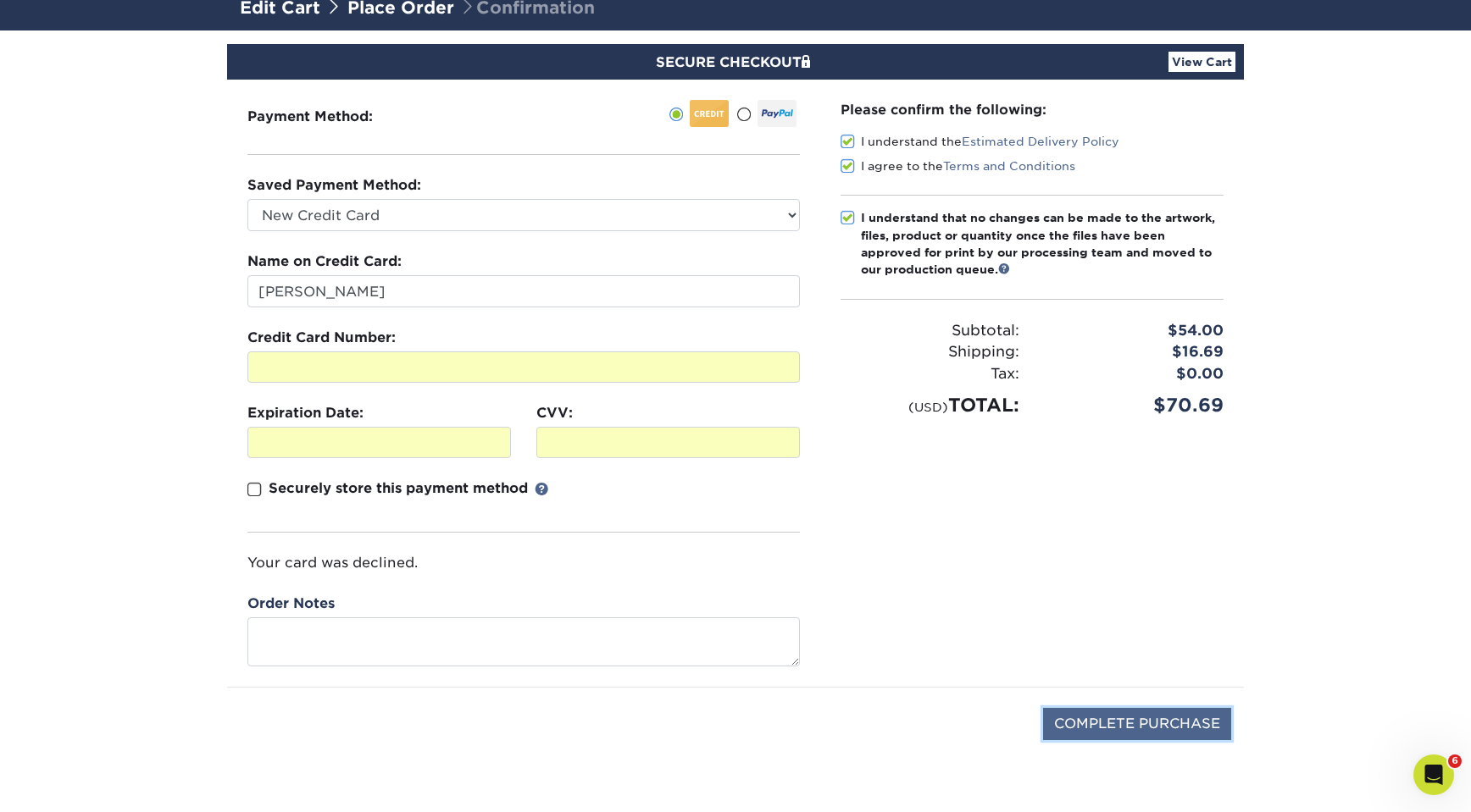
click at [1082, 715] on input "COMPLETE PURCHASE" at bounding box center [1136, 724] width 188 height 32
type input "PROCESSING, PLEASE WAIT..."
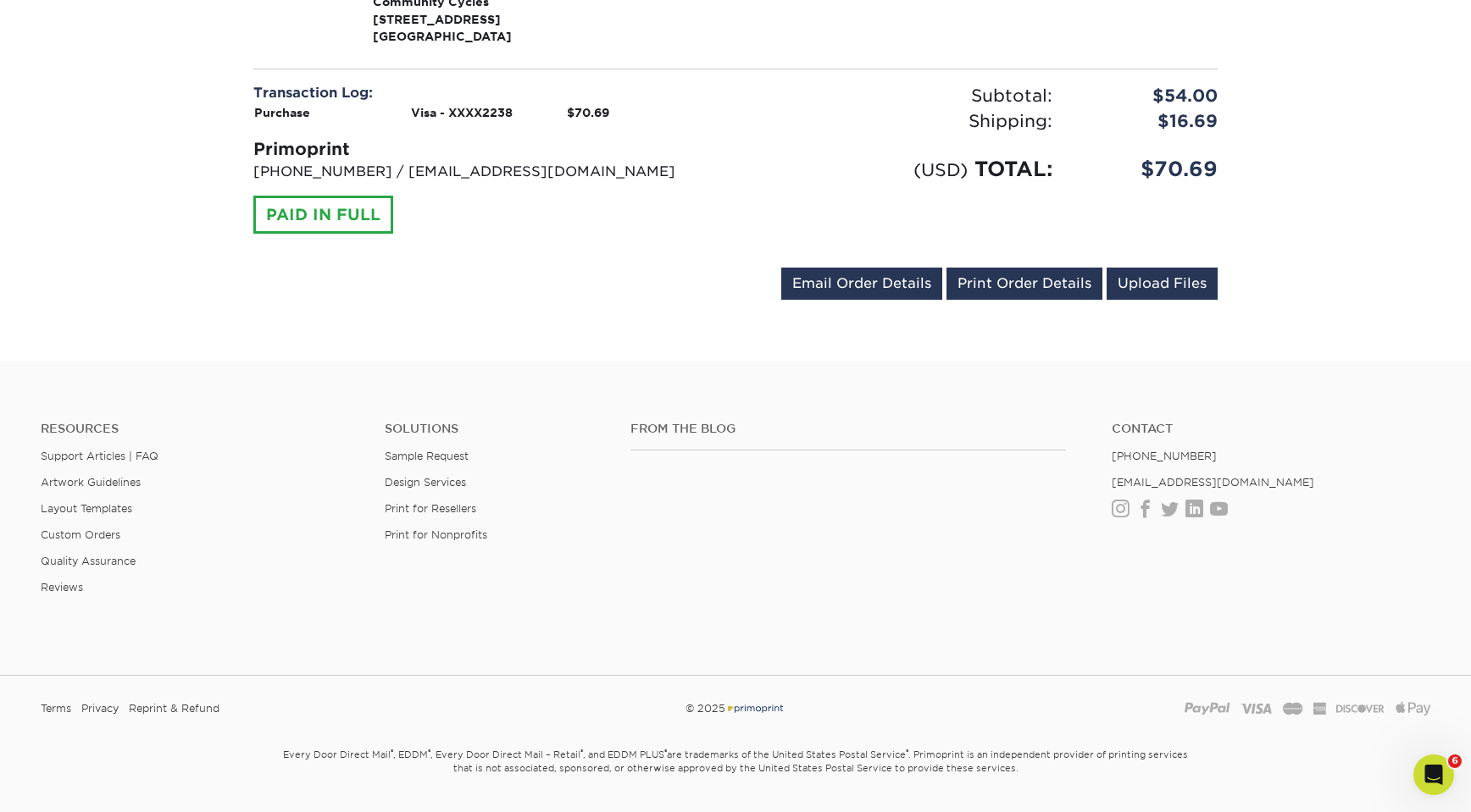
scroll to position [758, 0]
click at [877, 267] on link "Email Order Details" at bounding box center [861, 283] width 161 height 32
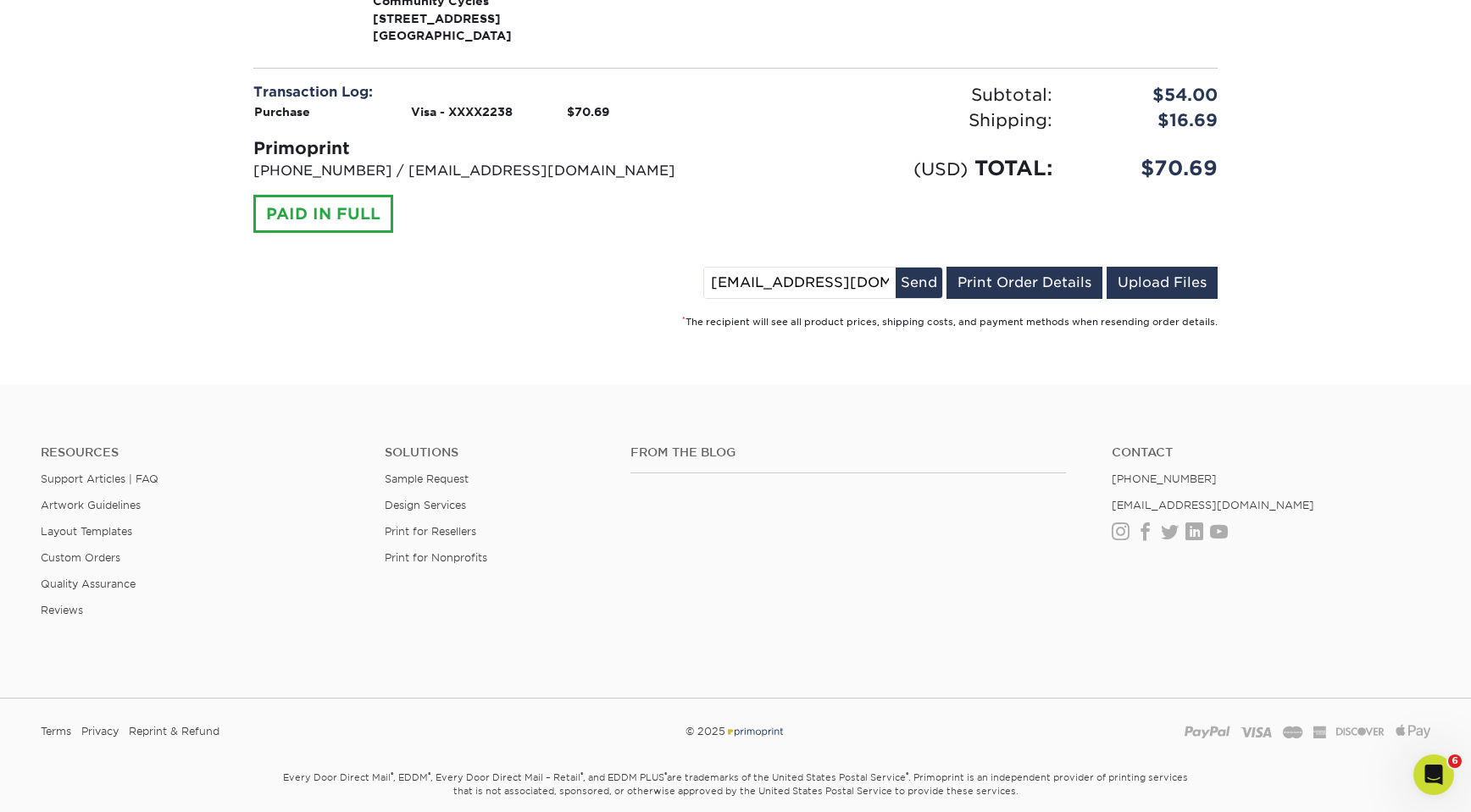
drag, startPoint x: 735, startPoint y: 263, endPoint x: 676, endPoint y: 262, distance: 59.0
click at [676, 267] on div "[EMAIL_ADDRESS][DOMAIN_NAME] Send Email Order Details Print Order Details Uploa…" at bounding box center [735, 286] width 964 height 39
type input "[PERSON_NAME][EMAIL_ADDRESS][DOMAIN_NAME]"
click at [923, 270] on button "Send" at bounding box center [918, 283] width 46 height 30
